Goal: Task Accomplishment & Management: Manage account settings

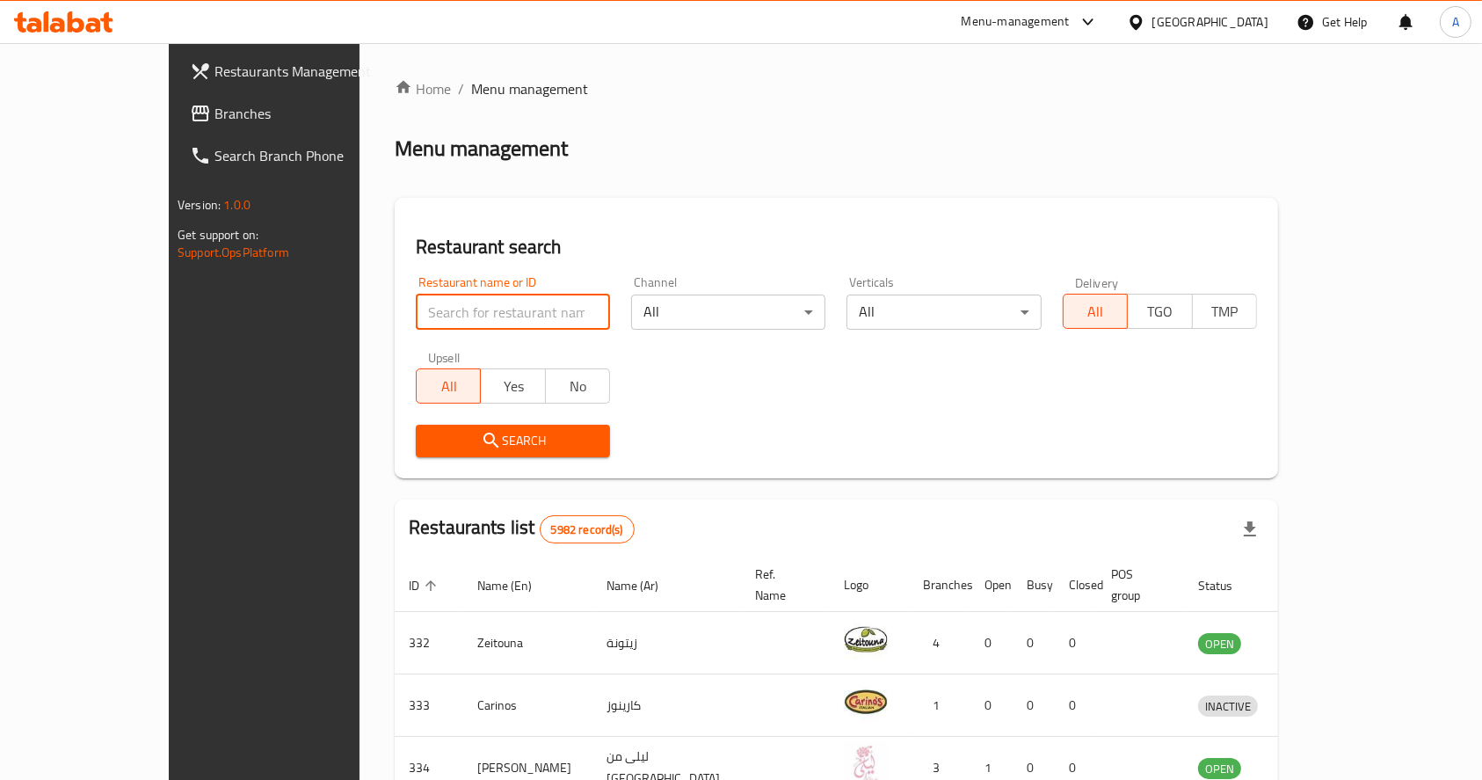
click at [416, 297] on input "search" at bounding box center [513, 312] width 194 height 35
type input "donas"
click button "Search" at bounding box center [513, 441] width 194 height 33
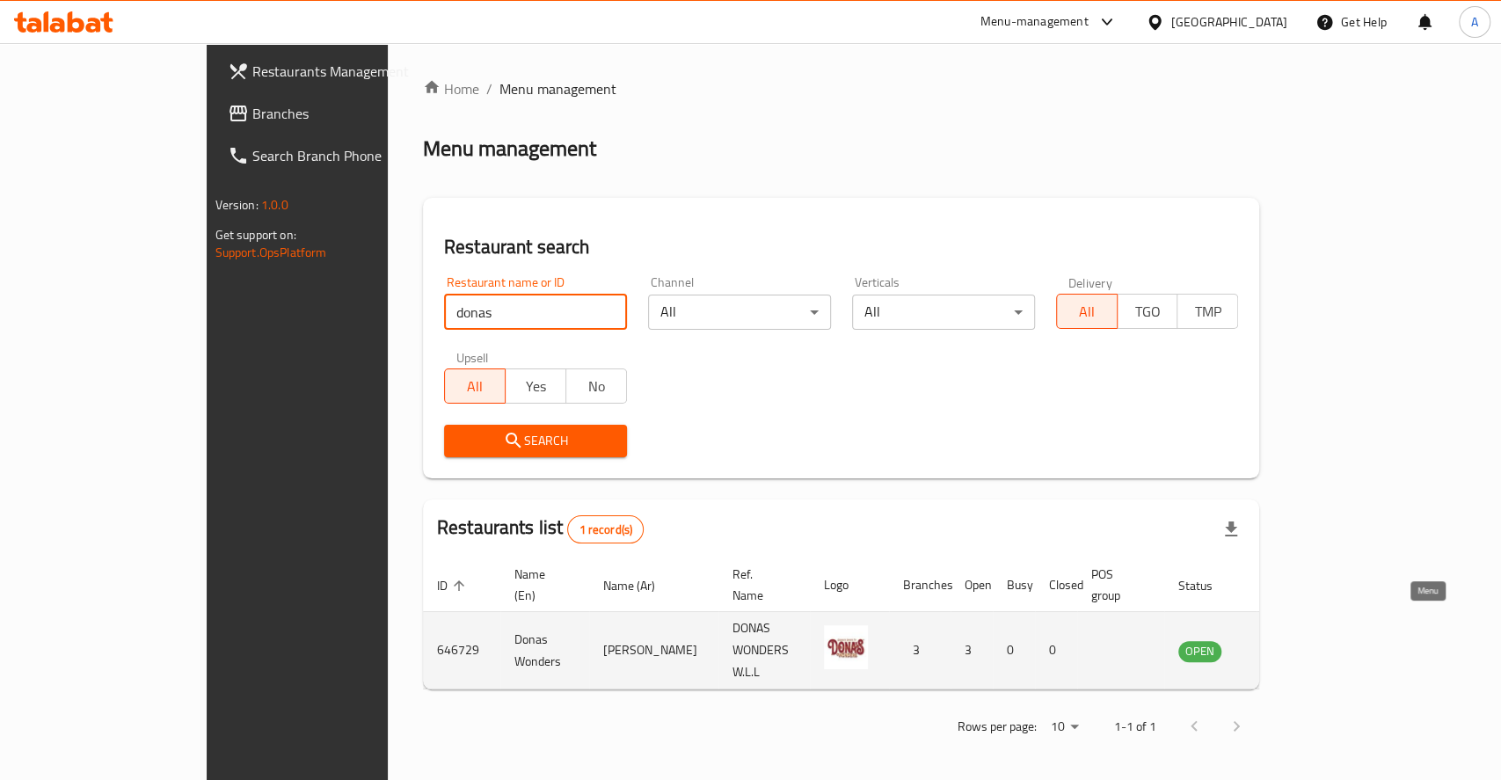
click at [1292, 640] on icon "enhanced table" at bounding box center [1280, 650] width 21 height 21
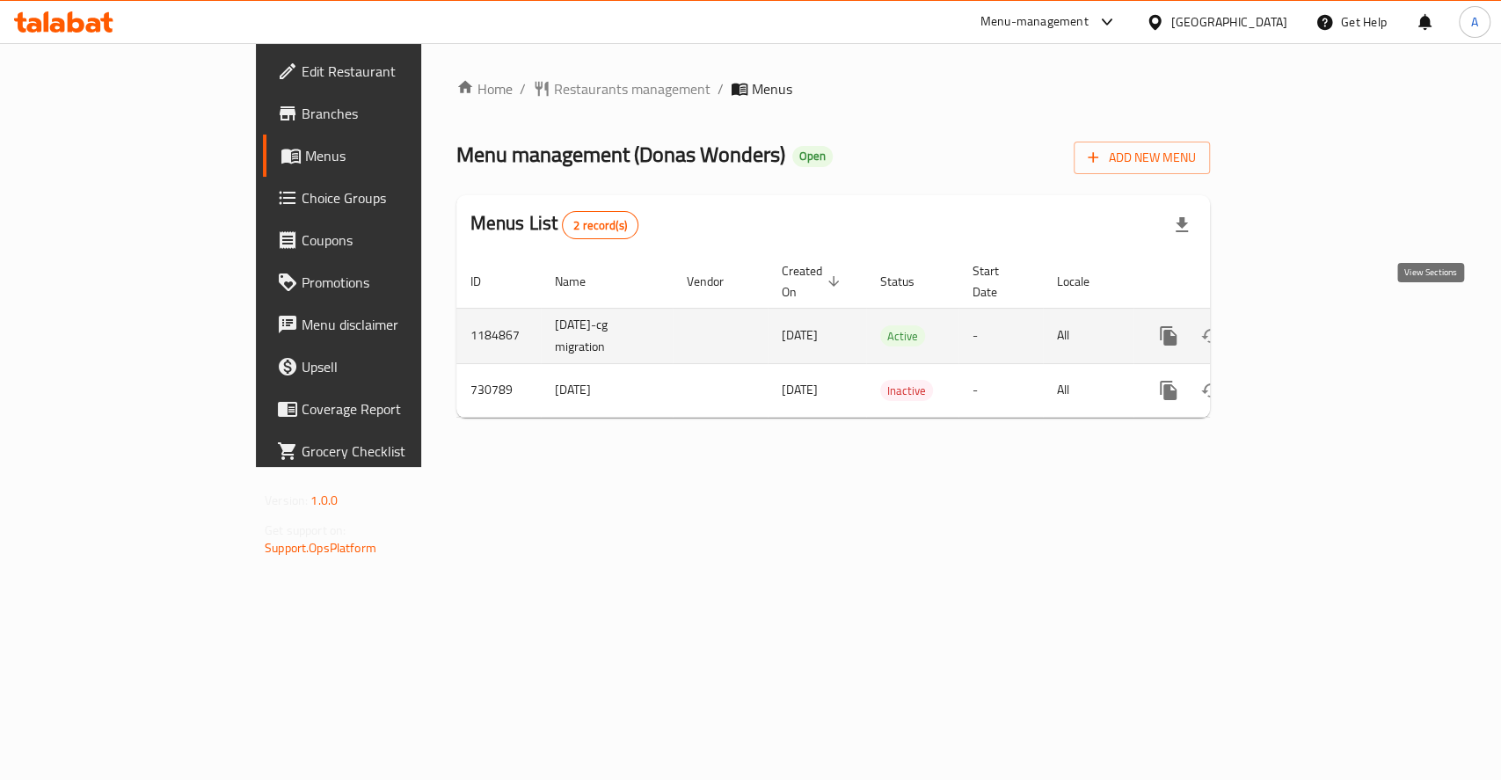
click at [1306, 325] on icon "enhanced table" at bounding box center [1294, 335] width 21 height 21
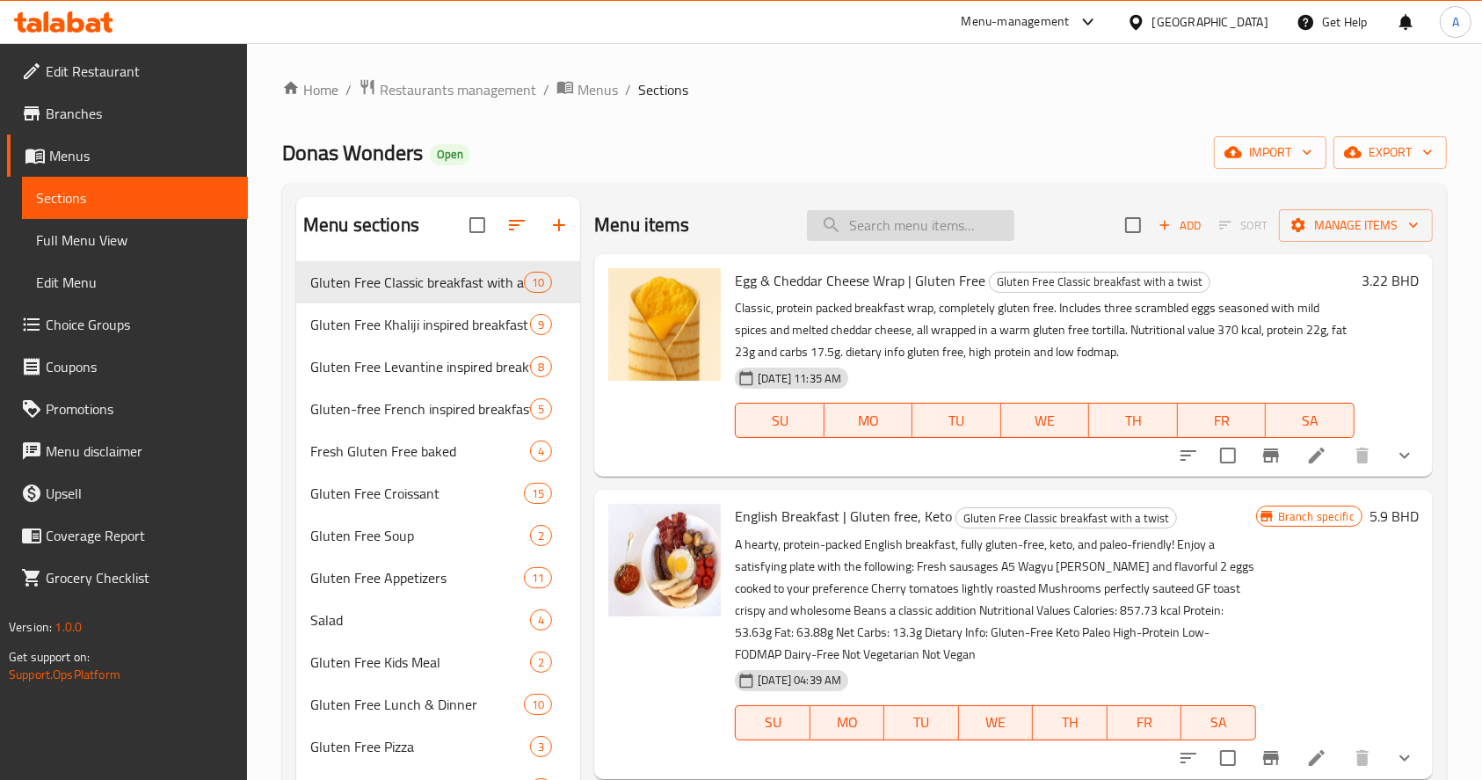
click at [857, 215] on input "search" at bounding box center [910, 225] width 207 height 31
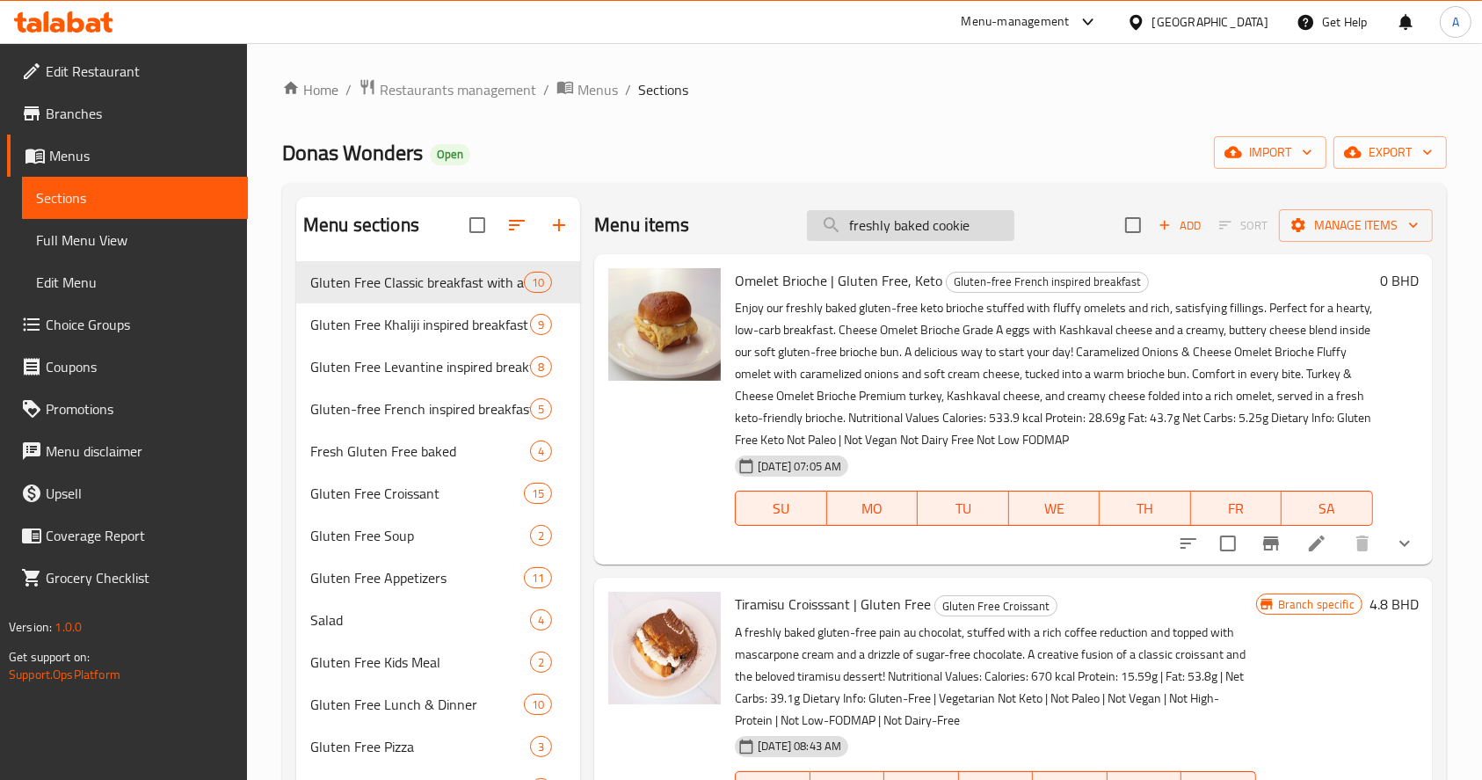
type input "freshly baked cookie"
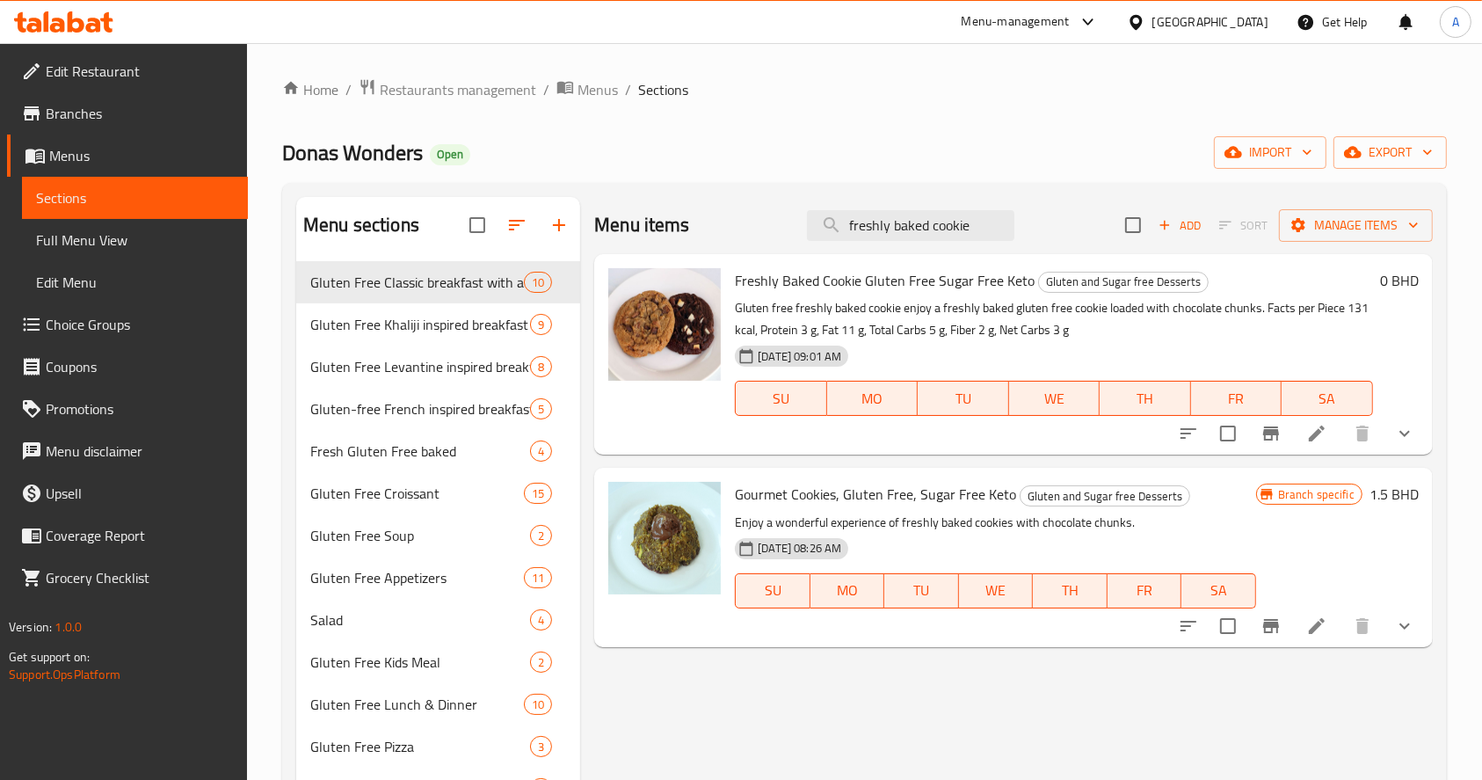
click at [1057, 764] on div "Menu items freshly baked cookie Add Sort Manage items Freshly Baked Cookie Glut…" at bounding box center [1006, 739] width 853 height 1084
click at [1320, 433] on icon at bounding box center [1317, 434] width 16 height 16
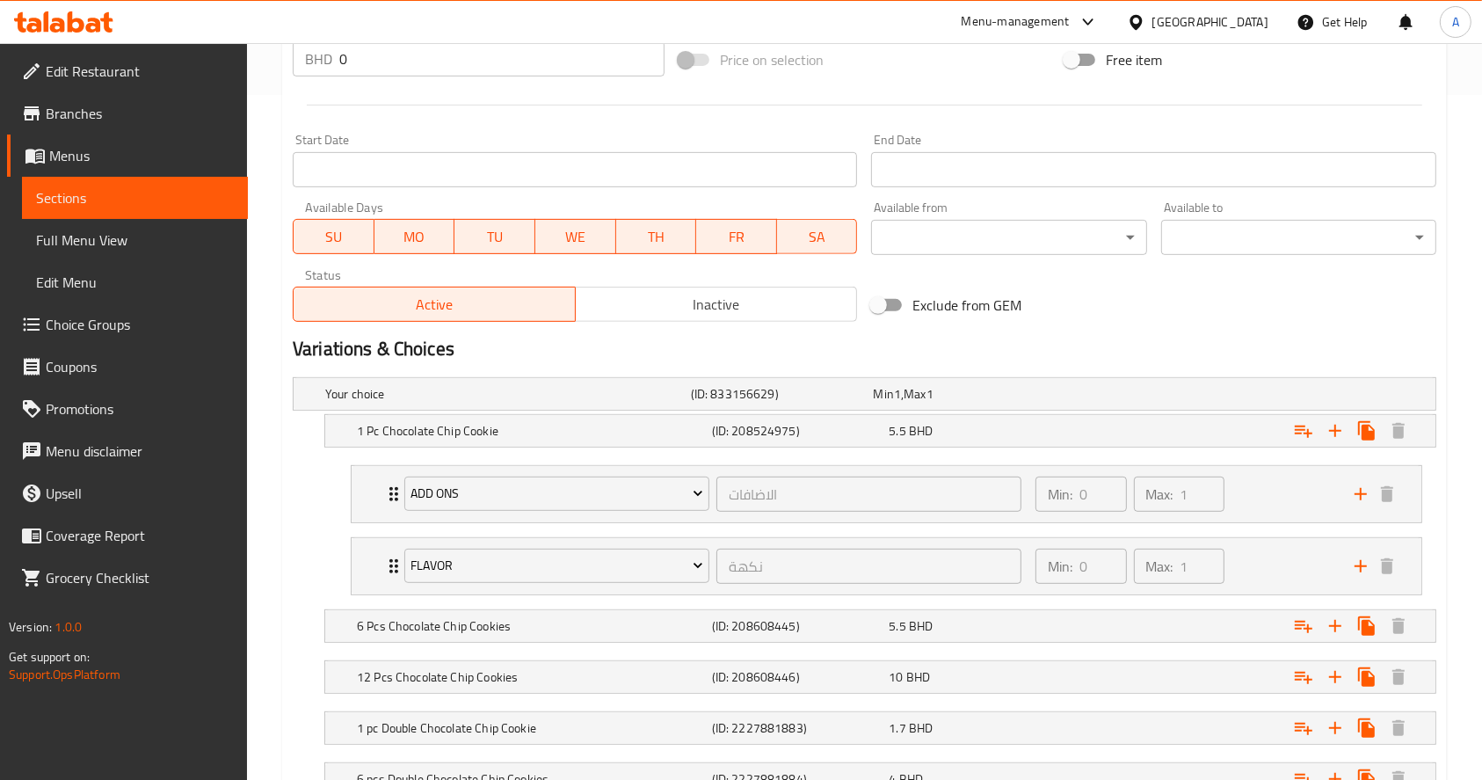
scroll to position [820, 0]
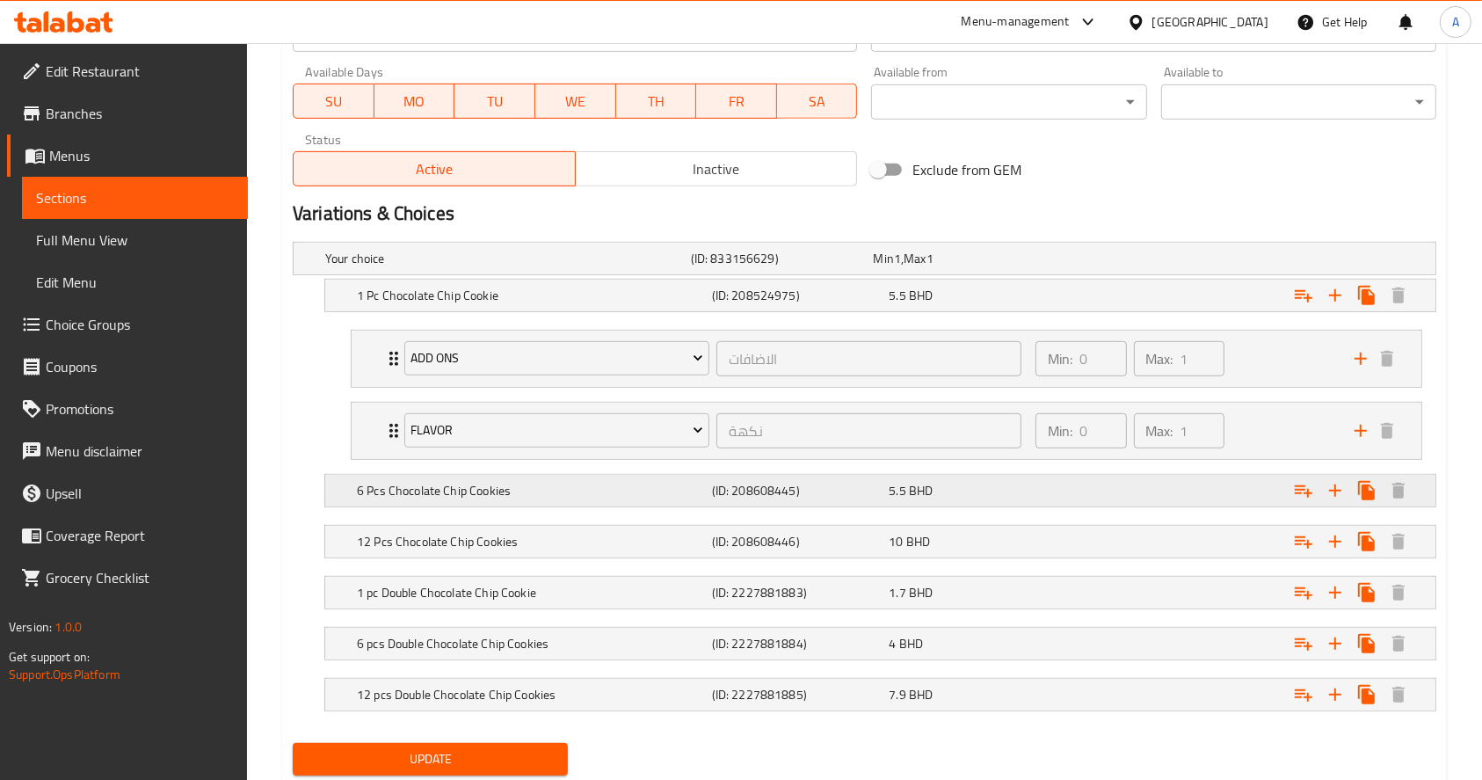
click at [666, 483] on h5 "6 Pcs Chocolate Chip Cookies" at bounding box center [531, 491] width 348 height 18
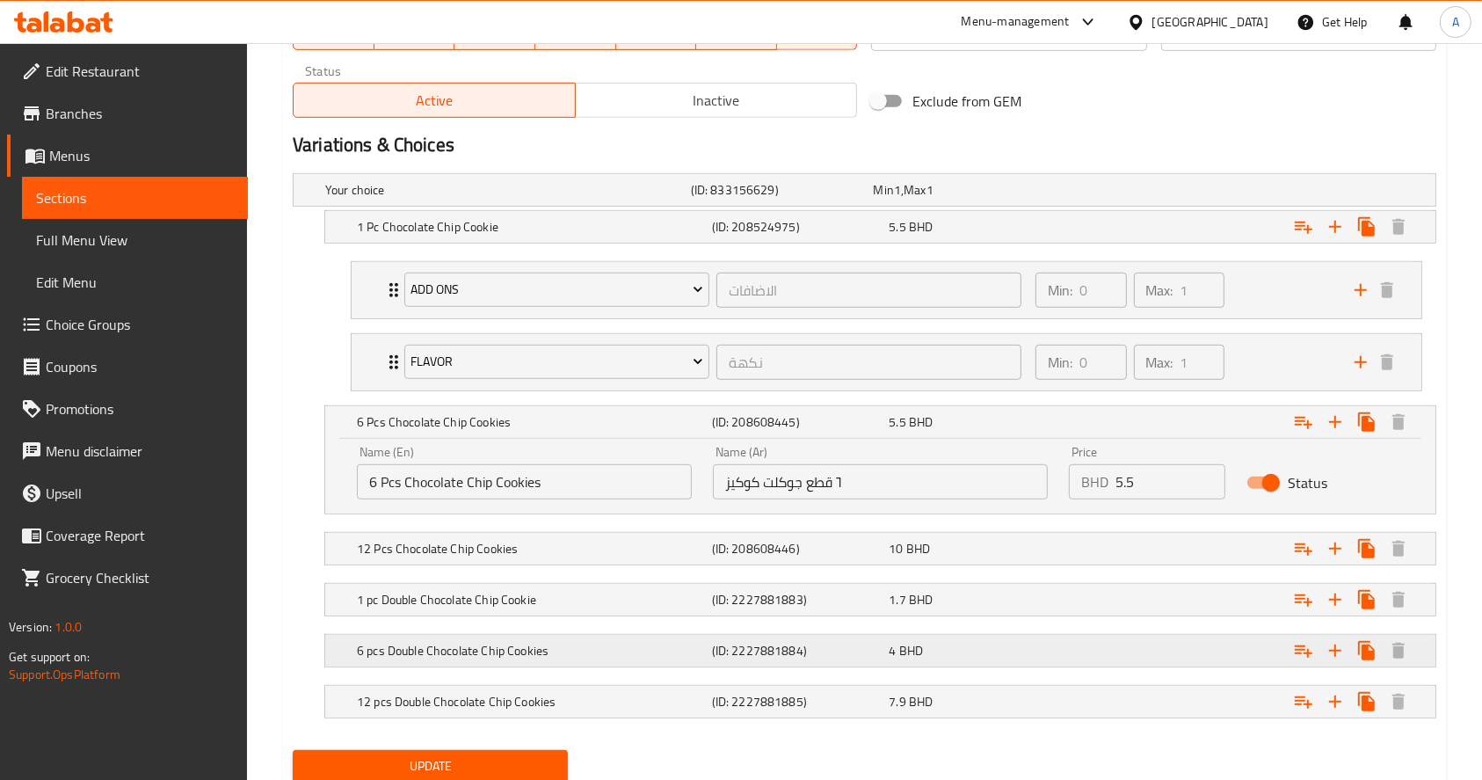
scroll to position [949, 0]
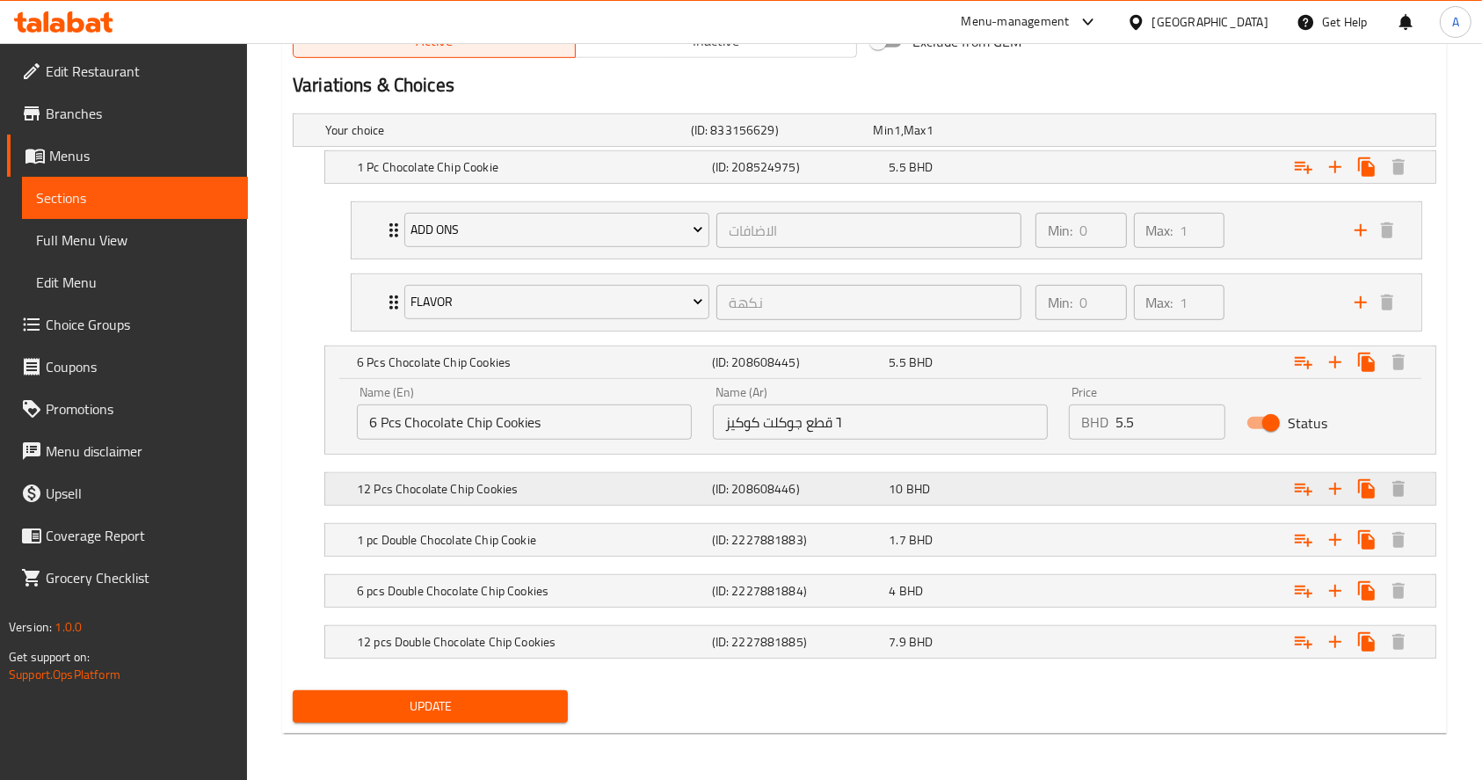
click at [580, 485] on h5 "12 Pcs Chocolate Chip Cookies" at bounding box center [531, 489] width 348 height 18
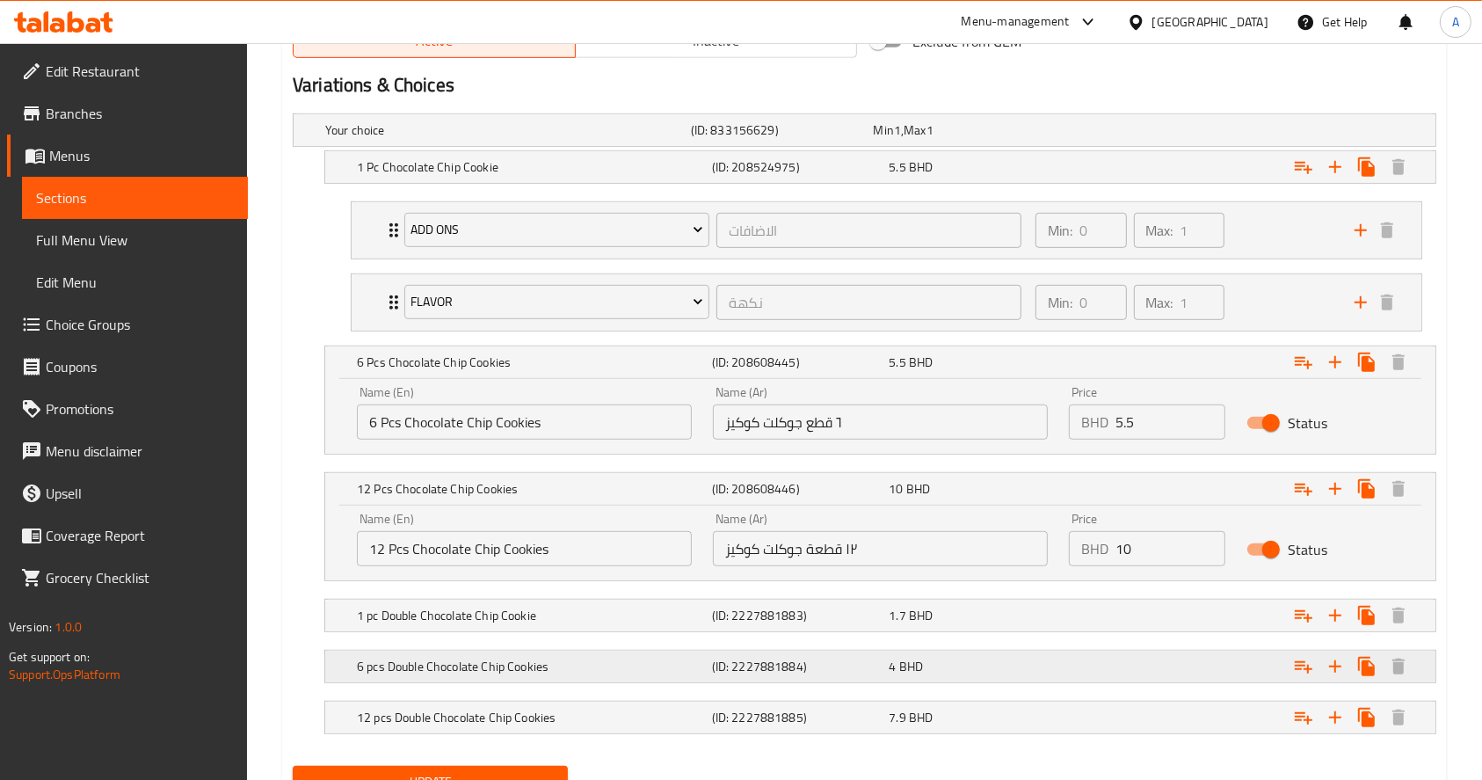
click at [630, 672] on h5 "6 pcs Double Chocolate Chip Cookies" at bounding box center [531, 667] width 348 height 18
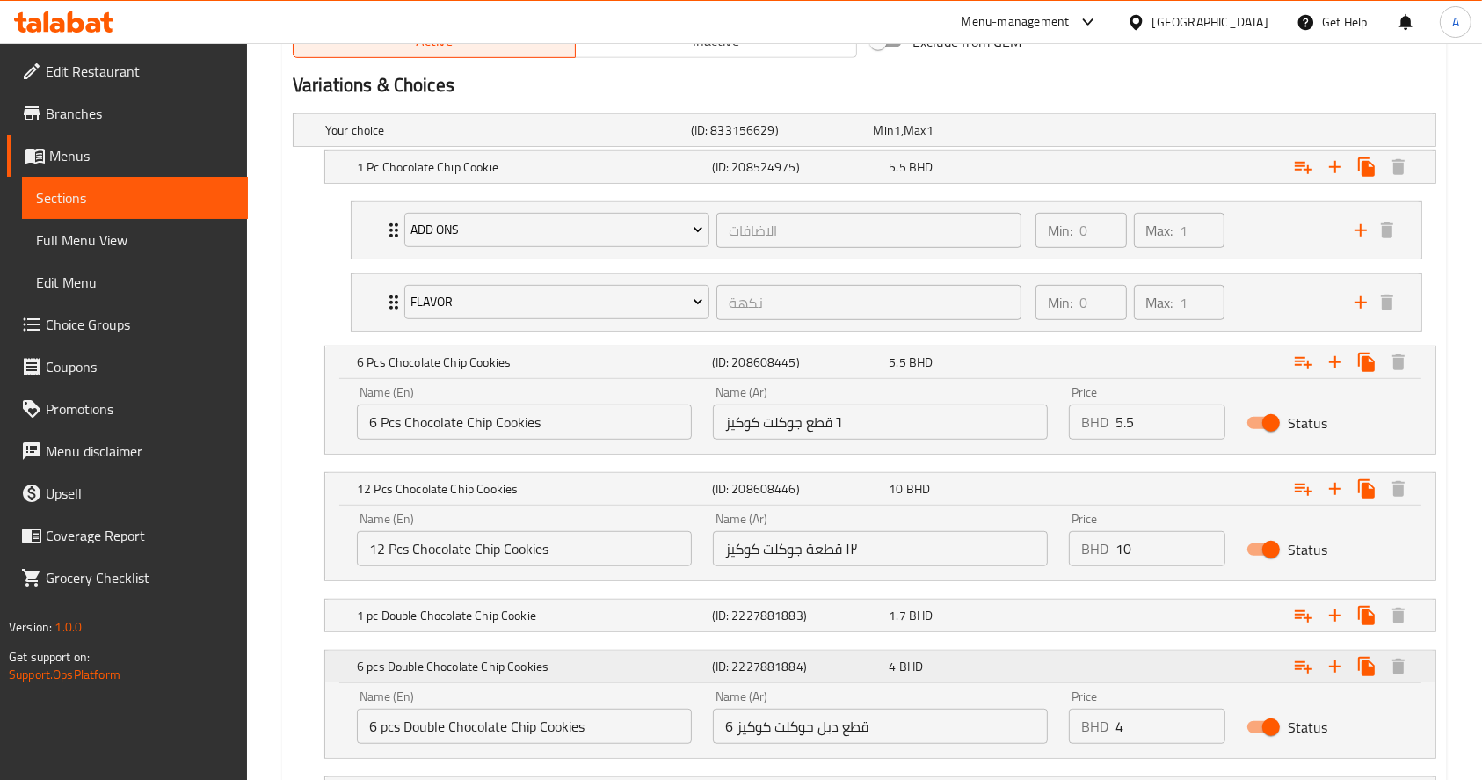
click at [630, 672] on h5 "6 pcs Double Chocolate Chip Cookies" at bounding box center [531, 667] width 348 height 18
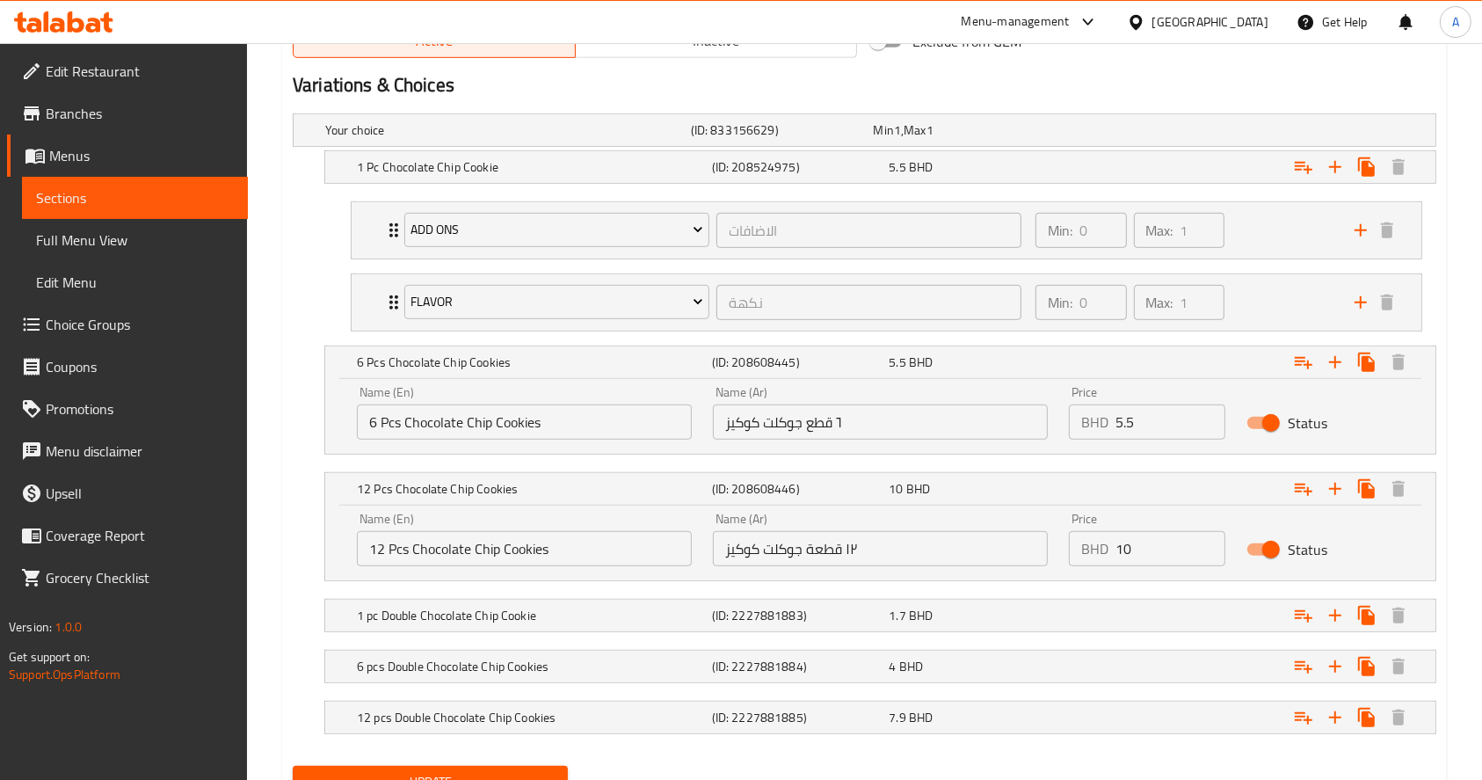
drag, startPoint x: 273, startPoint y: 535, endPoint x: 287, endPoint y: 534, distance: 15.0
click at [1179, 674] on div "Expand" at bounding box center [1240, 666] width 355 height 39
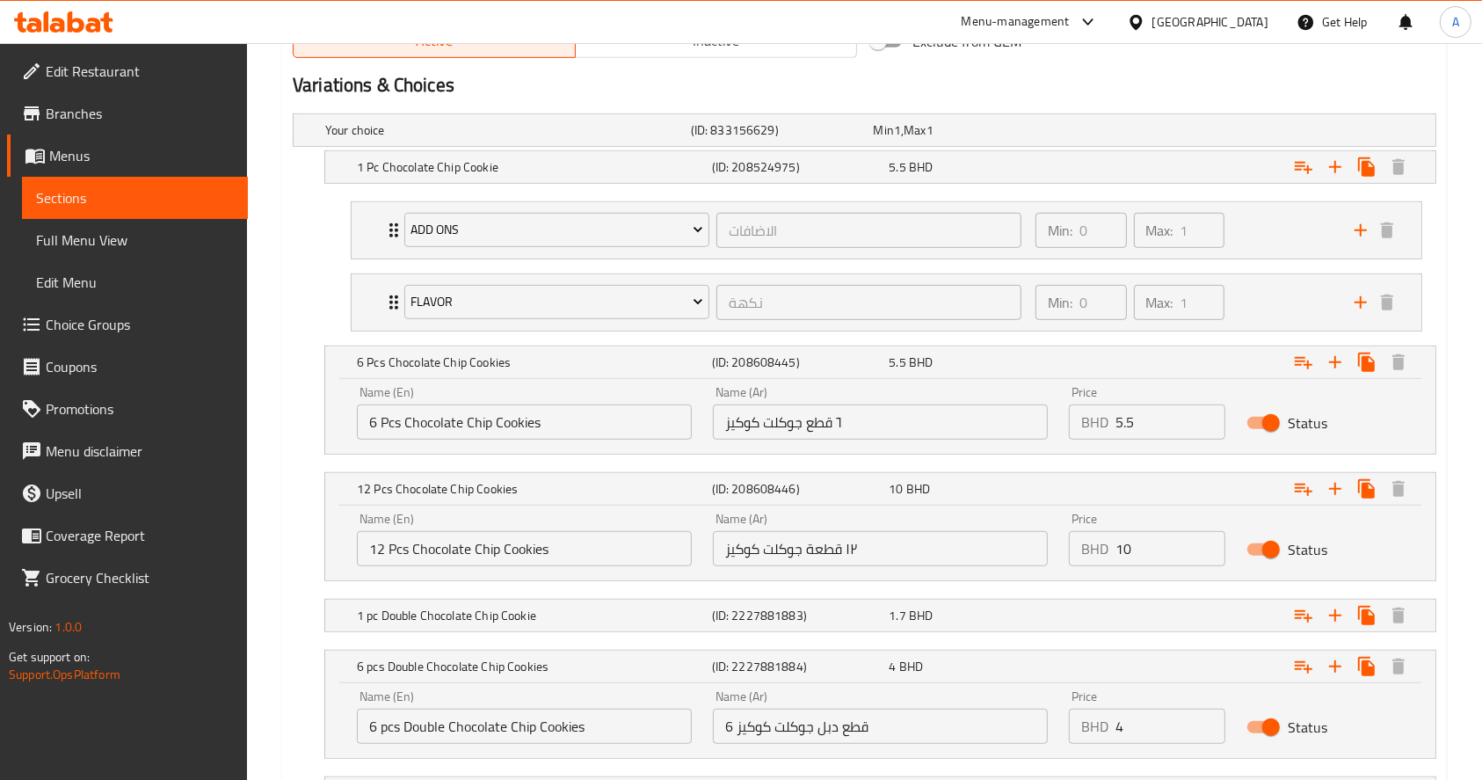
drag, startPoint x: 291, startPoint y: 603, endPoint x: 324, endPoint y: 615, distance: 34.8
click at [290, 603] on div "Your choice (ID: 833156629) Min 1 , Max 1 Name (En) Your choice Name (En) Name …" at bounding box center [865, 470] width 1158 height 728
drag, startPoint x: 977, startPoint y: 397, endPoint x: 872, endPoint y: 423, distance: 107.9
click at [872, 423] on div "Name (En) 6 Pcs Chocolate Chip Cookies Name (En) Name (Ar) ٦ قطع جوكلت كوكيز Na…" at bounding box center [880, 412] width 1068 height 75
type input "8"
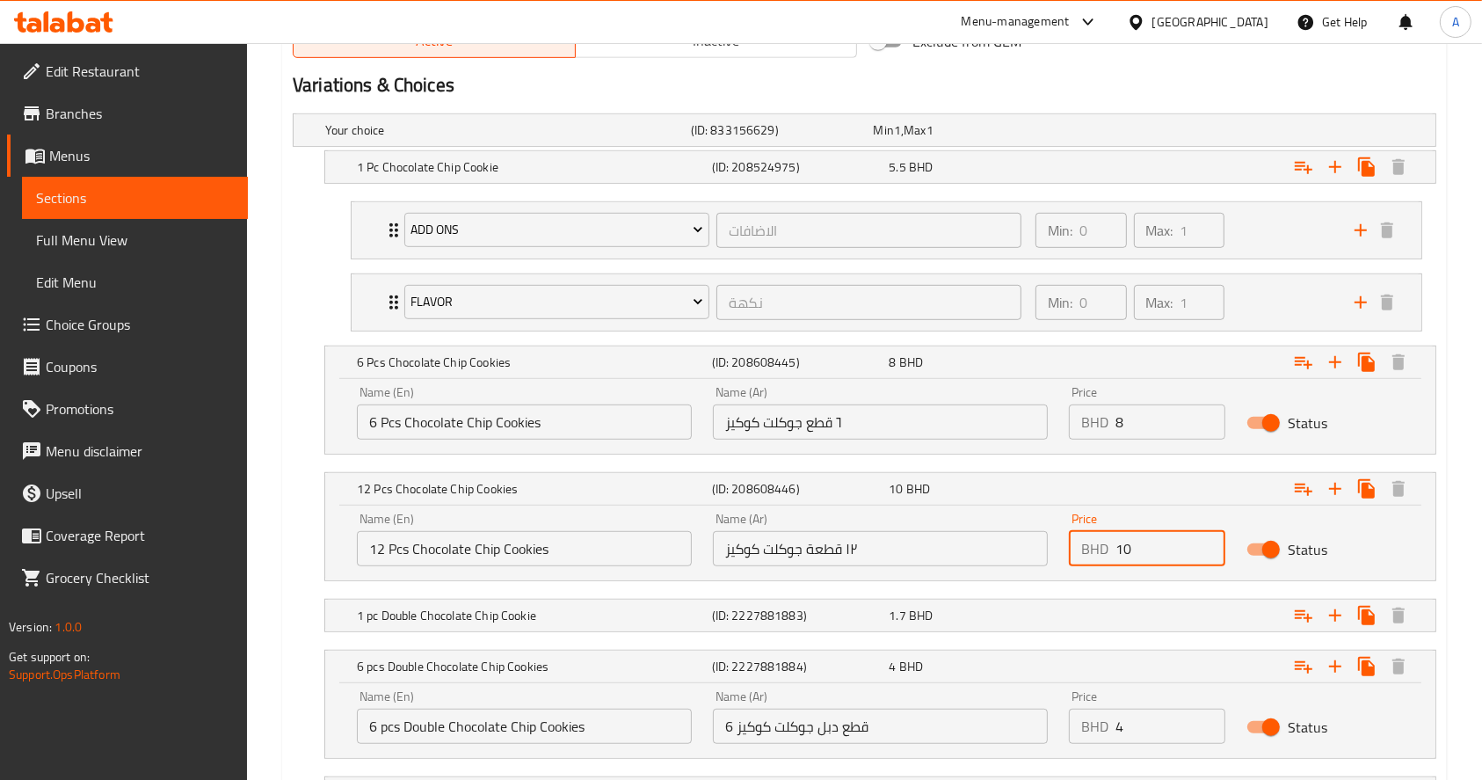
drag, startPoint x: 1031, startPoint y: 528, endPoint x: 972, endPoint y: 544, distance: 61.2
click at [985, 522] on div "Name (En) 12 Pcs Chocolate Chip Cookies Name (En) Name (Ar) ١٢ قطعة جوكلت كوكيز…" at bounding box center [880, 539] width 1068 height 75
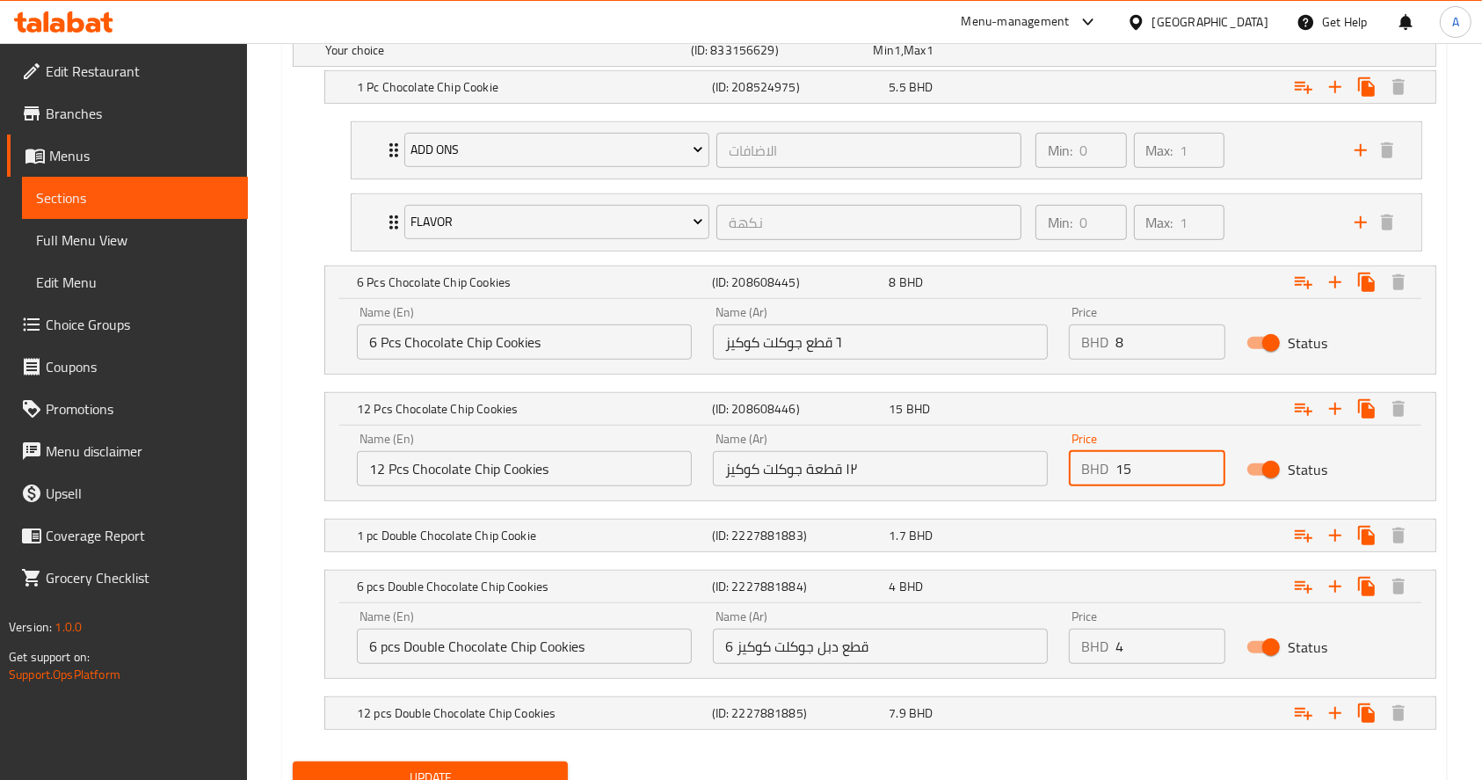
scroll to position [1066, 0]
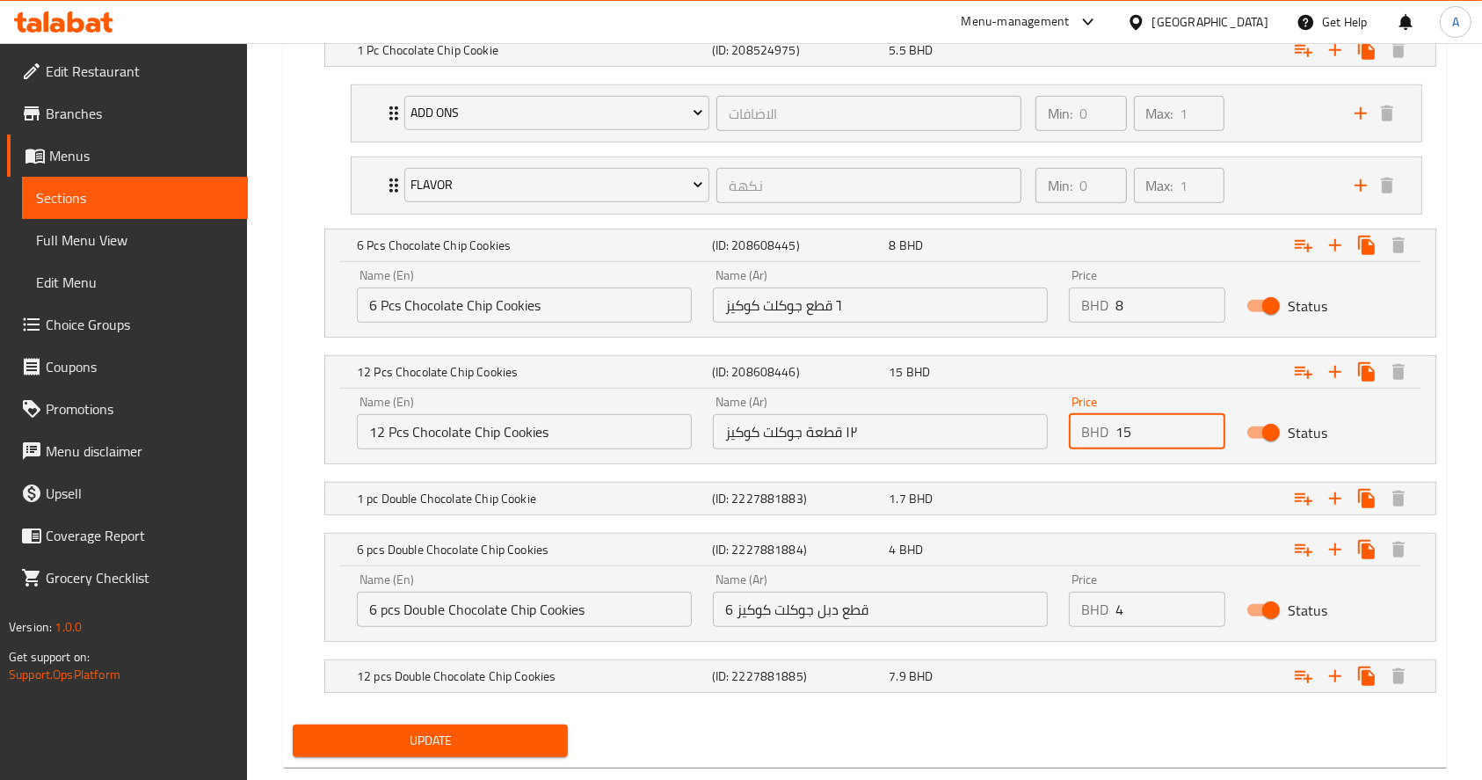
type input "15"
drag, startPoint x: 1154, startPoint y: 608, endPoint x: 990, endPoint y: 609, distance: 164.4
click at [1001, 608] on div "Name (En) 6 pcs Double Chocolate Chip Cookies Name (En) Name (Ar) 6 قطع دبل جوك…" at bounding box center [880, 600] width 1068 height 75
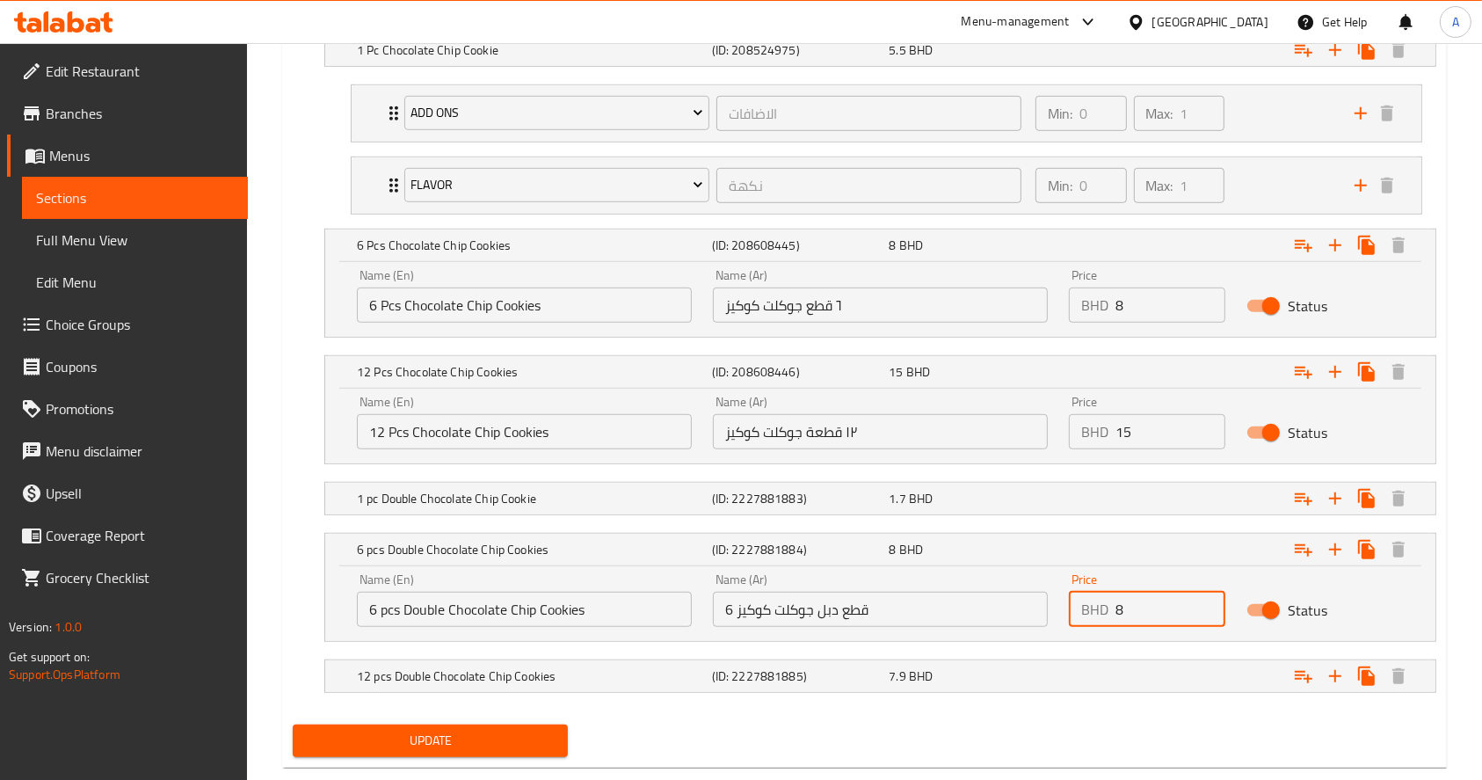
type input "8"
drag, startPoint x: 1215, startPoint y: 712, endPoint x: 1205, endPoint y: 707, distance: 11.0
click at [1215, 712] on div "Your choice (ID: 833156629) Min 1 , Max 1 Name (En) Your choice Name (En) Name …" at bounding box center [865, 353] width 1158 height 728
click at [1194, 685] on div "Expand" at bounding box center [1240, 676] width 355 height 39
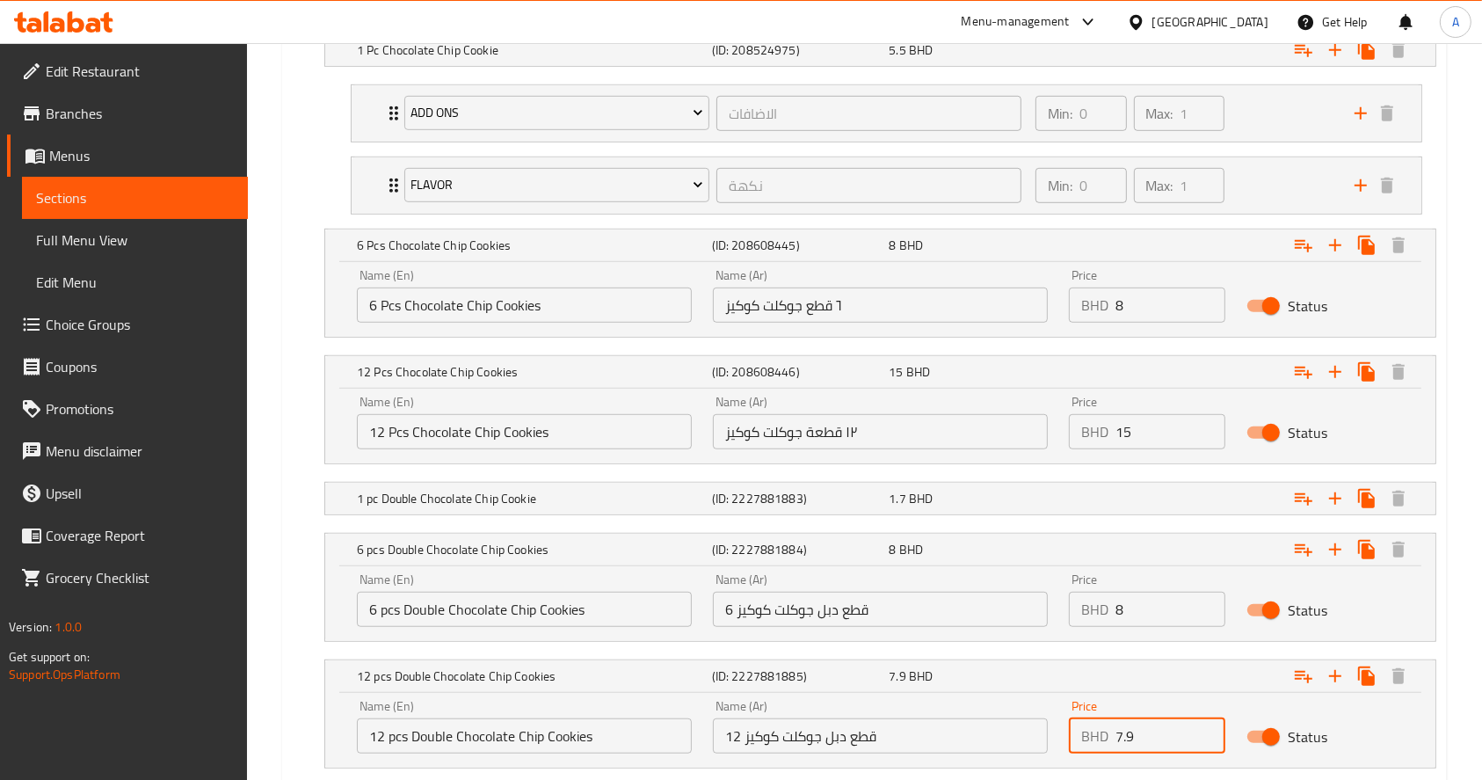
drag, startPoint x: 1161, startPoint y: 724, endPoint x: 1026, endPoint y: 755, distance: 138.8
click at [1026, 755] on div "Name (En) 12 pcs Double Chocolate Chip Cookies Name (En) Name (Ar) 12 قطع دبل ج…" at bounding box center [880, 726] width 1068 height 75
type input "15"
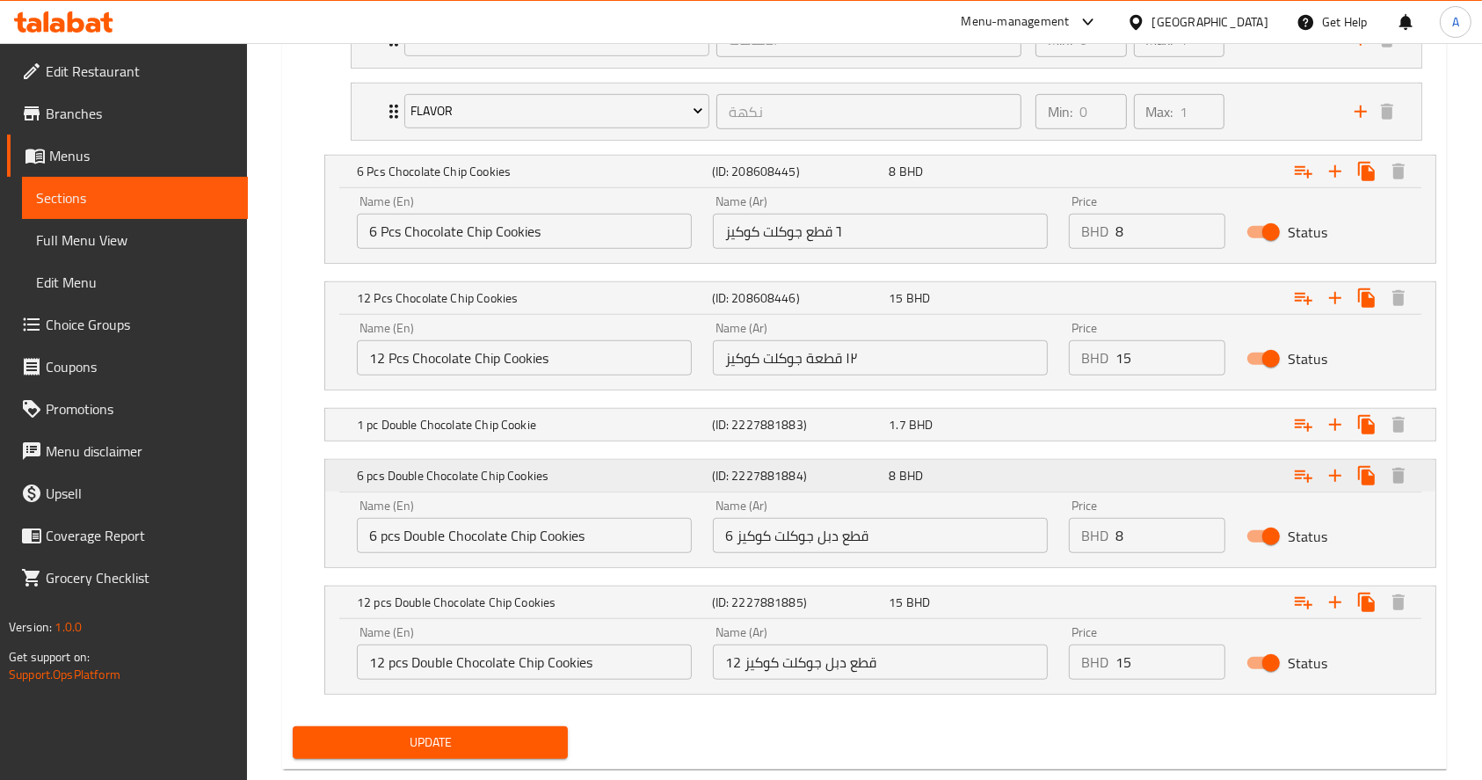
scroll to position [1175, 0]
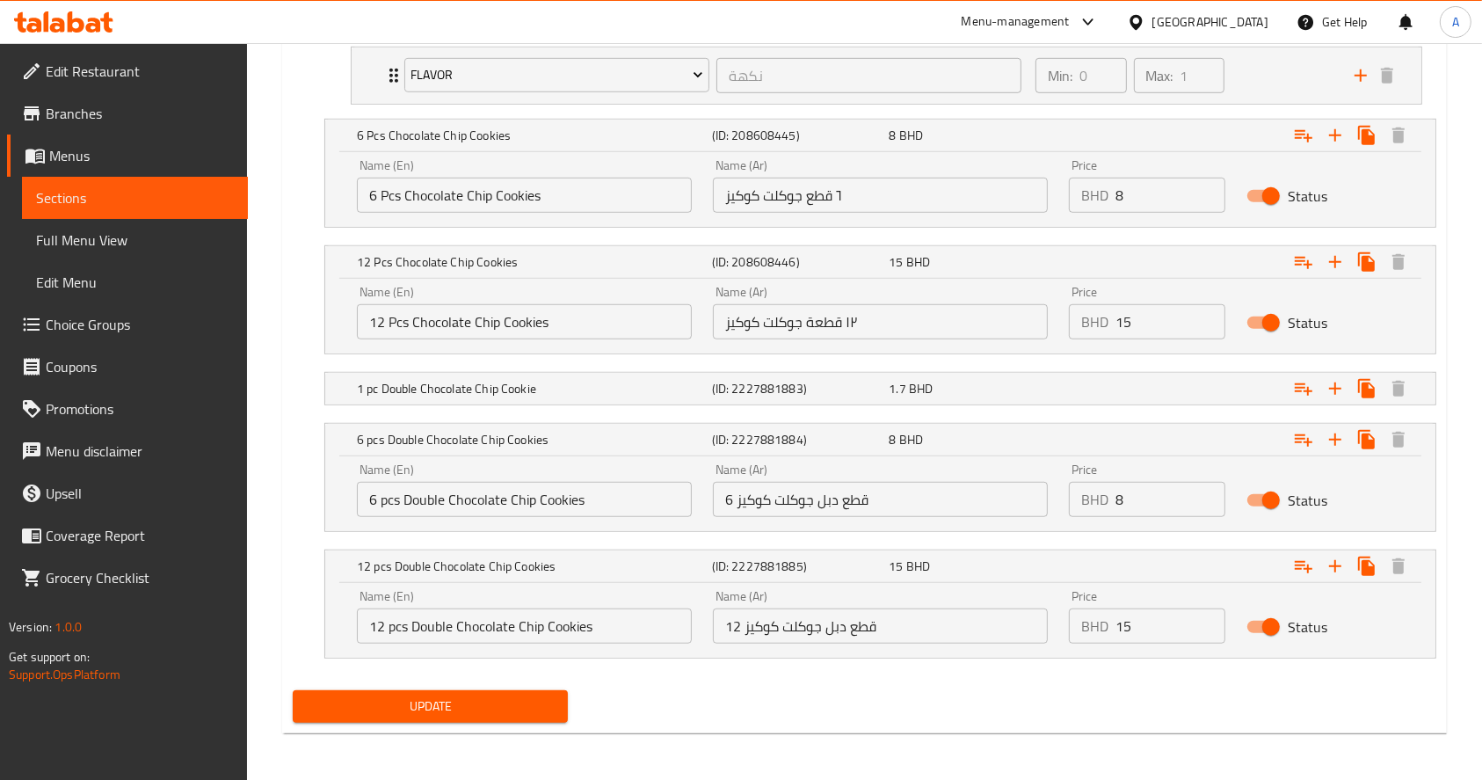
click at [488, 701] on span "Update" at bounding box center [430, 706] width 247 height 22
drag, startPoint x: 305, startPoint y: 93, endPoint x: 250, endPoint y: 157, distance: 84.8
click at [304, 93] on nav "Add ons الاضافات ​ Min: 0 ​ Max: 1 ​ 30g scoop of protein (ID: 1531705773) 1.5 …" at bounding box center [865, 39] width 1144 height 158
drag, startPoint x: 193, startPoint y: 183, endPoint x: 239, endPoint y: 208, distance: 53.1
click at [193, 183] on link "Sections" at bounding box center [135, 198] width 226 height 42
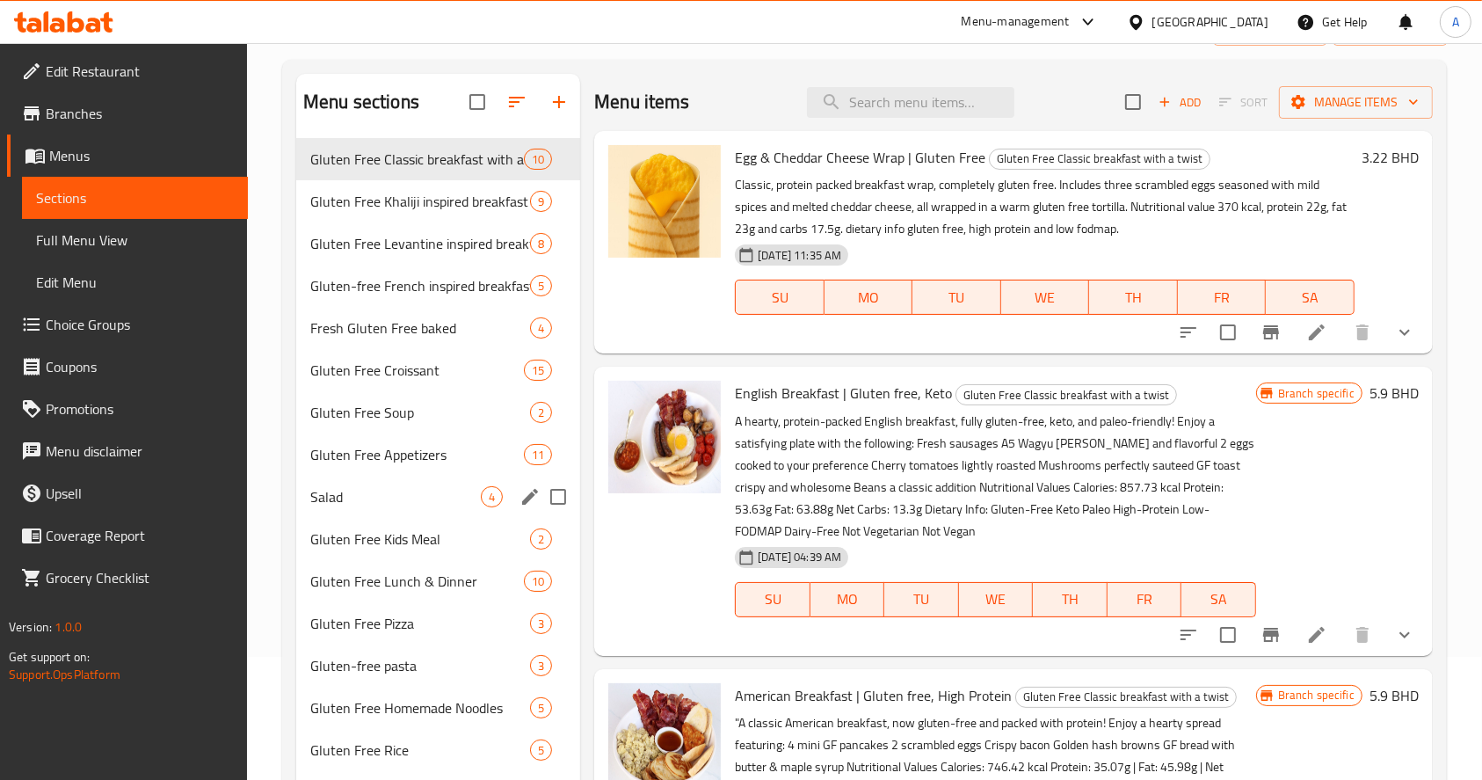
scroll to position [11, 0]
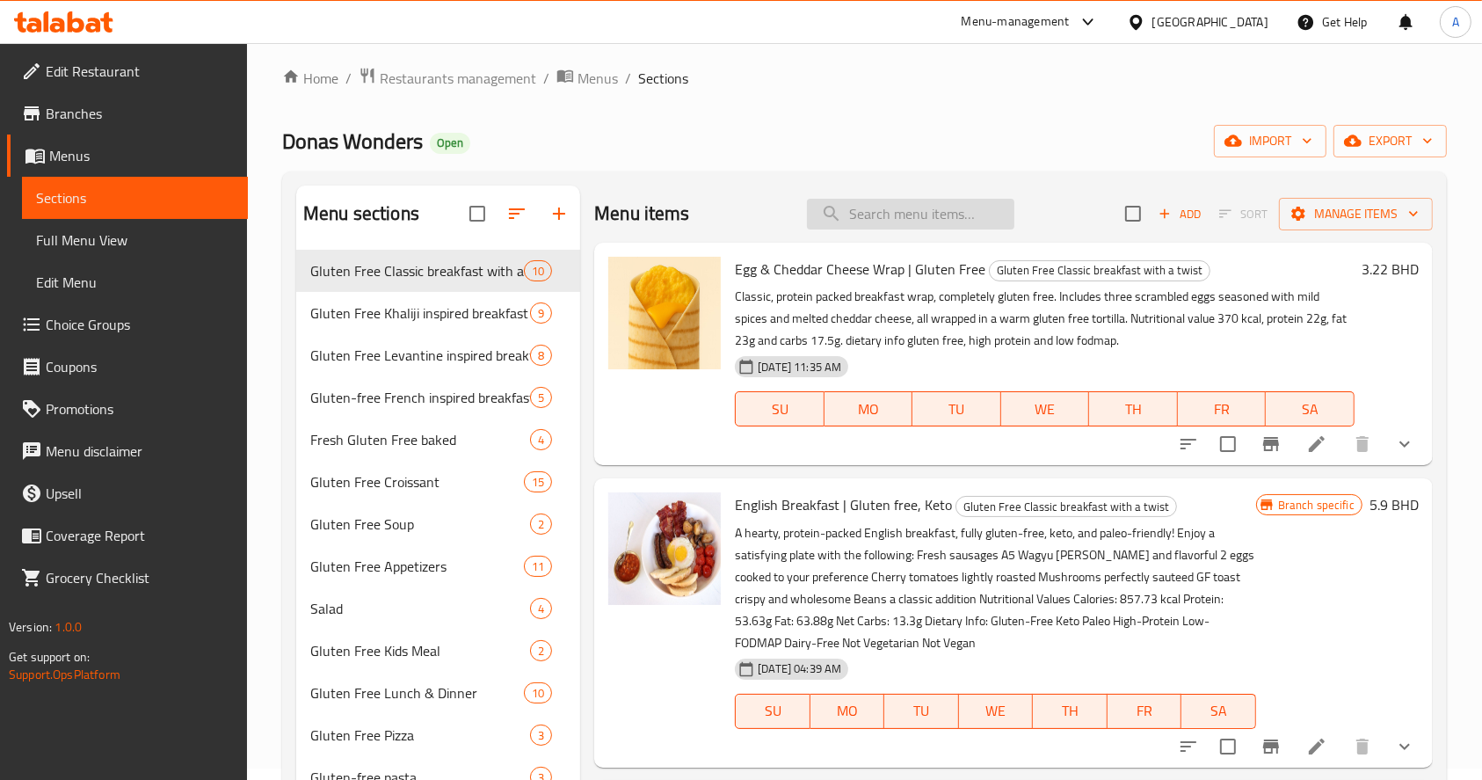
click at [860, 219] on input "search" at bounding box center [910, 214] width 207 height 31
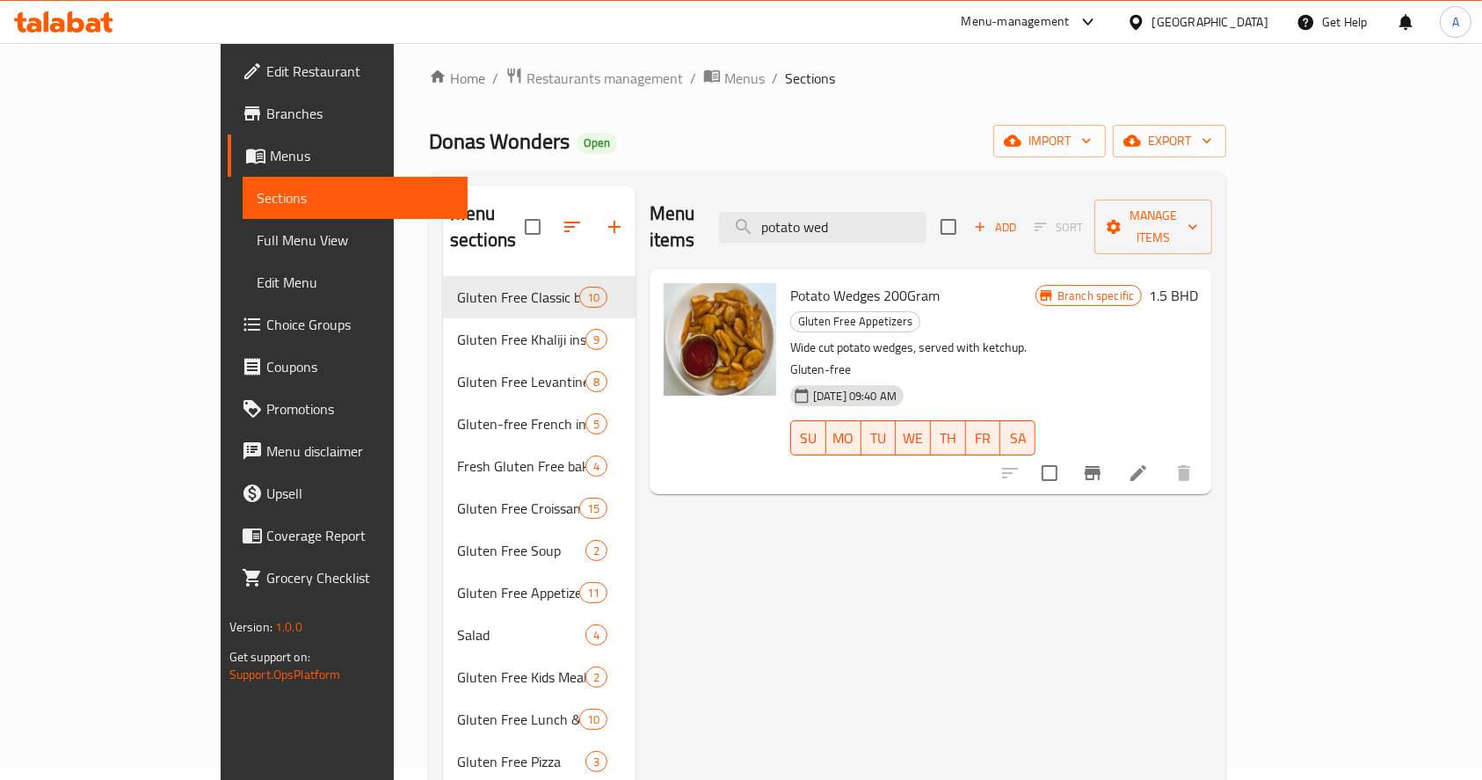
type input "potato wed"
click at [1149, 462] on icon at bounding box center [1138, 472] width 21 height 21
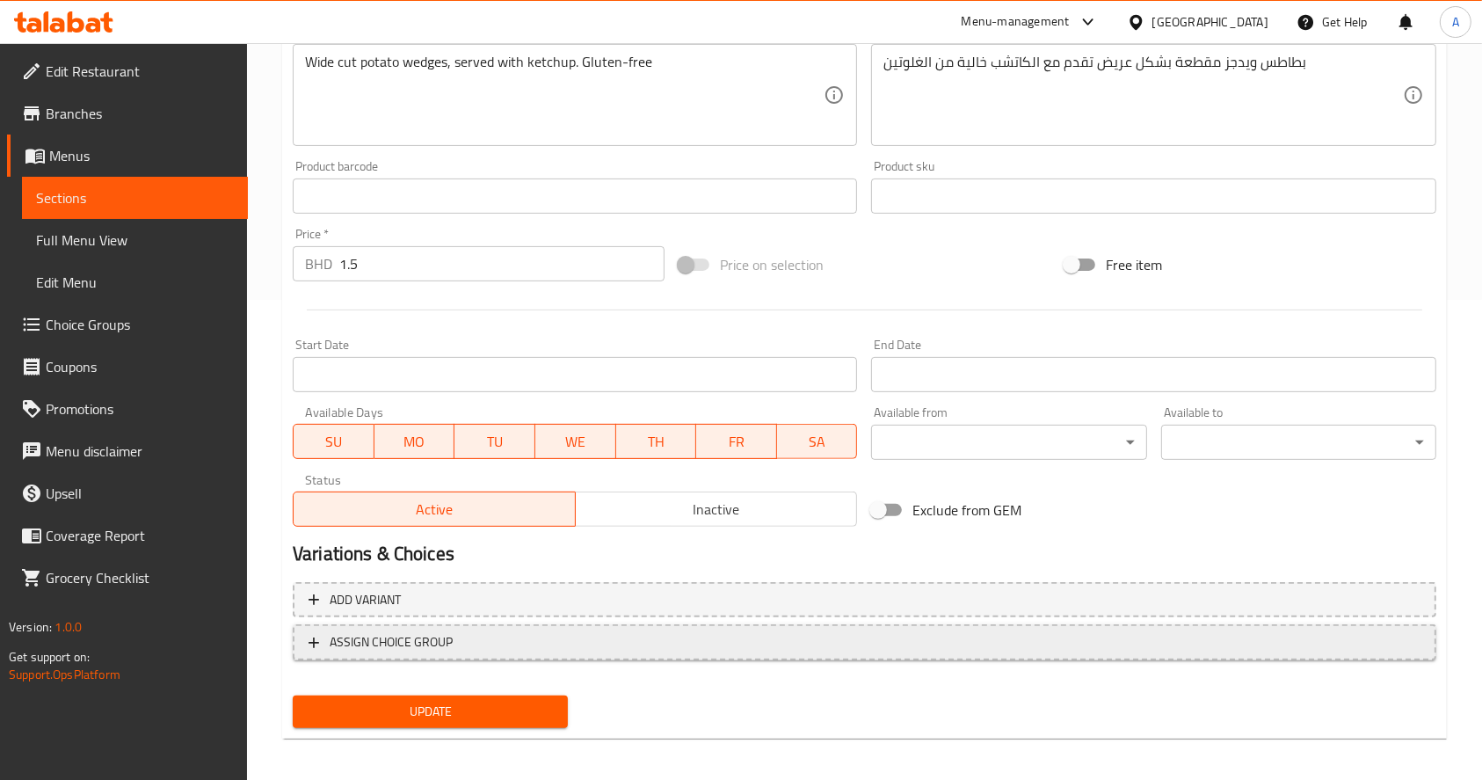
scroll to position [487, 0]
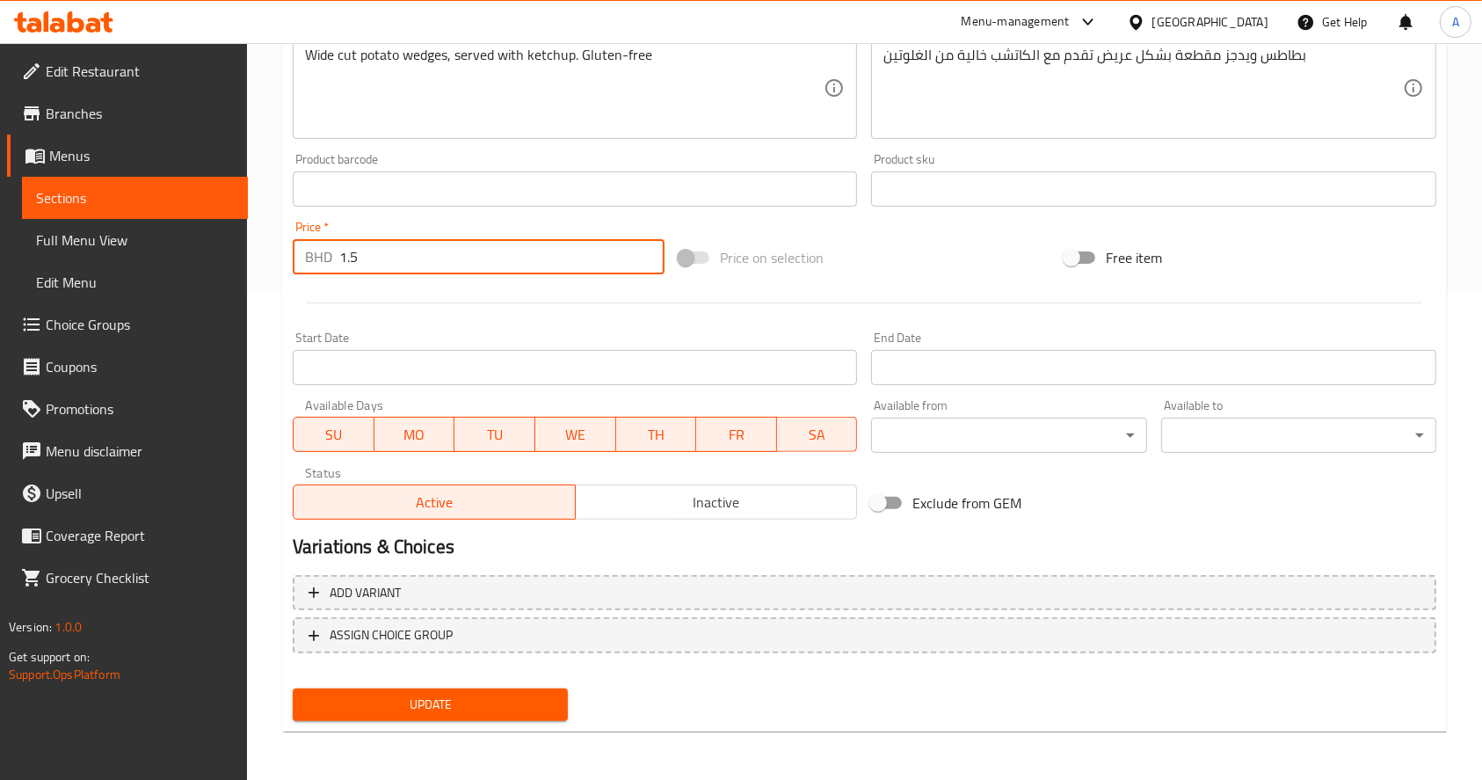
drag, startPoint x: 484, startPoint y: 260, endPoint x: 129, endPoint y: 226, distance: 356.0
click at [129, 226] on div "Edit Restaurant Branches Menus Sections Full Menu View Edit Menu Choice Groups …" at bounding box center [741, 168] width 1482 height 1225
type input "2.5"
click at [466, 686] on div "Update" at bounding box center [430, 704] width 289 height 47
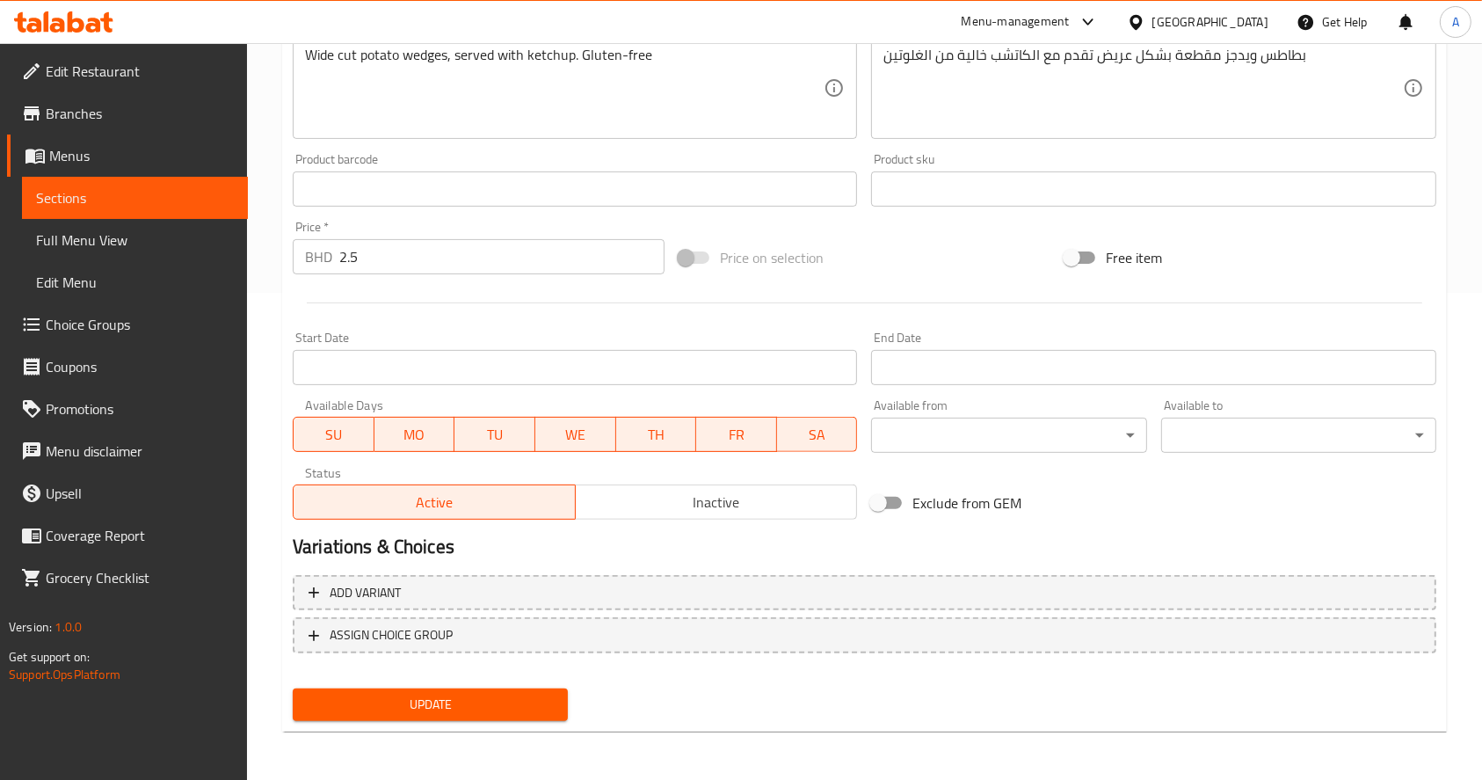
click at [527, 714] on button "Update" at bounding box center [430, 704] width 275 height 33
drag, startPoint x: 1071, startPoint y: 770, endPoint x: 1044, endPoint y: 778, distance: 27.5
click at [1072, 770] on div "Home / Restaurants management / Menus / Sections / item / update Gluten Free Ap…" at bounding box center [864, 168] width 1235 height 1225
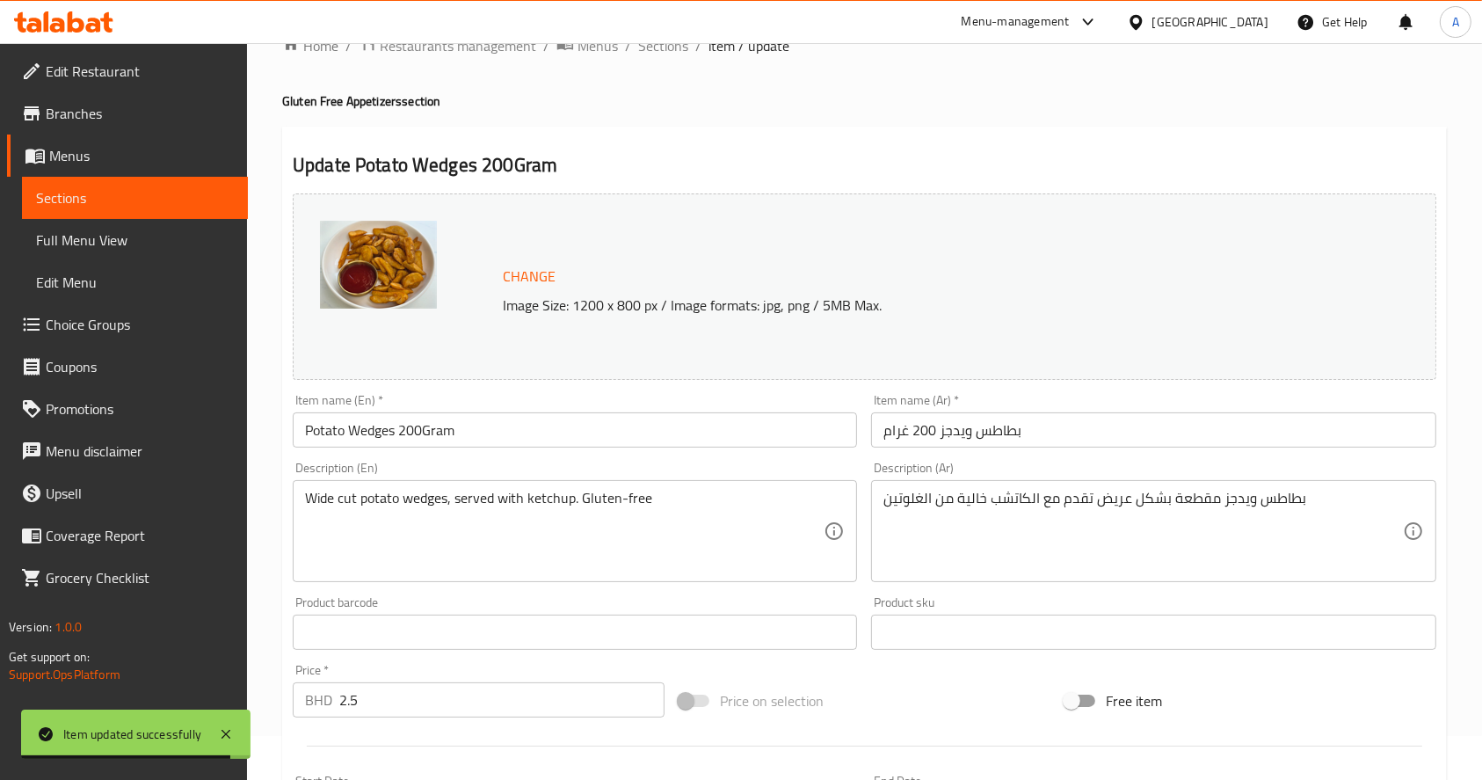
scroll to position [0, 0]
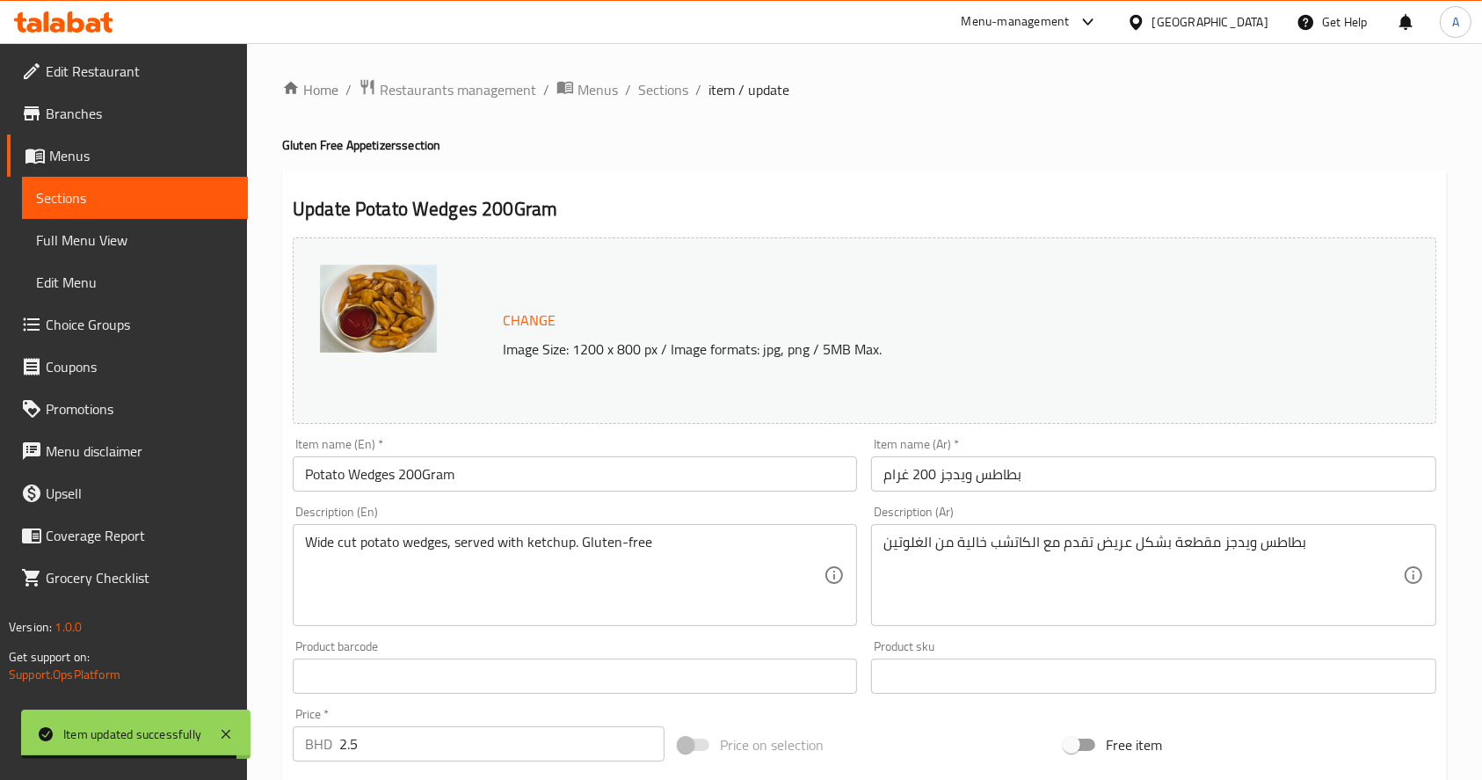
drag, startPoint x: 95, startPoint y: 207, endPoint x: 133, endPoint y: 242, distance: 51.0
click at [95, 207] on span "Sections" at bounding box center [135, 197] width 198 height 21
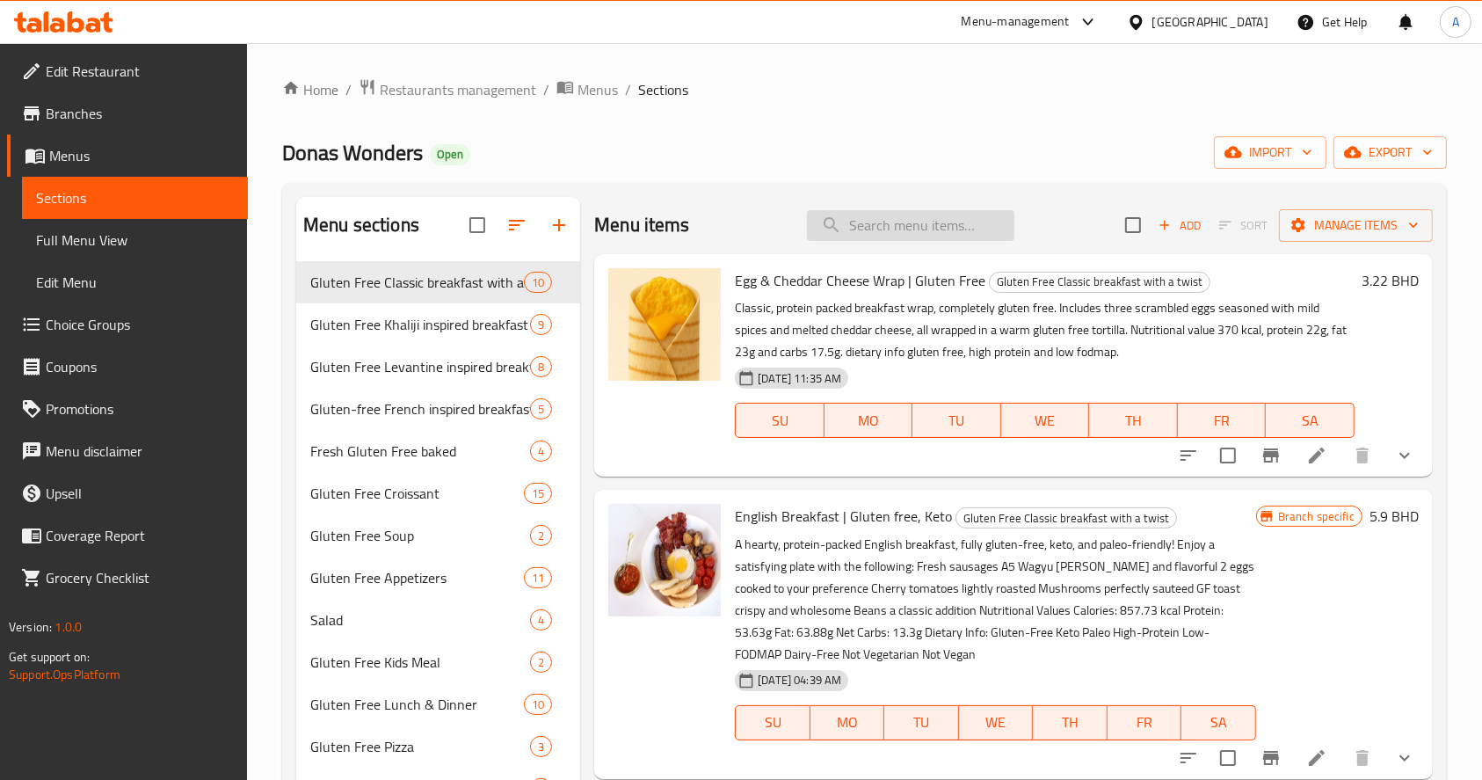
click at [935, 229] on input "search" at bounding box center [910, 225] width 207 height 31
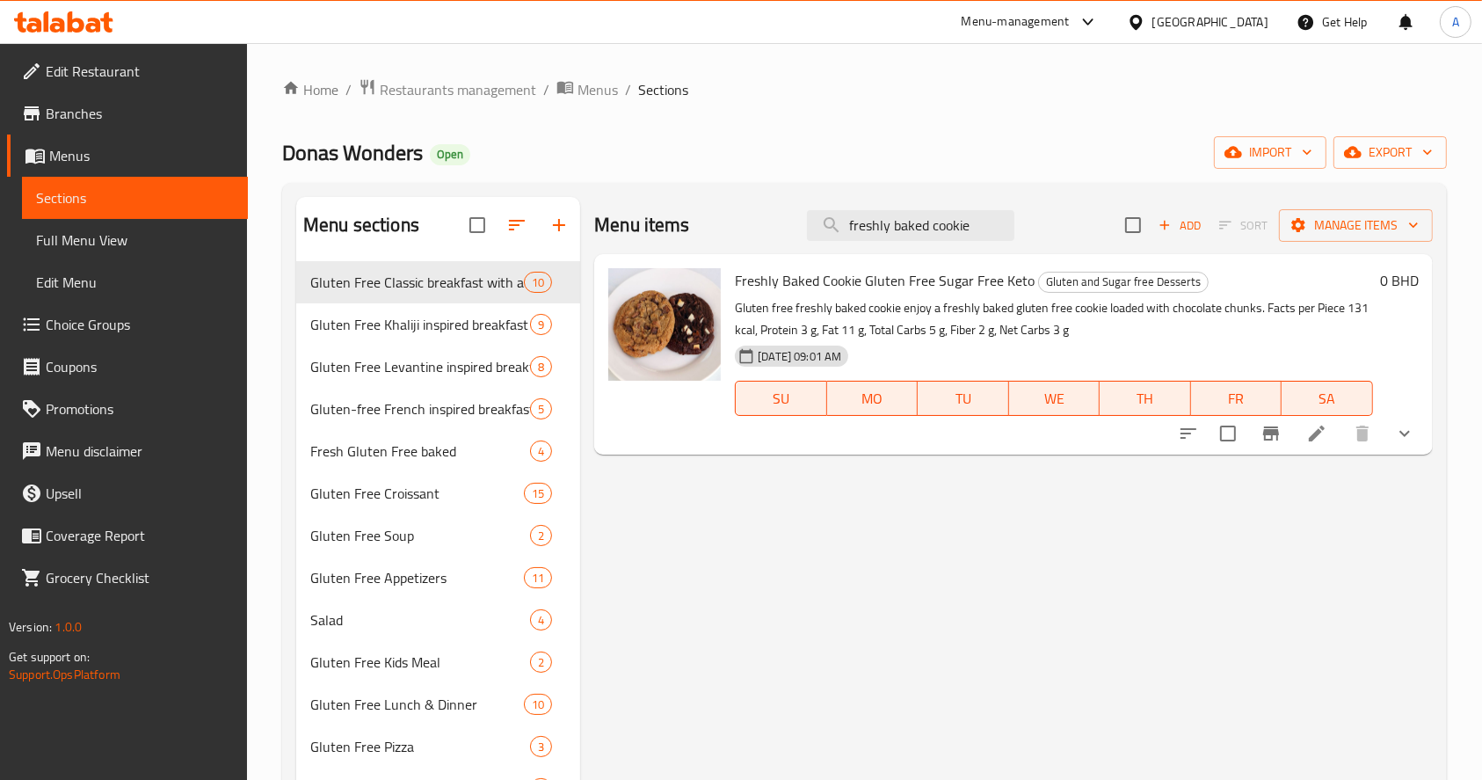
type input "freshly baked cookie"
click at [1325, 440] on icon at bounding box center [1316, 433] width 21 height 21
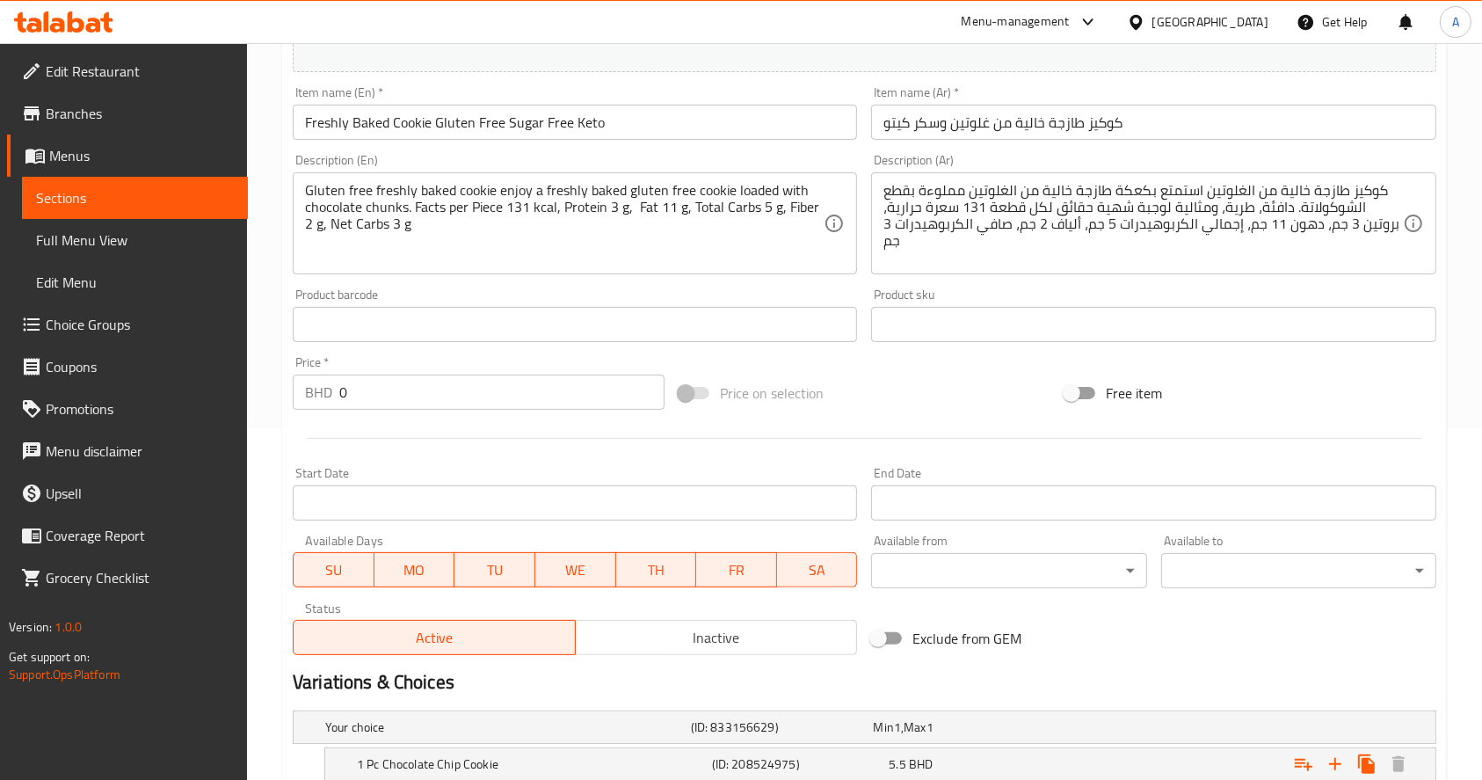
scroll to position [703, 0]
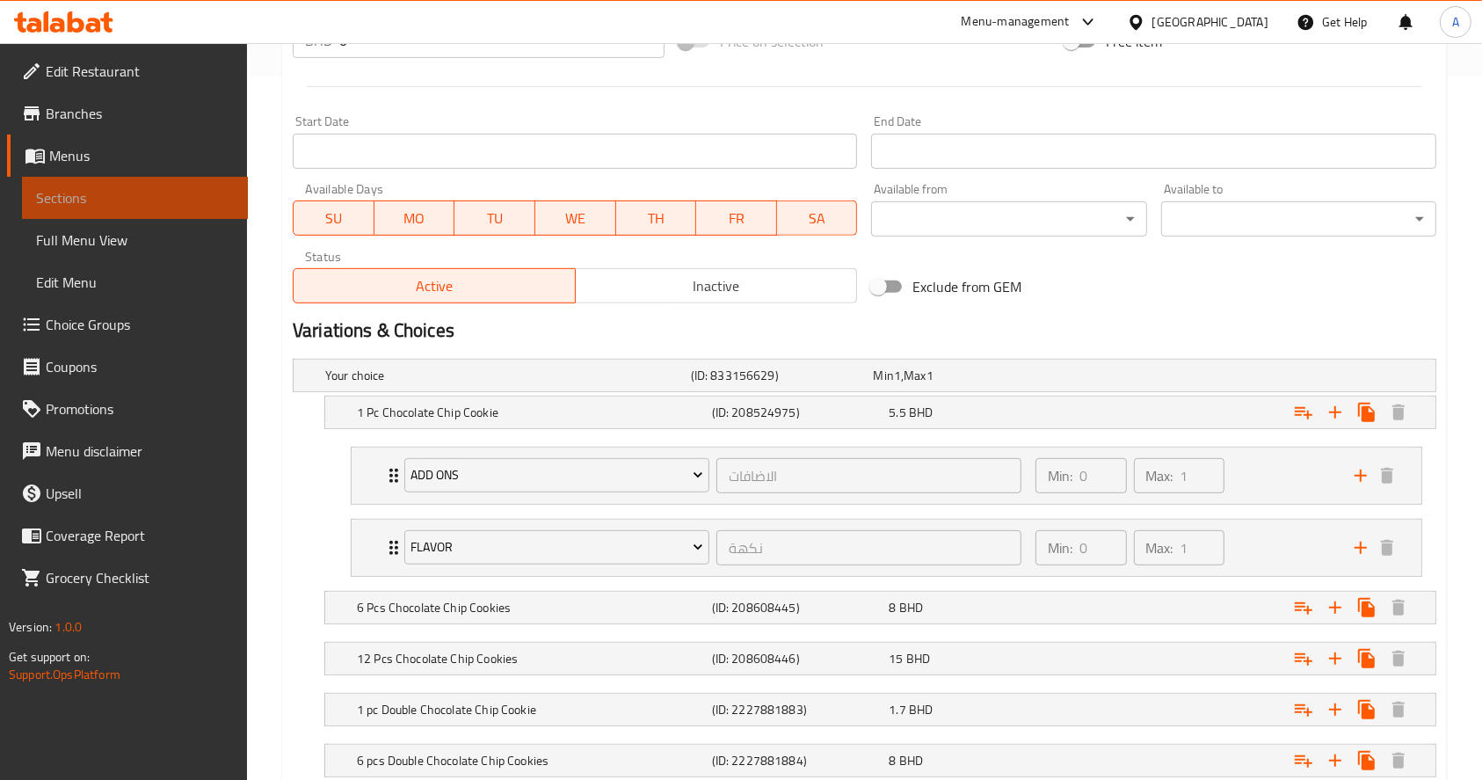
click at [200, 203] on span "Sections" at bounding box center [135, 197] width 198 height 21
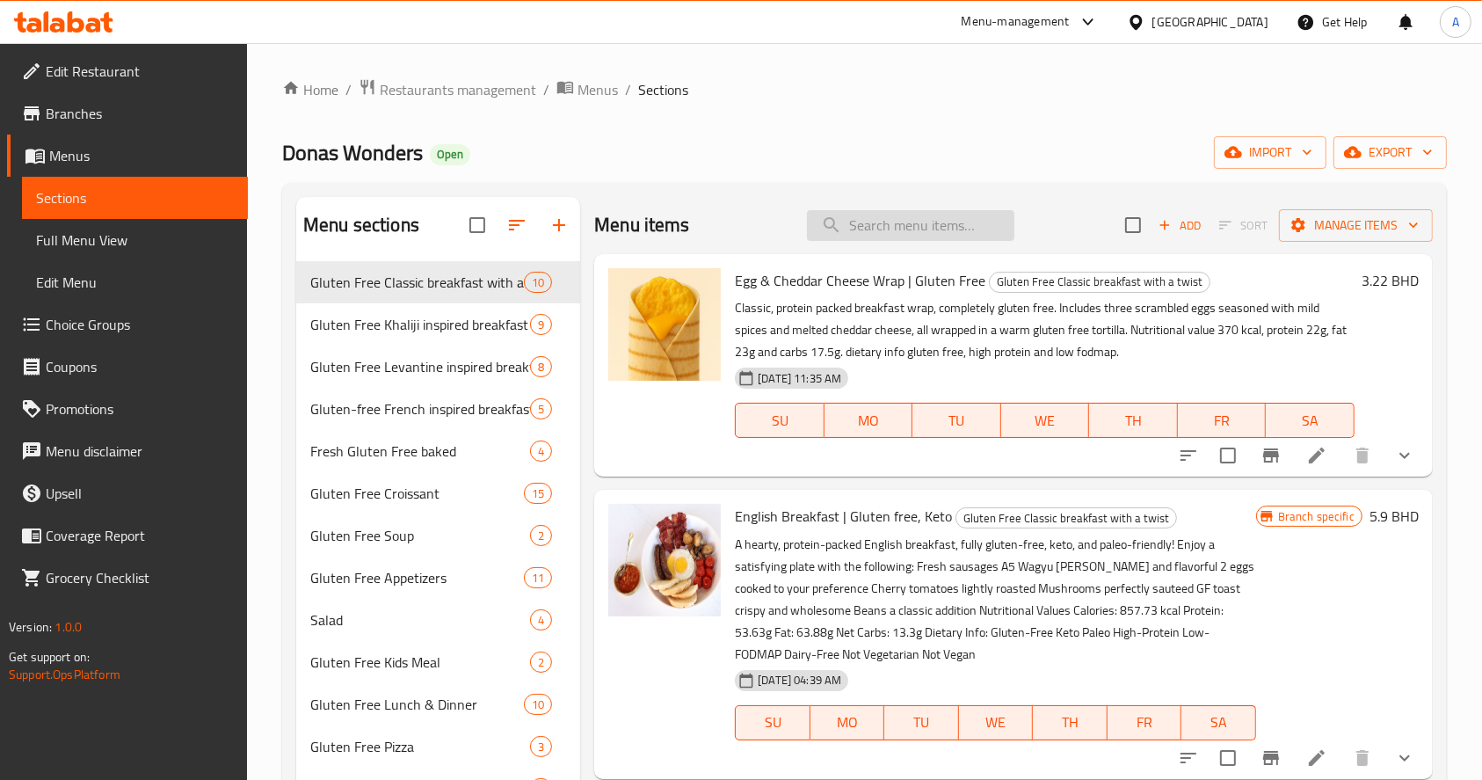
click at [884, 226] on input "search" at bounding box center [910, 225] width 207 height 31
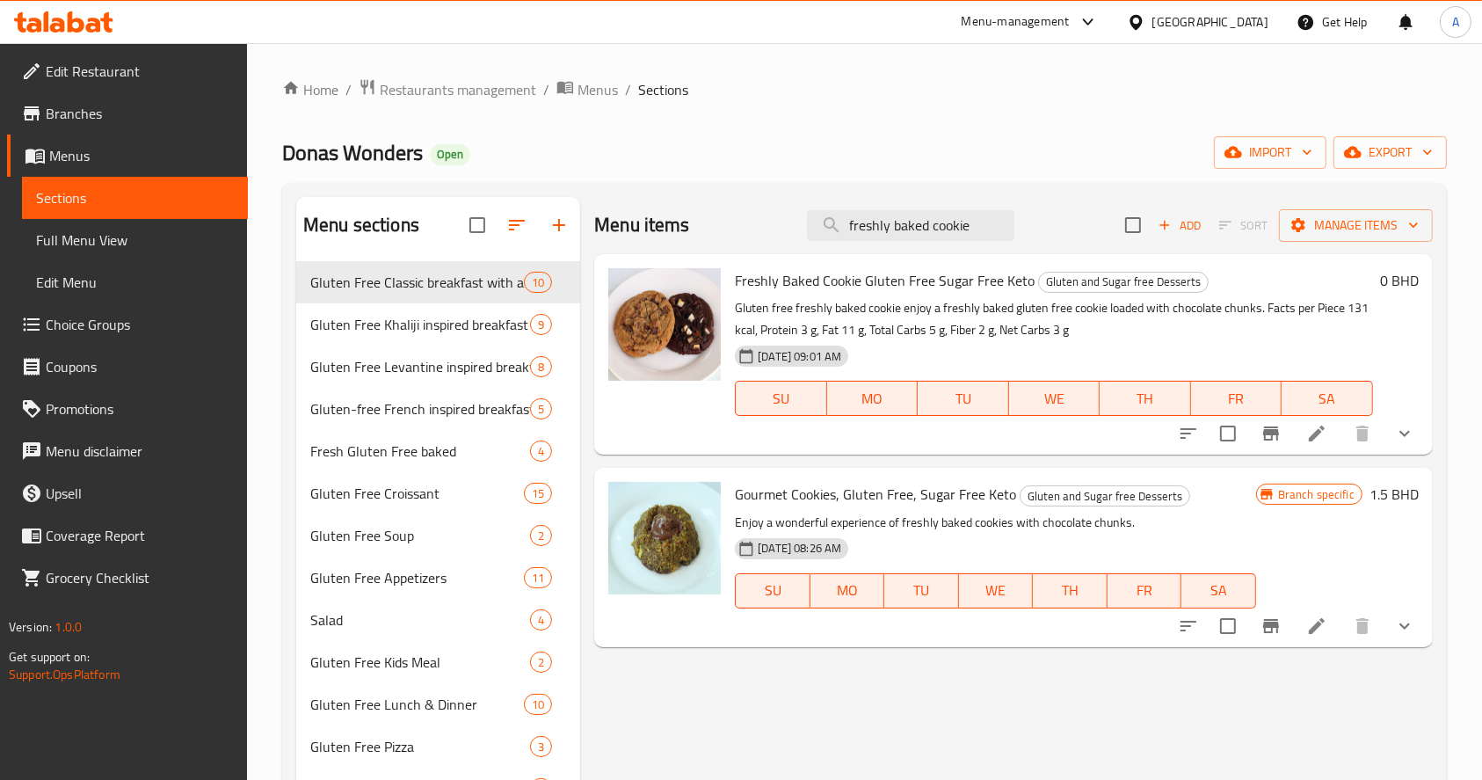
type input "freshly baked cookie"
click at [1327, 442] on icon at bounding box center [1316, 433] width 21 height 21
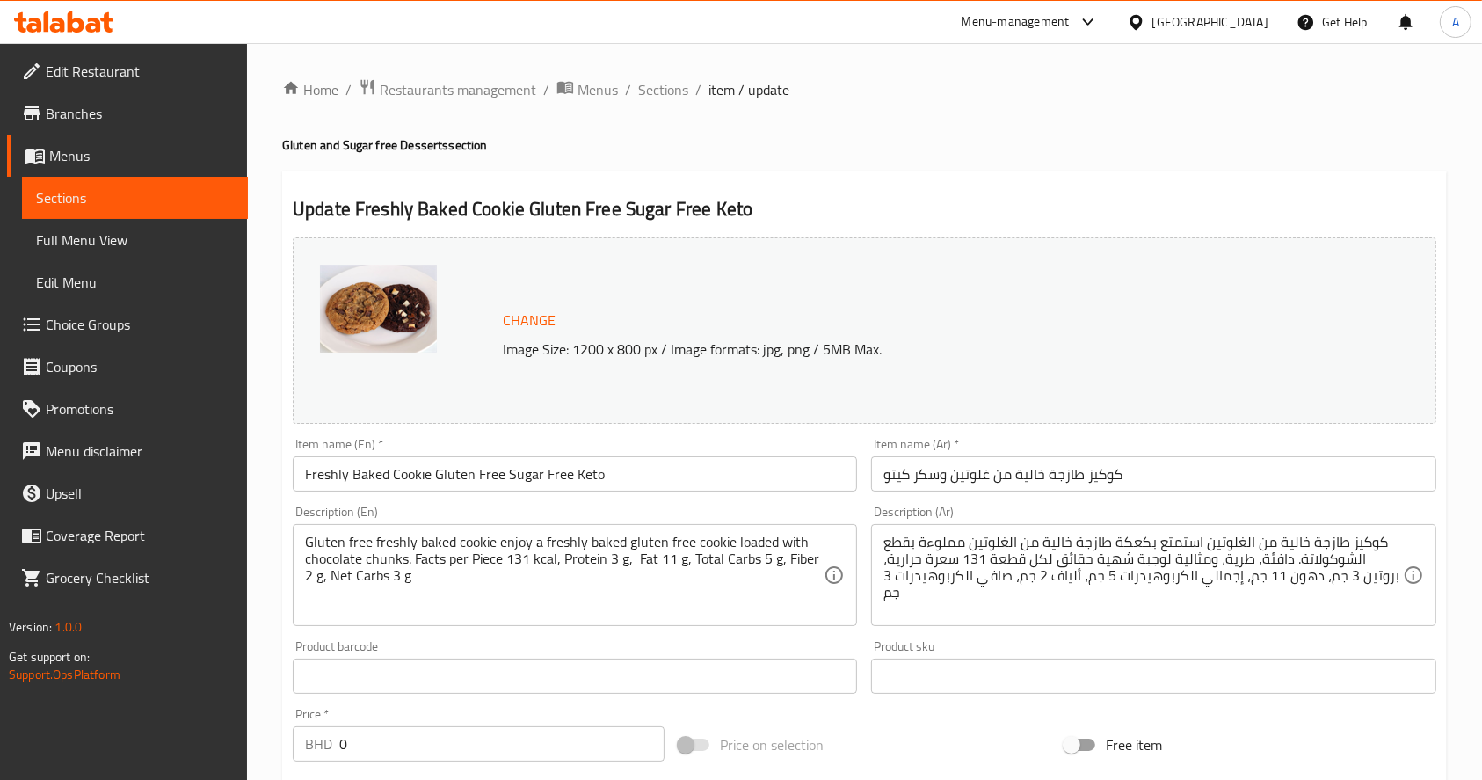
click at [125, 181] on link "Sections" at bounding box center [135, 198] width 226 height 42
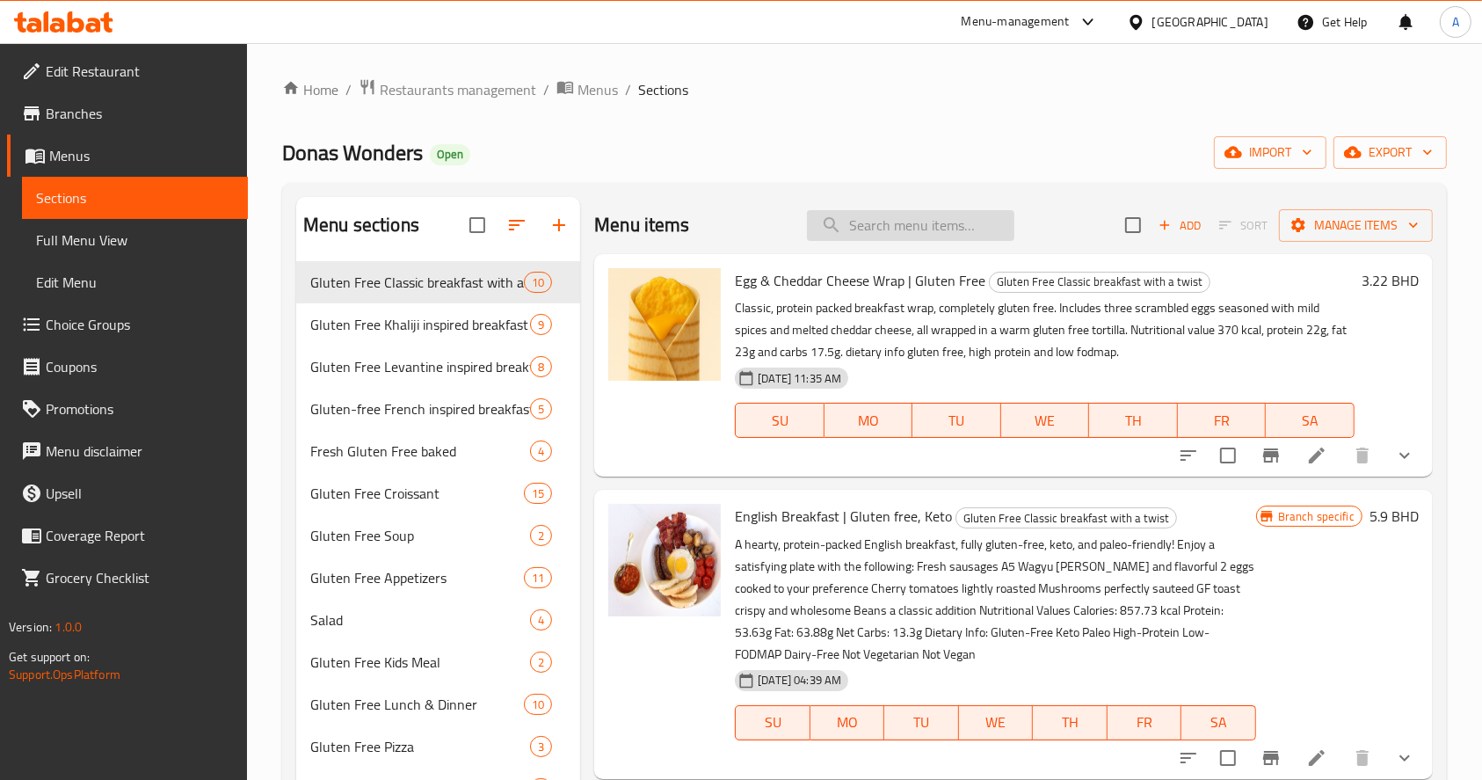
click at [858, 238] on input "search" at bounding box center [910, 225] width 207 height 31
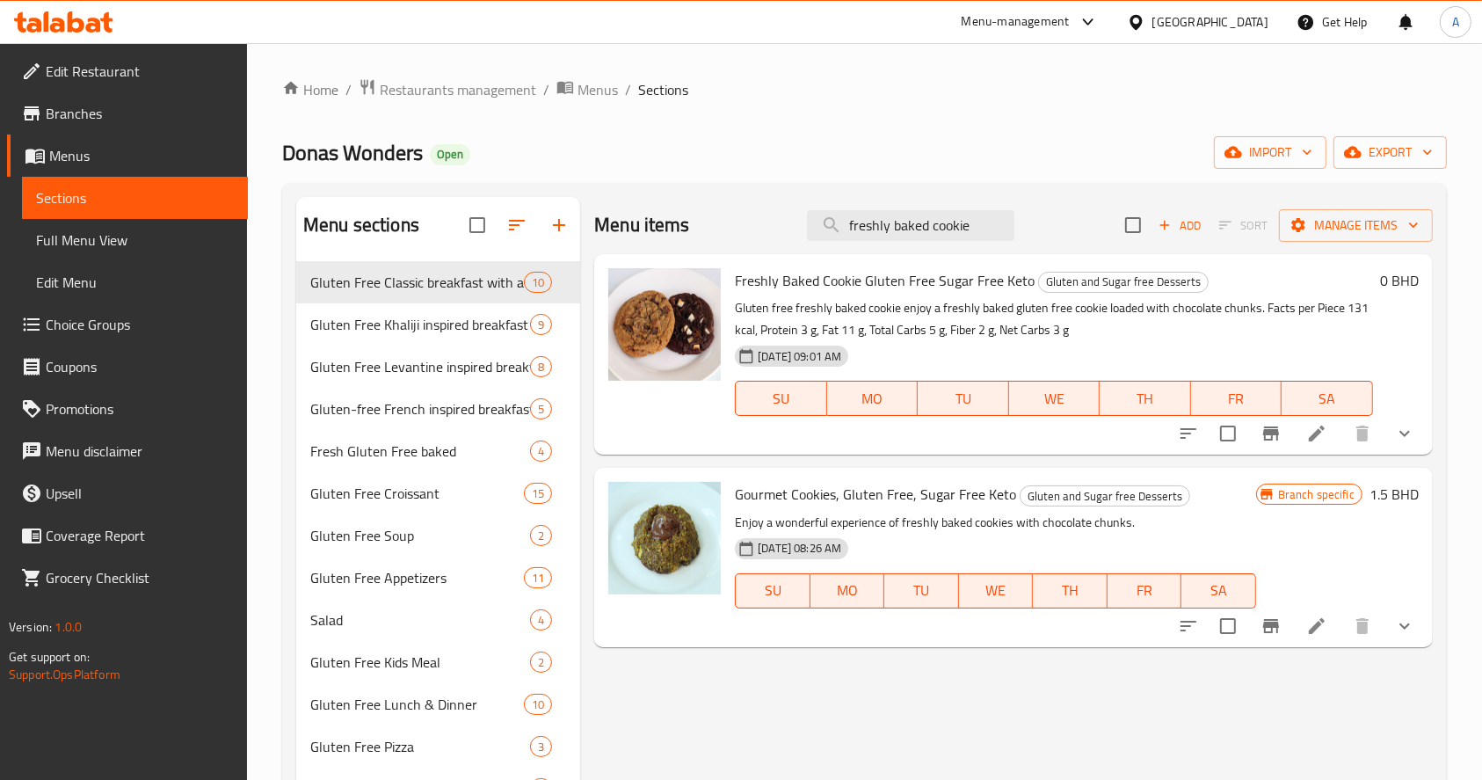
type input "freshly baked cookie"
click at [1273, 437] on icon "Branch-specific-item" at bounding box center [1271, 433] width 21 height 21
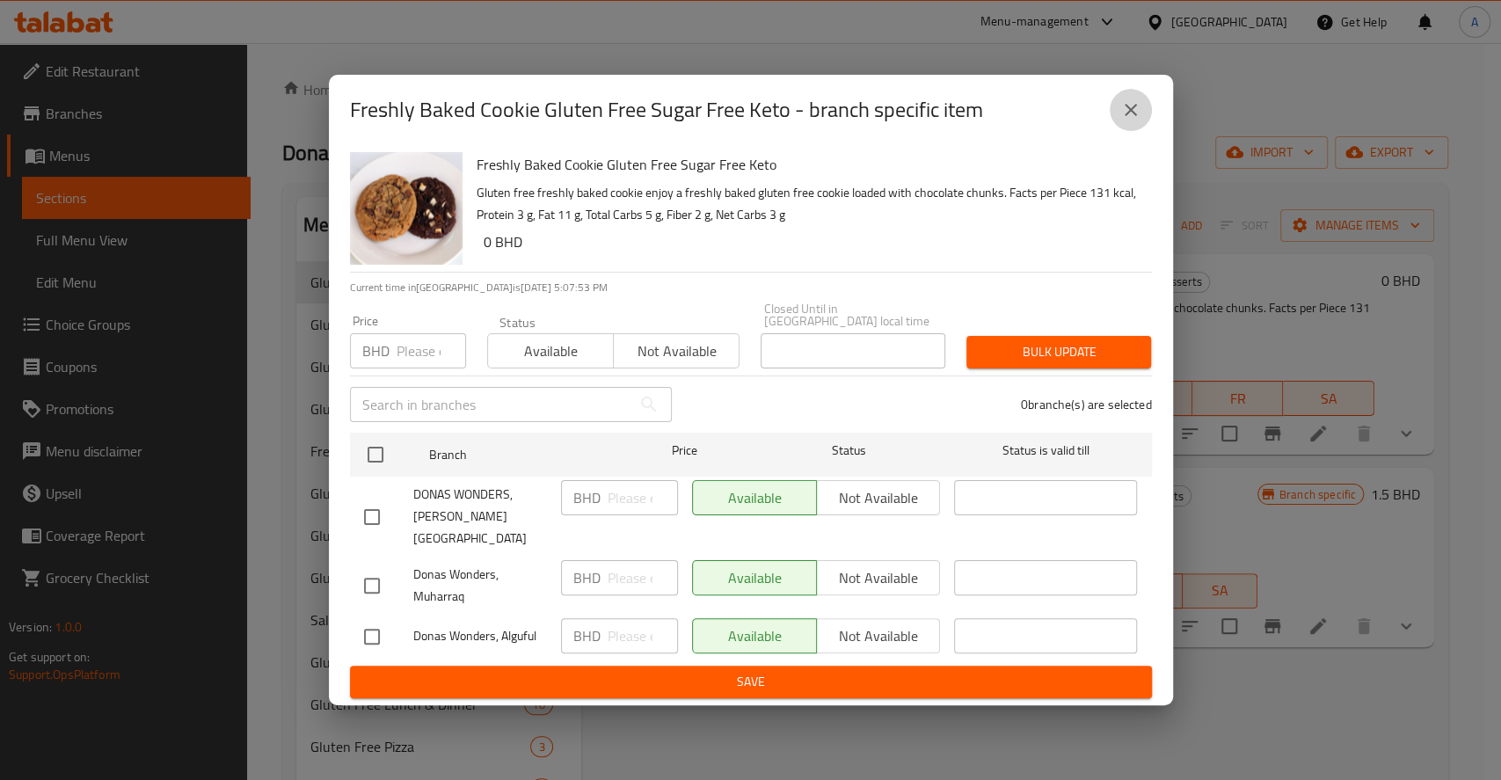
click at [1127, 120] on icon "close" at bounding box center [1130, 109] width 21 height 21
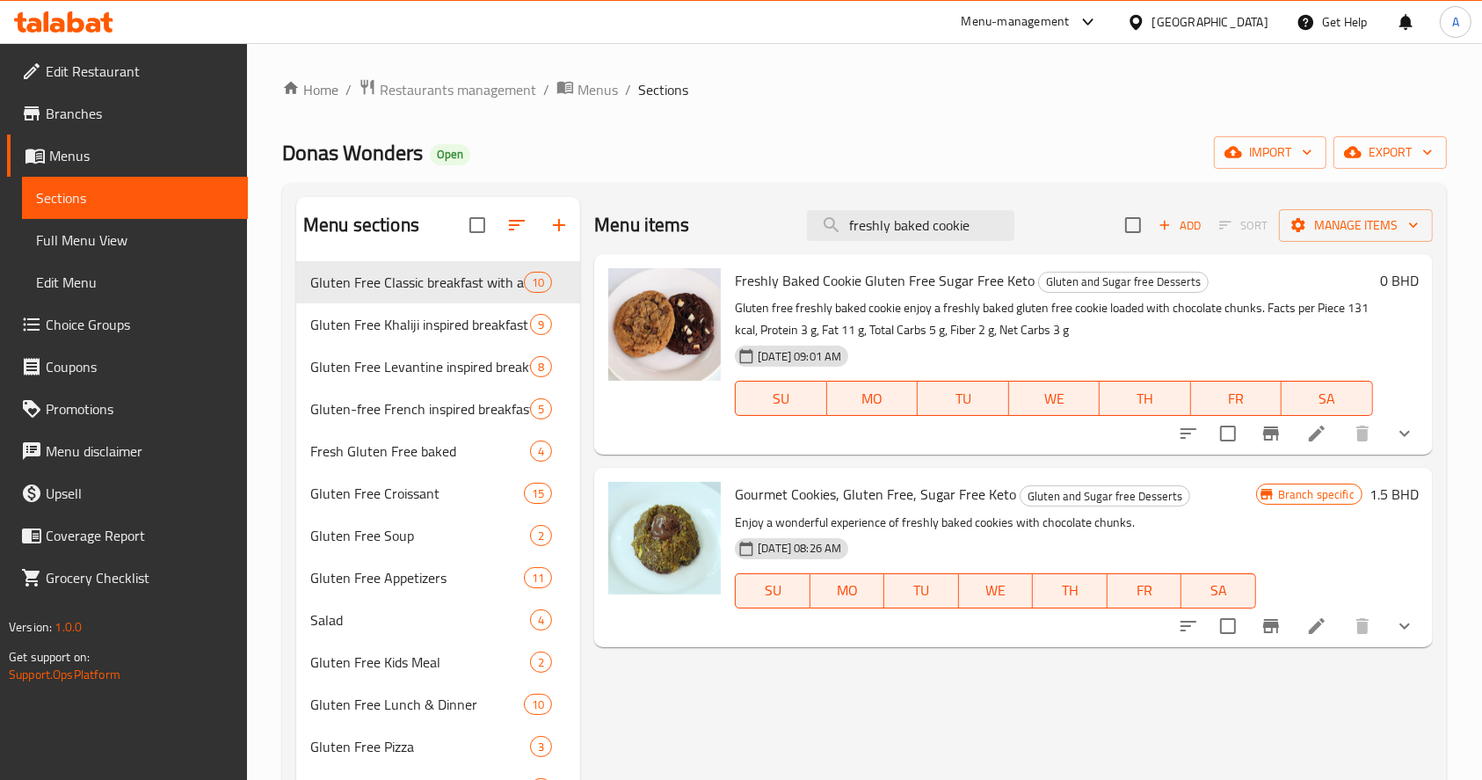
click at [1405, 434] on icon "show more" at bounding box center [1405, 434] width 11 height 6
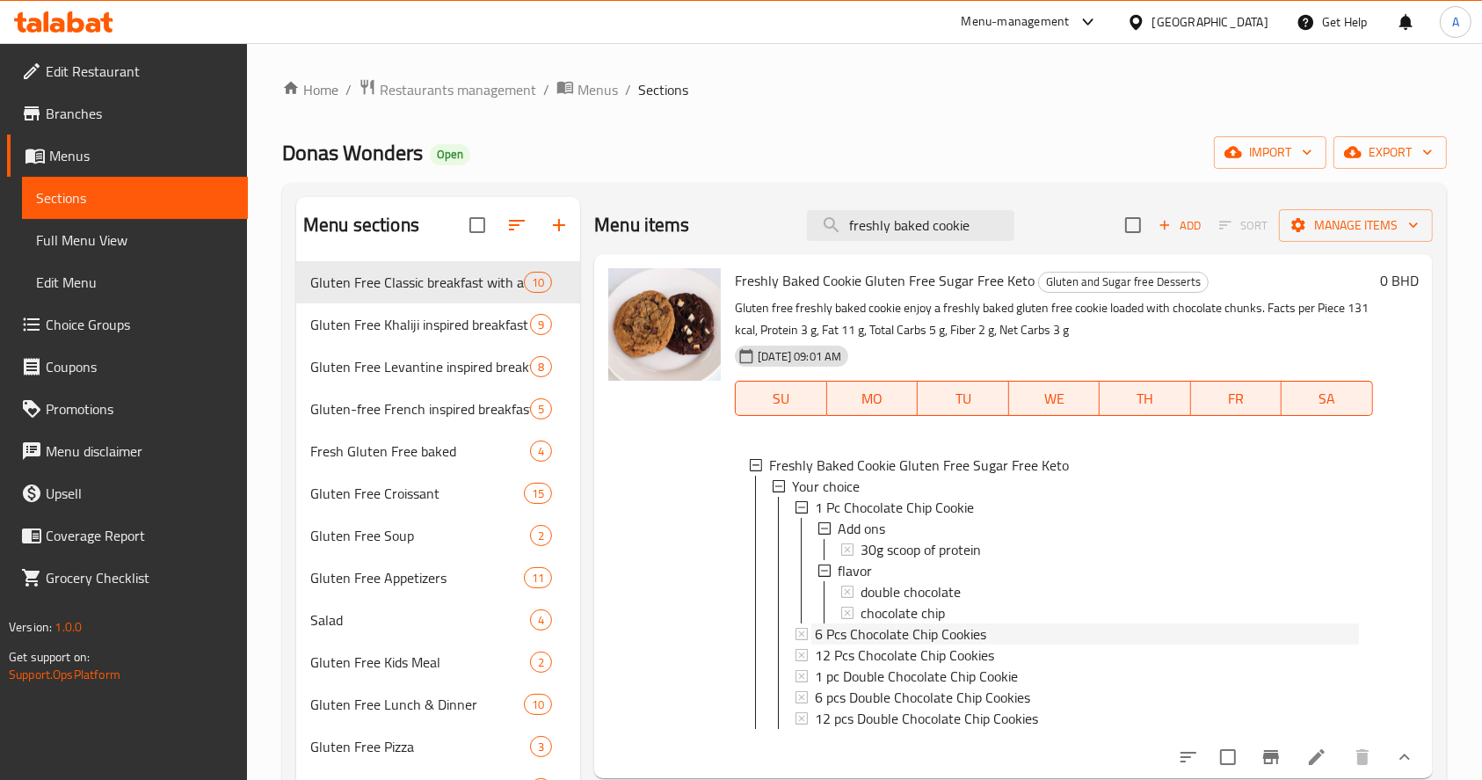
click at [829, 636] on span "6 Pcs Chocolate Chip Cookies" at bounding box center [900, 633] width 171 height 21
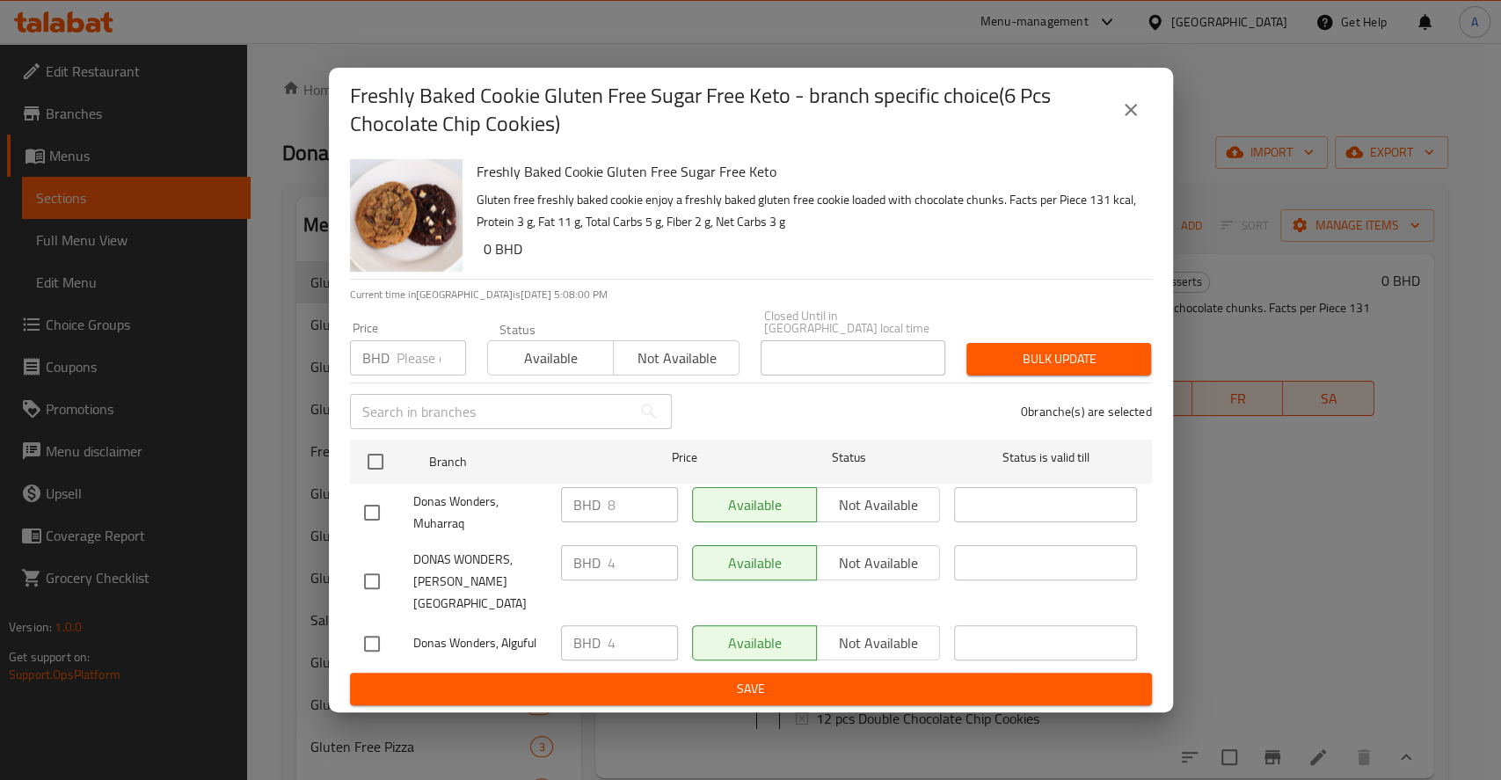
click at [421, 365] on input "number" at bounding box center [431, 357] width 69 height 35
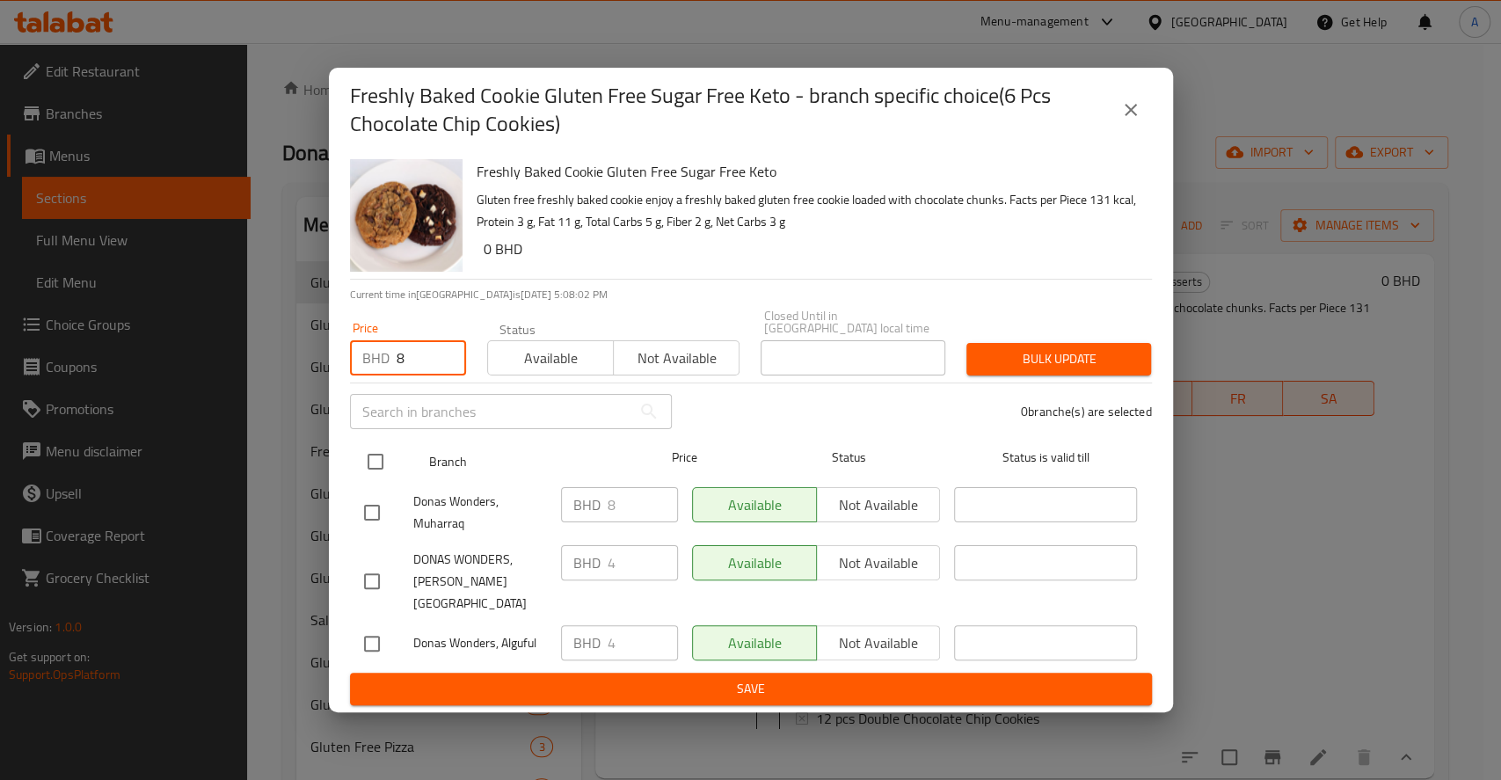
type input "8"
click at [381, 463] on input "checkbox" at bounding box center [375, 461] width 37 height 37
checkbox input "true"
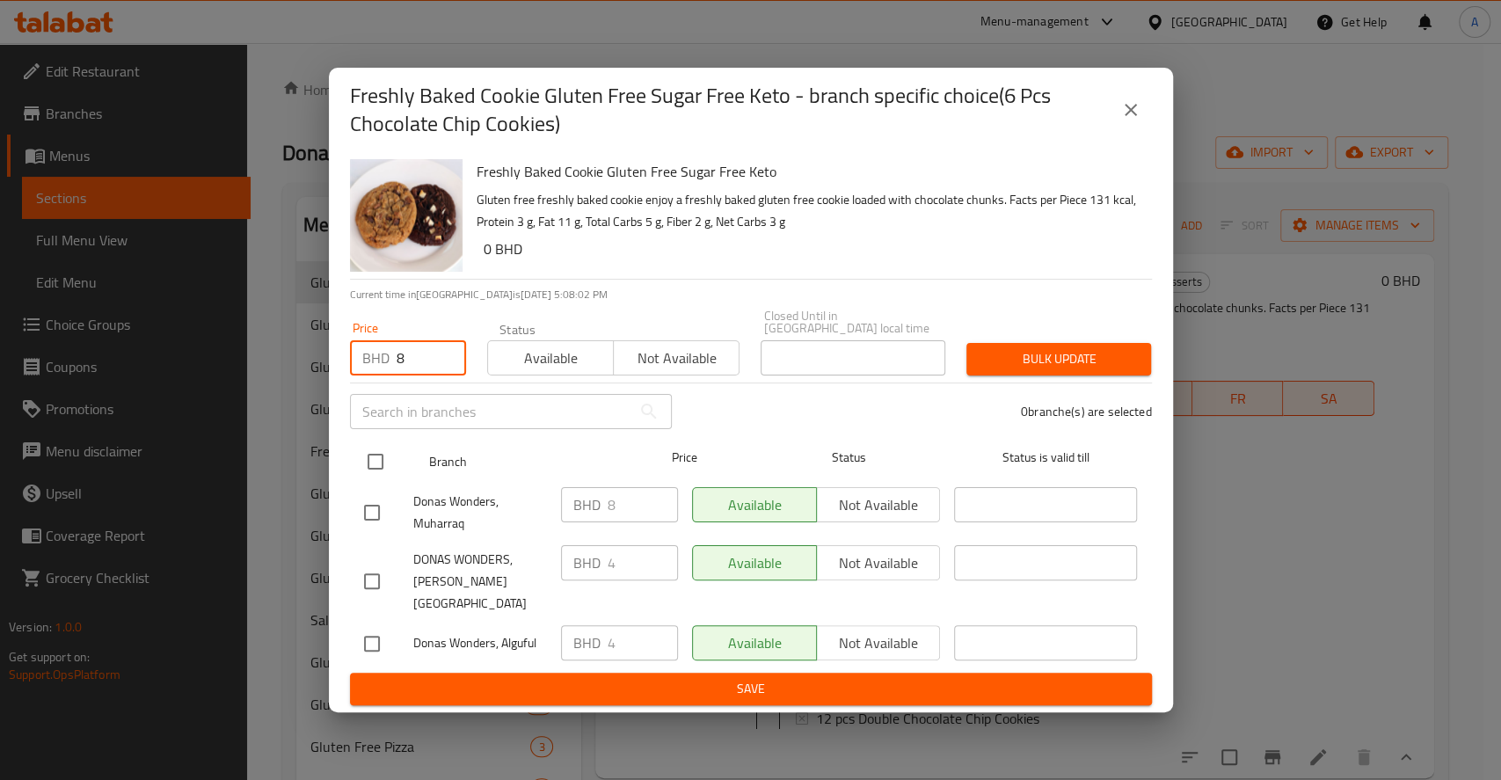
checkbox input "true"
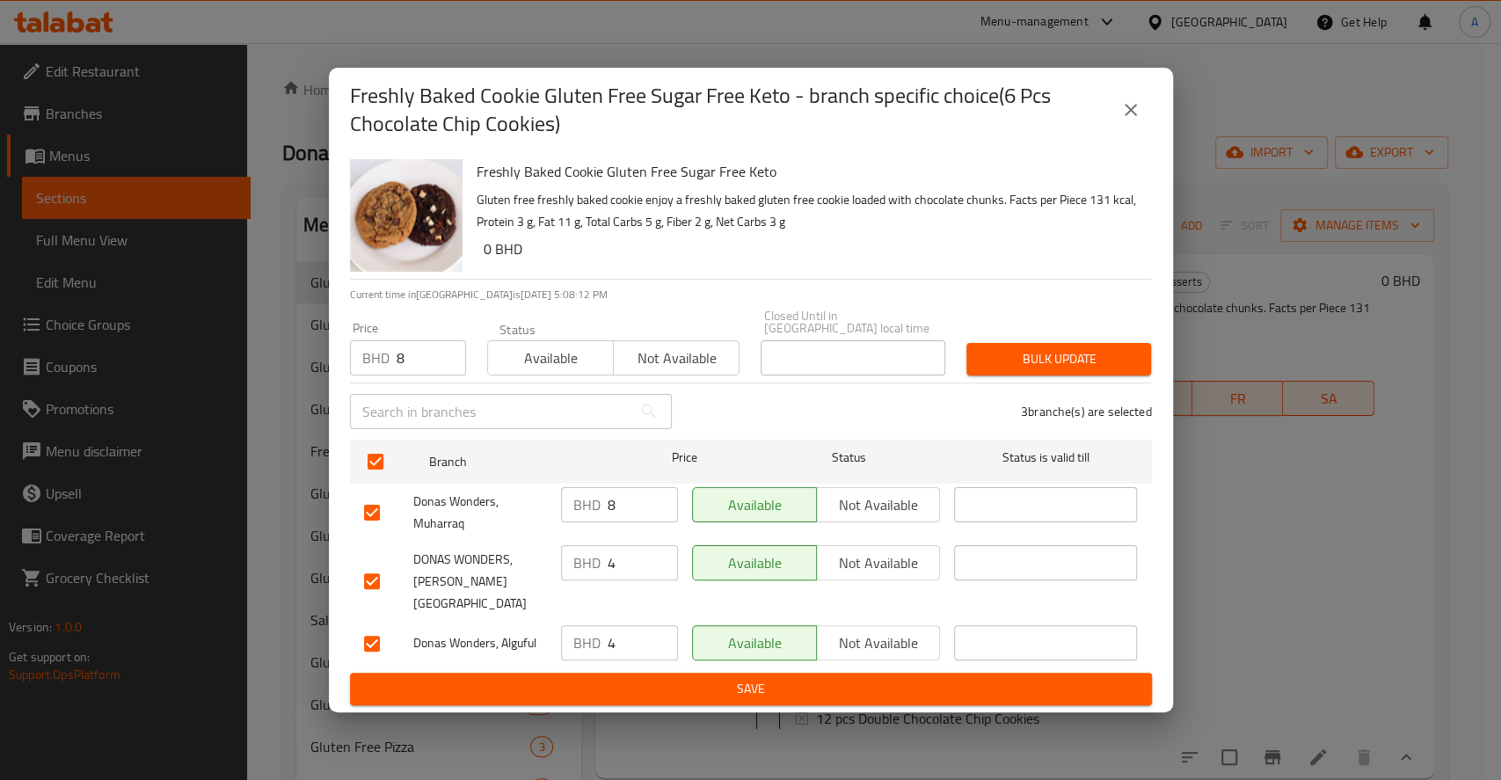
click at [648, 573] on input "4" at bounding box center [643, 562] width 70 height 35
drag, startPoint x: 623, startPoint y: 565, endPoint x: 569, endPoint y: 563, distance: 54.6
click at [571, 565] on div "BHD 4 ​" at bounding box center [619, 562] width 117 height 35
type input "8"
drag, startPoint x: 630, startPoint y: 621, endPoint x: 570, endPoint y: 626, distance: 60.0
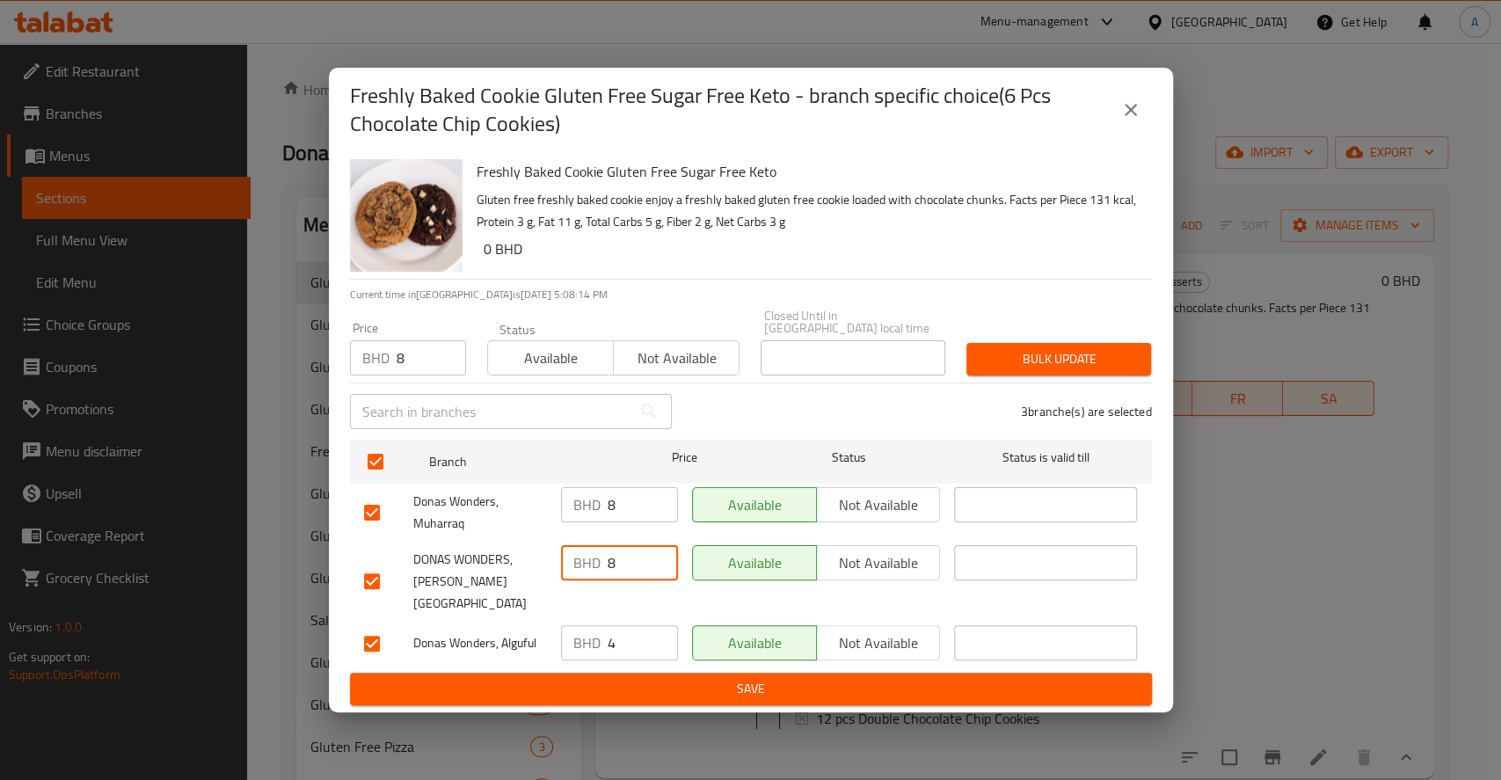
click at [593, 625] on div "BHD 4 ​" at bounding box center [619, 642] width 117 height 35
type input "8"
click at [1061, 353] on span "Bulk update" at bounding box center [1058, 359] width 156 height 22
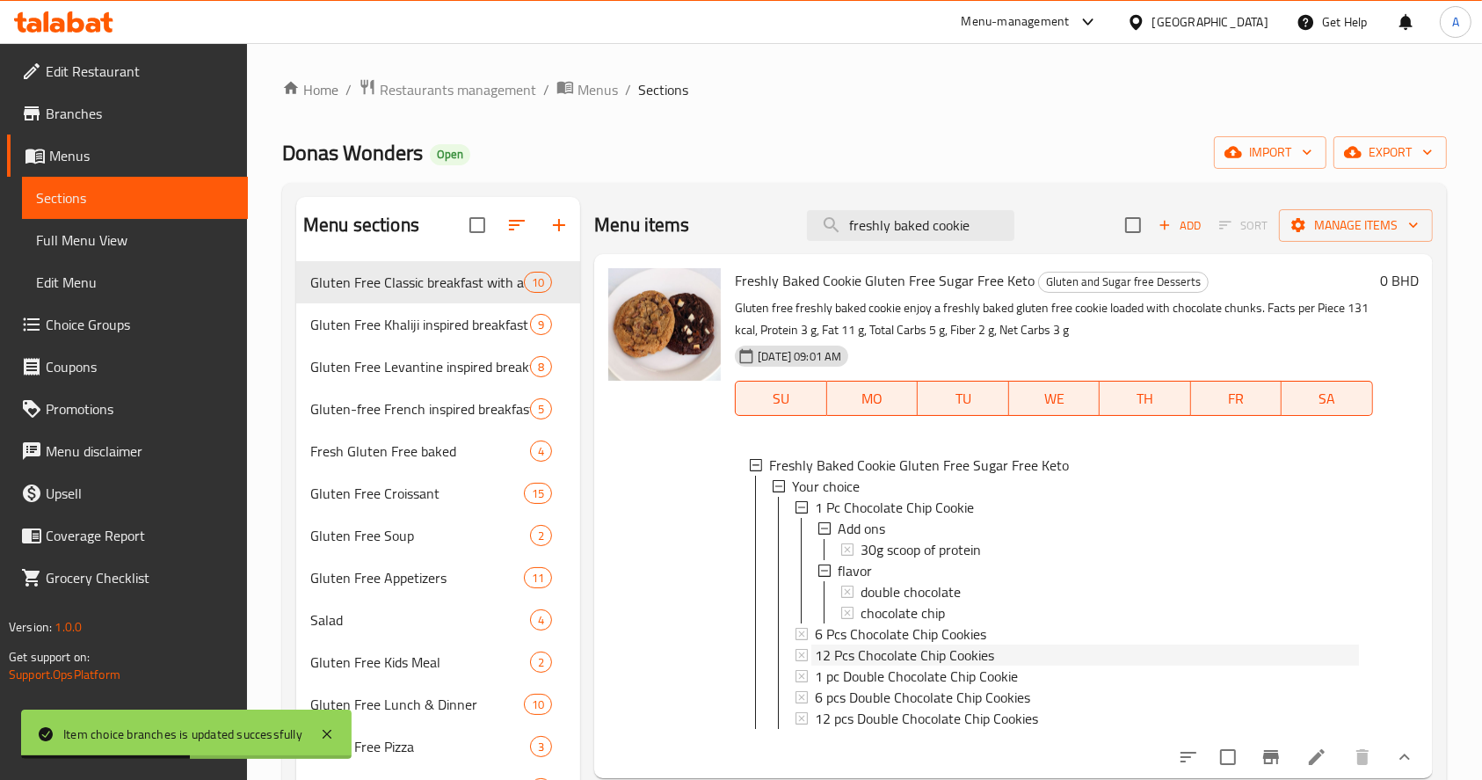
click at [1039, 658] on div "12 Pcs Chocolate Chip Cookies" at bounding box center [1087, 654] width 544 height 21
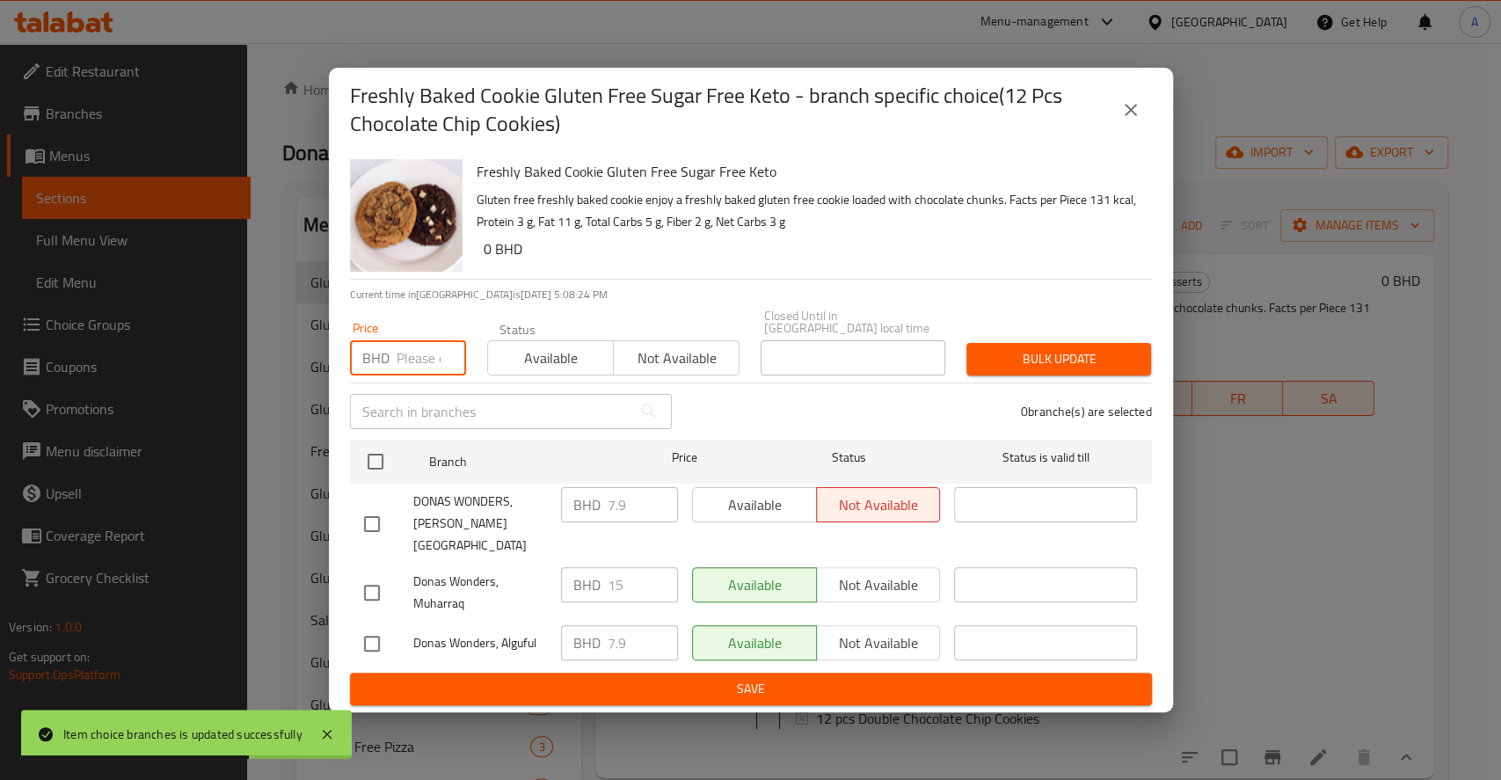
click at [420, 348] on input "number" at bounding box center [431, 357] width 69 height 35
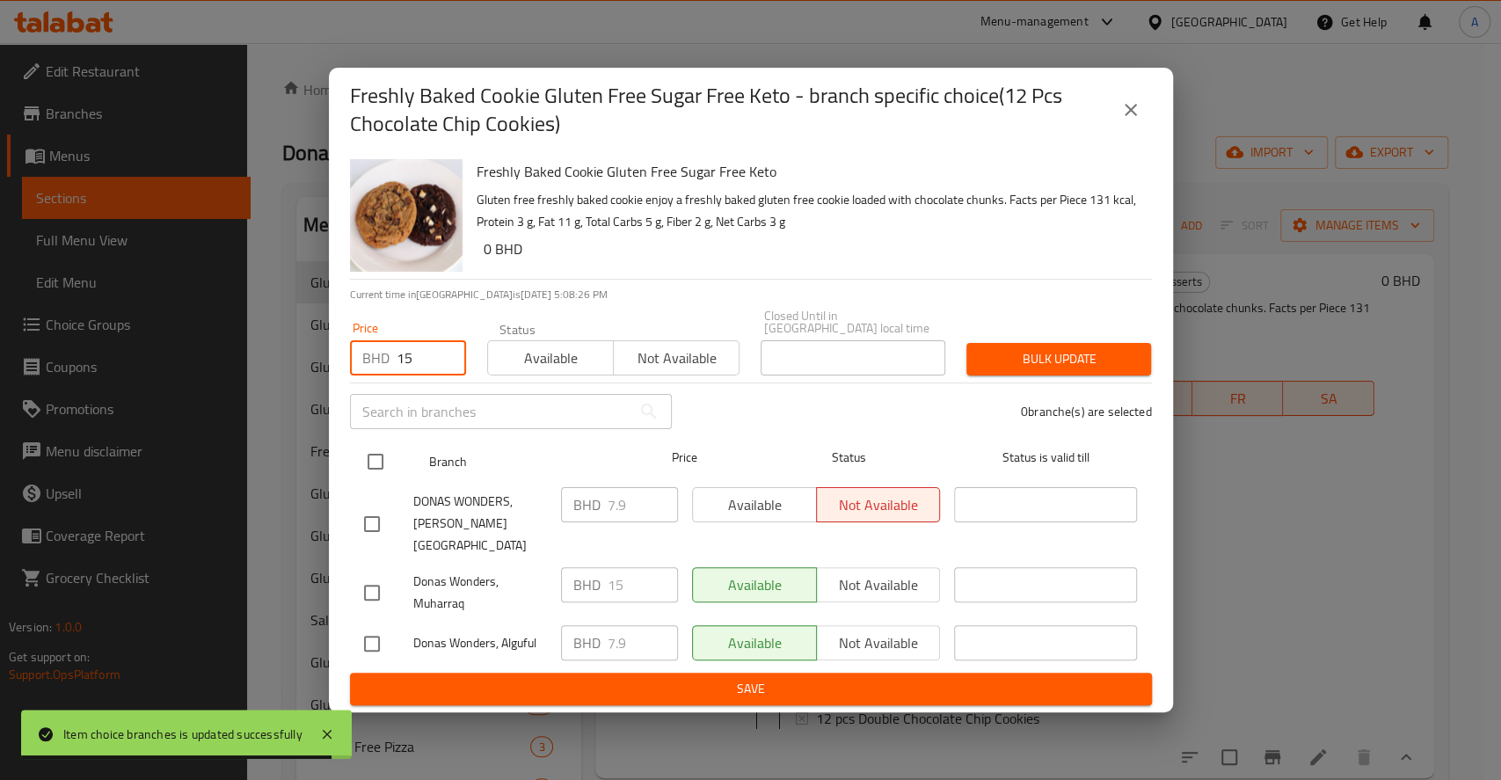
type input "15"
click at [377, 463] on input "checkbox" at bounding box center [375, 461] width 37 height 37
checkbox input "true"
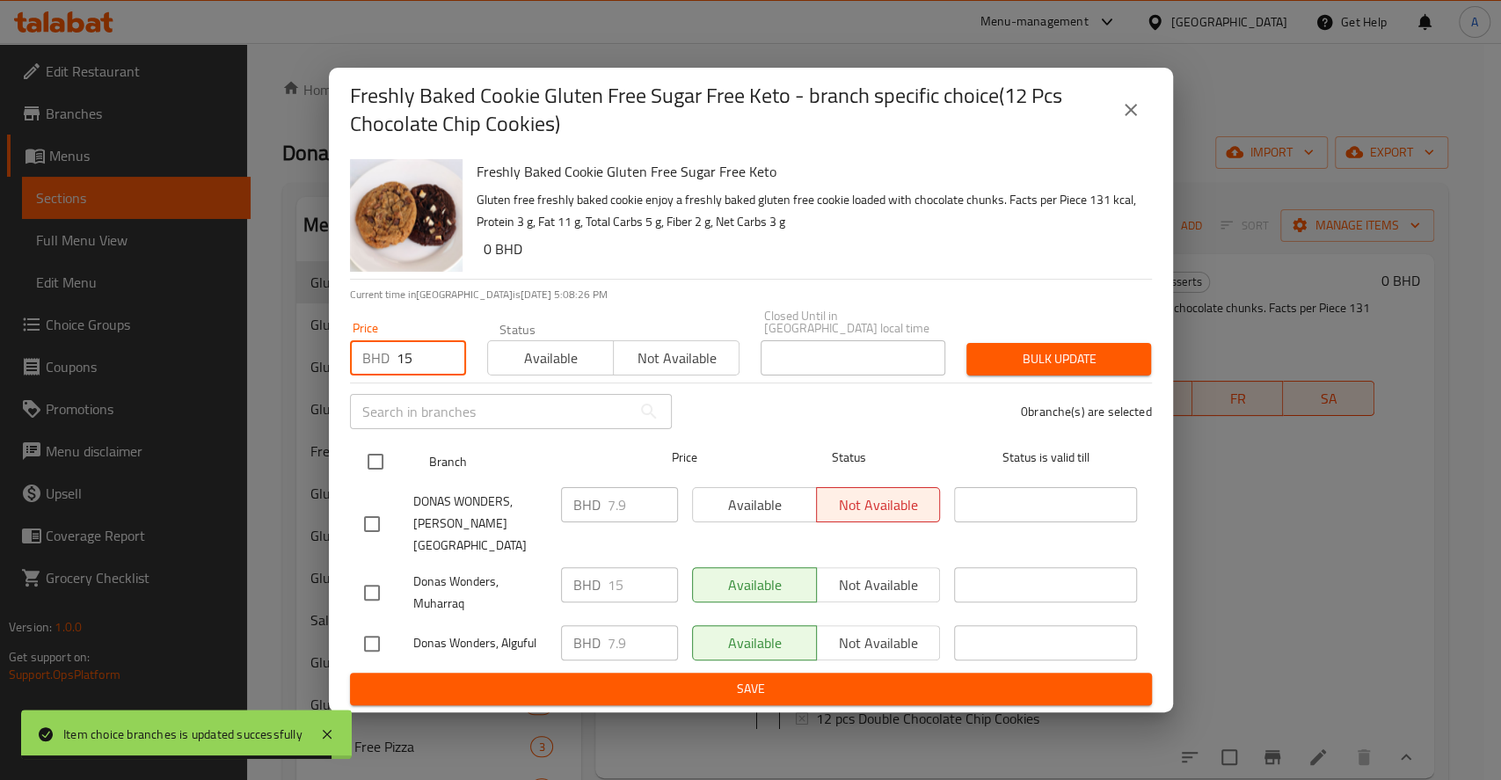
checkbox input "true"
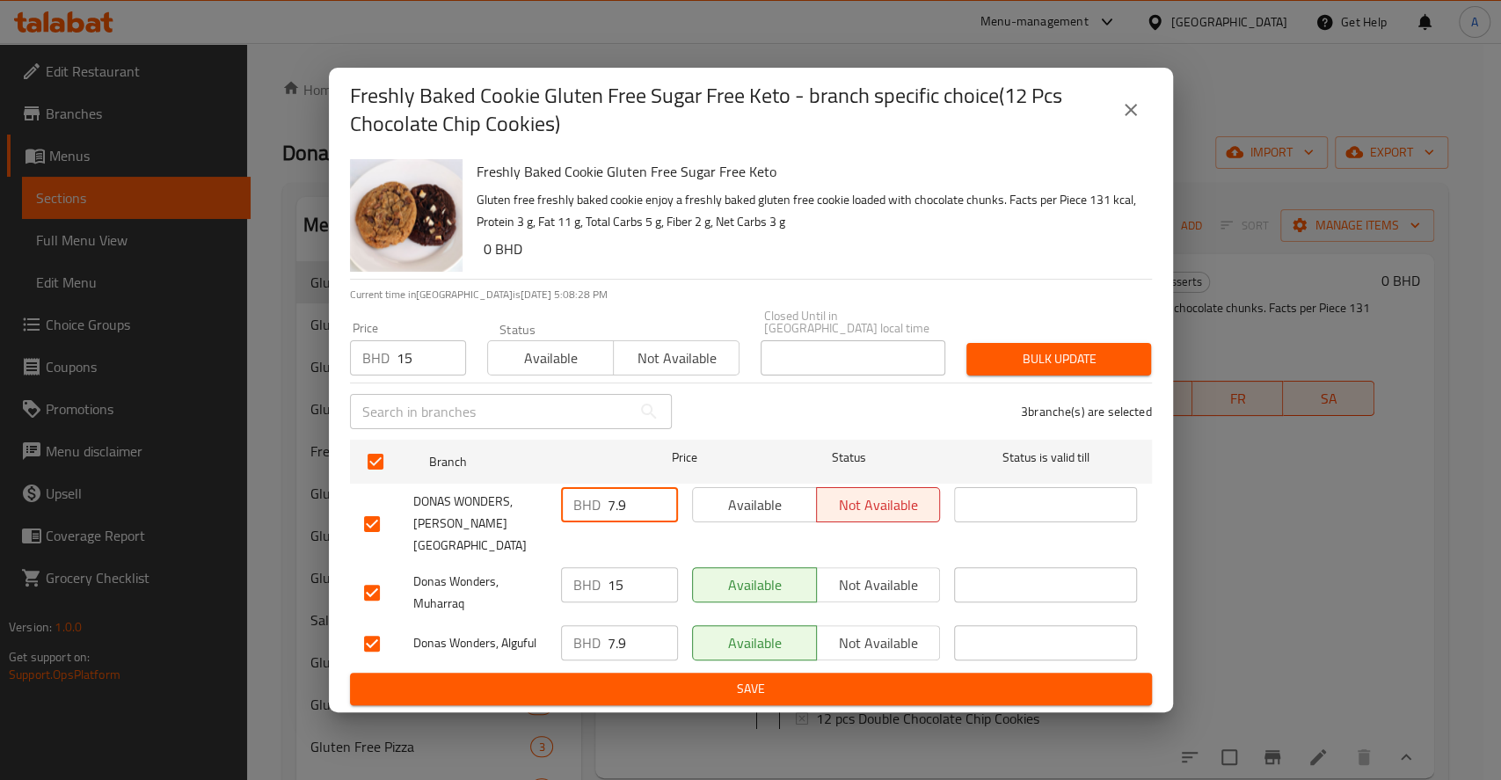
drag, startPoint x: 631, startPoint y: 516, endPoint x: 513, endPoint y: 500, distance: 118.9
click at [520, 496] on div "DONAS WONDERS, Riffa Alshamali North Riffa BHD 7.9 ​ Available Not available ​" at bounding box center [751, 523] width 788 height 87
type input "15"
drag, startPoint x: 638, startPoint y: 622, endPoint x: 494, endPoint y: 594, distance: 146.7
click at [494, 594] on ul "Branch Price Status Status is valid till DONAS WONDERS, Riffa Alshamali North R…" at bounding box center [751, 553] width 802 height 240
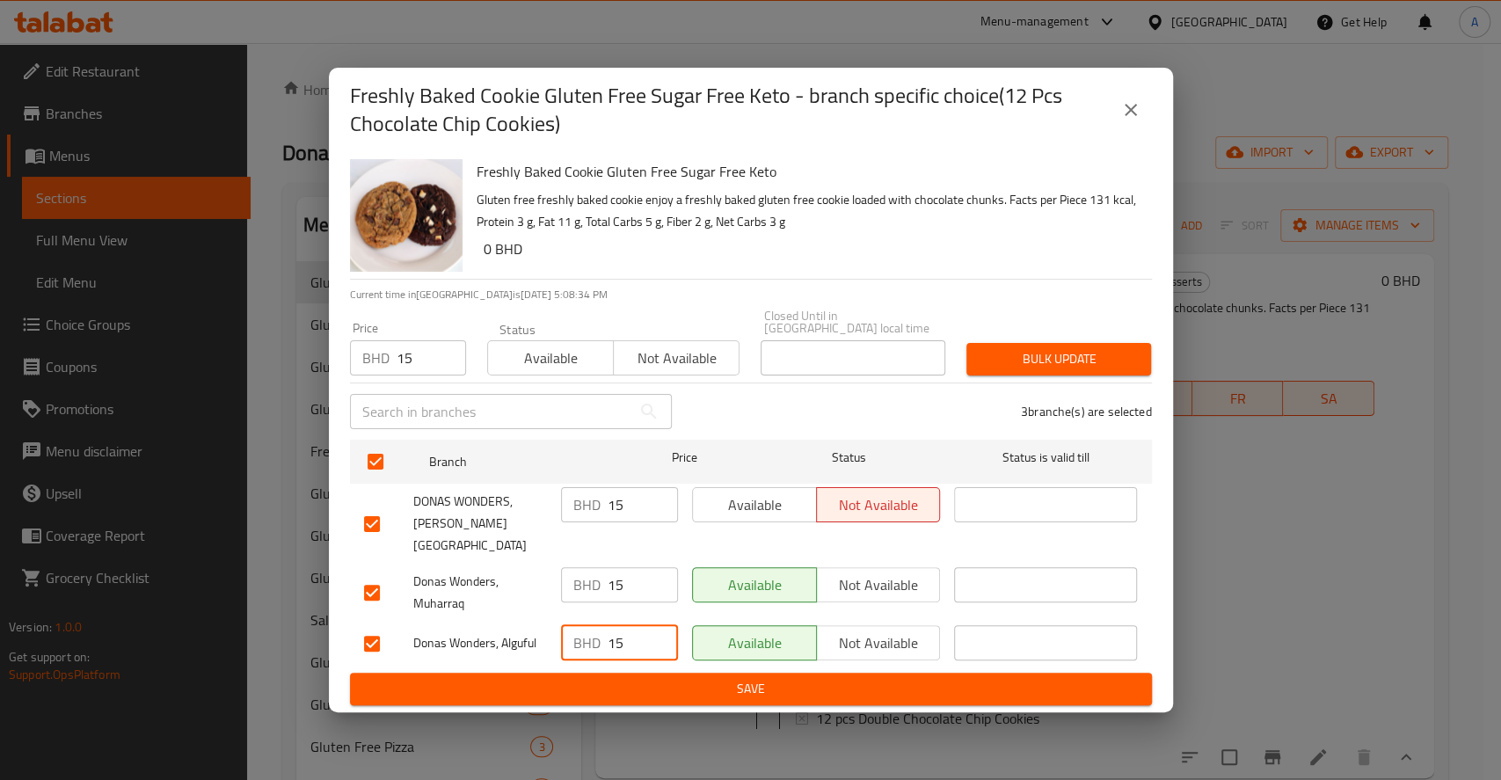
type input "15"
click at [1132, 358] on span "Bulk update" at bounding box center [1058, 359] width 156 height 22
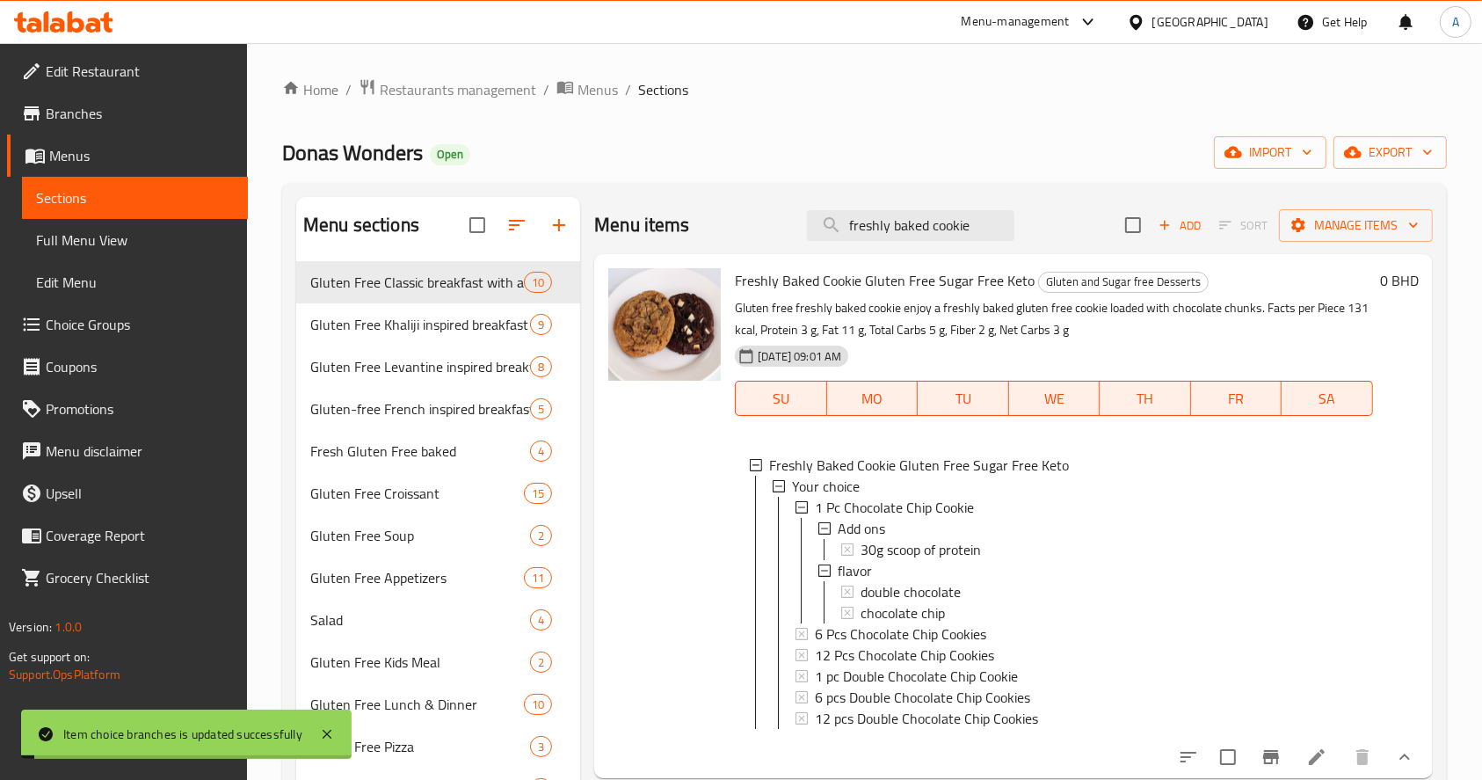
scroll to position [2, 0]
click at [971, 692] on span "6 pcs Double Chocolate Chip Cookies" at bounding box center [922, 695] width 215 height 21
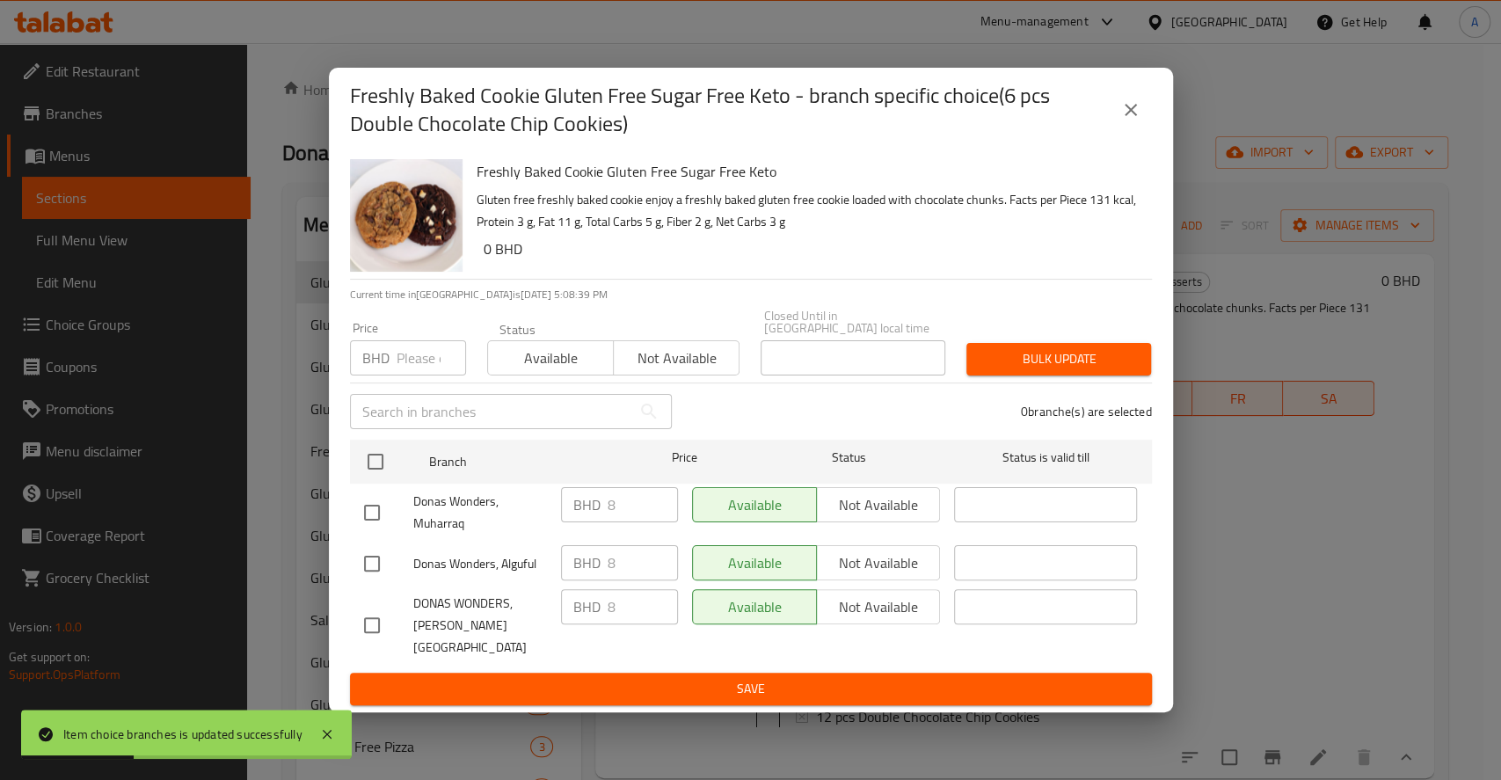
click at [426, 373] on input "number" at bounding box center [431, 357] width 69 height 35
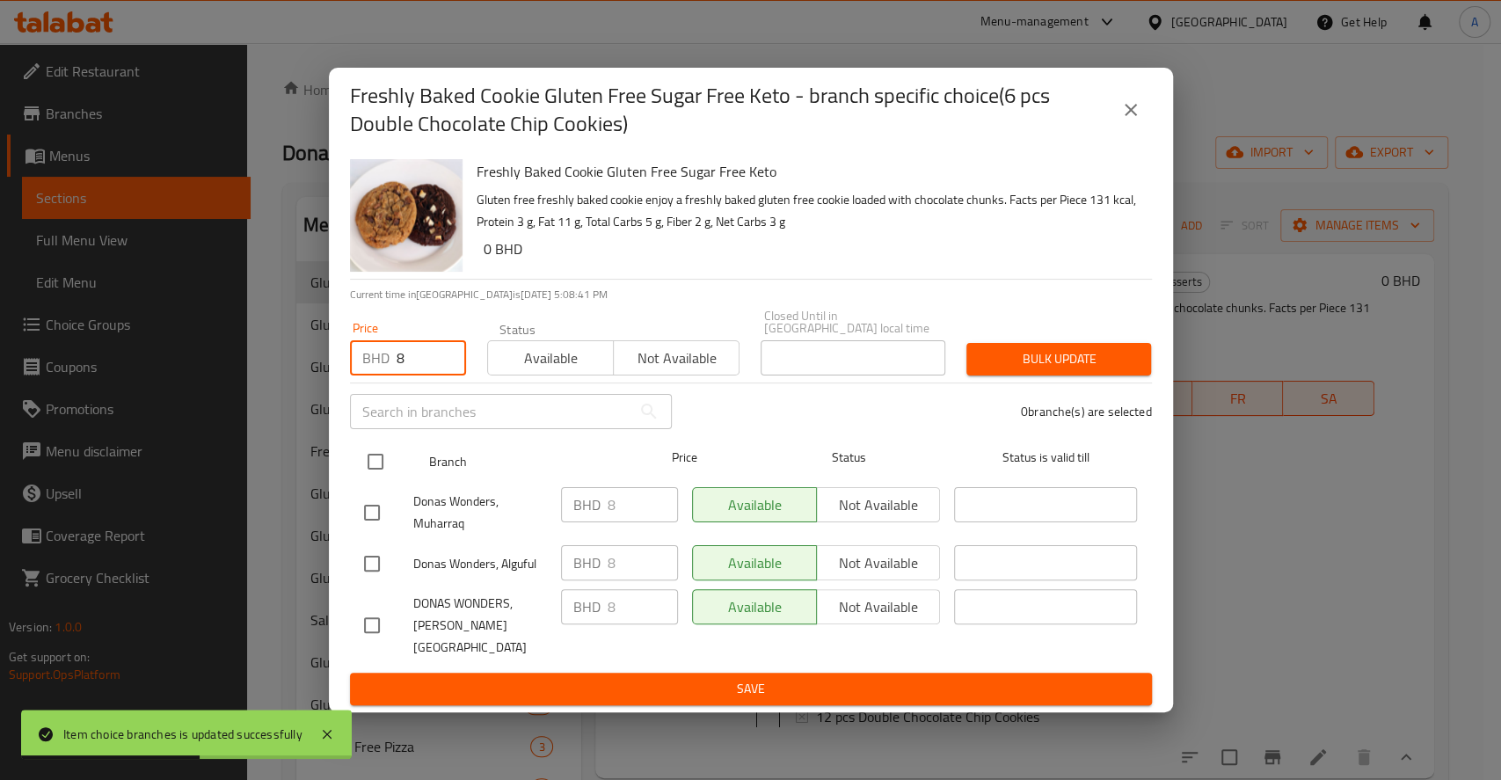
type input "8"
click at [372, 458] on input "checkbox" at bounding box center [375, 461] width 37 height 37
checkbox input "true"
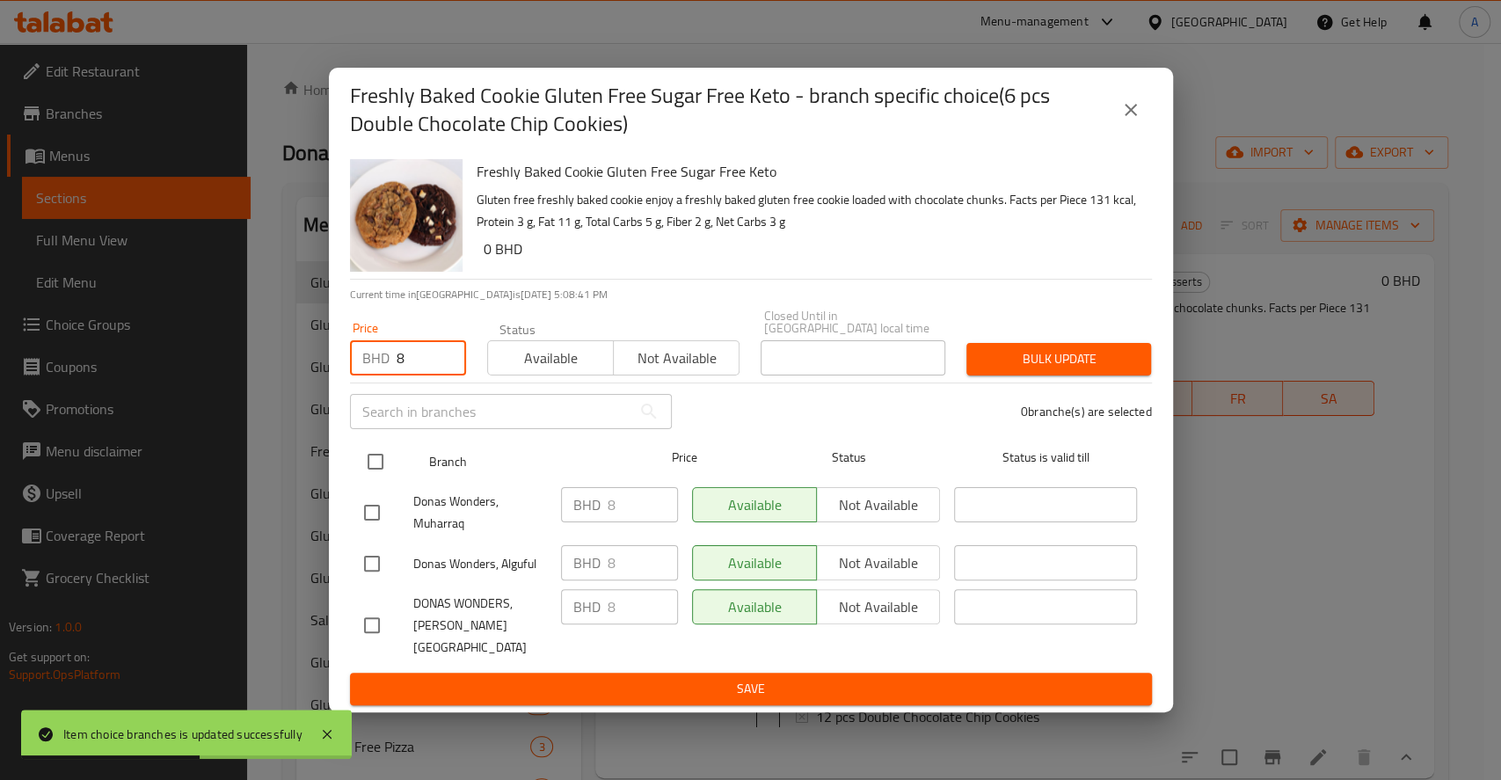
checkbox input "true"
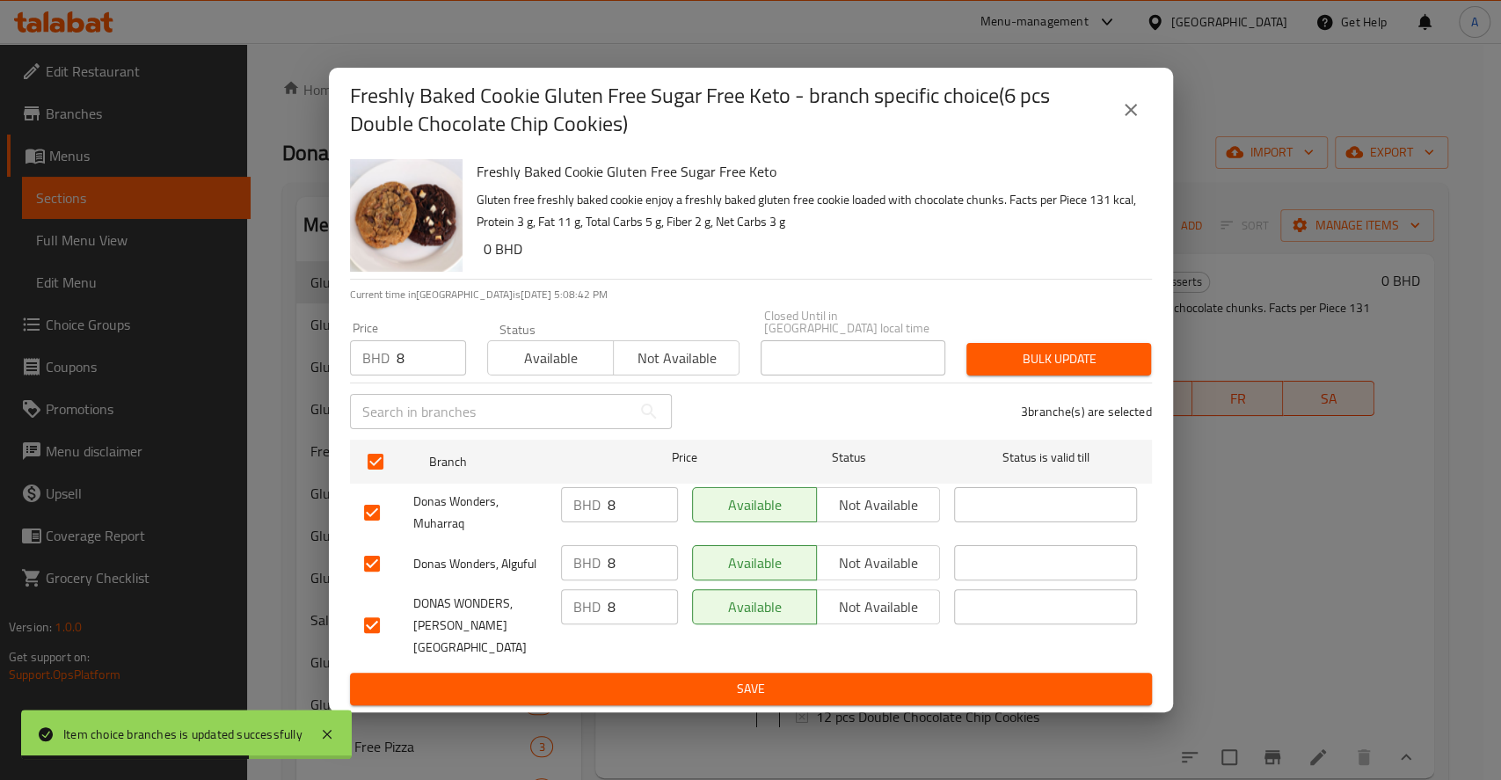
click at [1072, 366] on span "Bulk update" at bounding box center [1058, 359] width 156 height 22
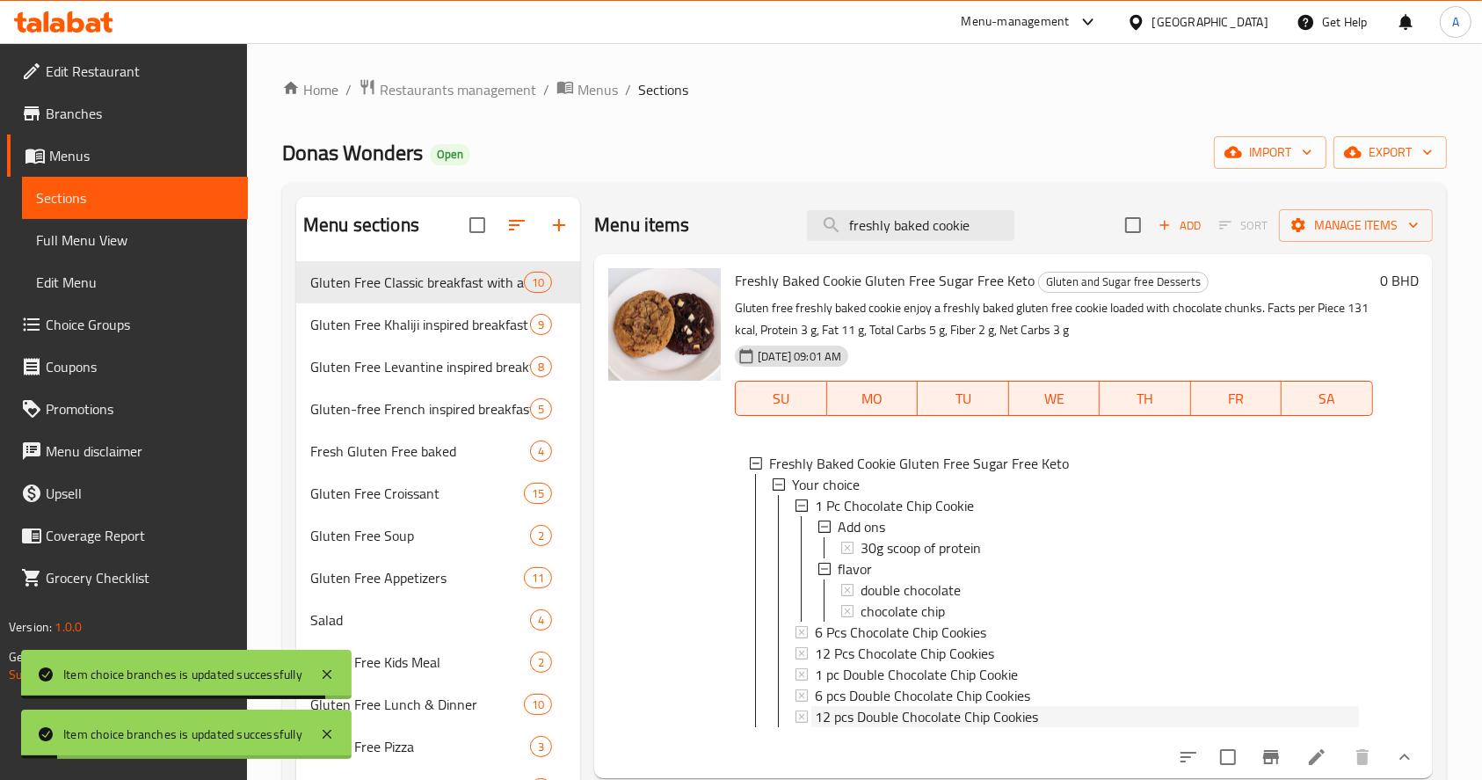
click at [881, 716] on span "12 pcs Double Chocolate Chip Cookies" at bounding box center [926, 716] width 223 height 21
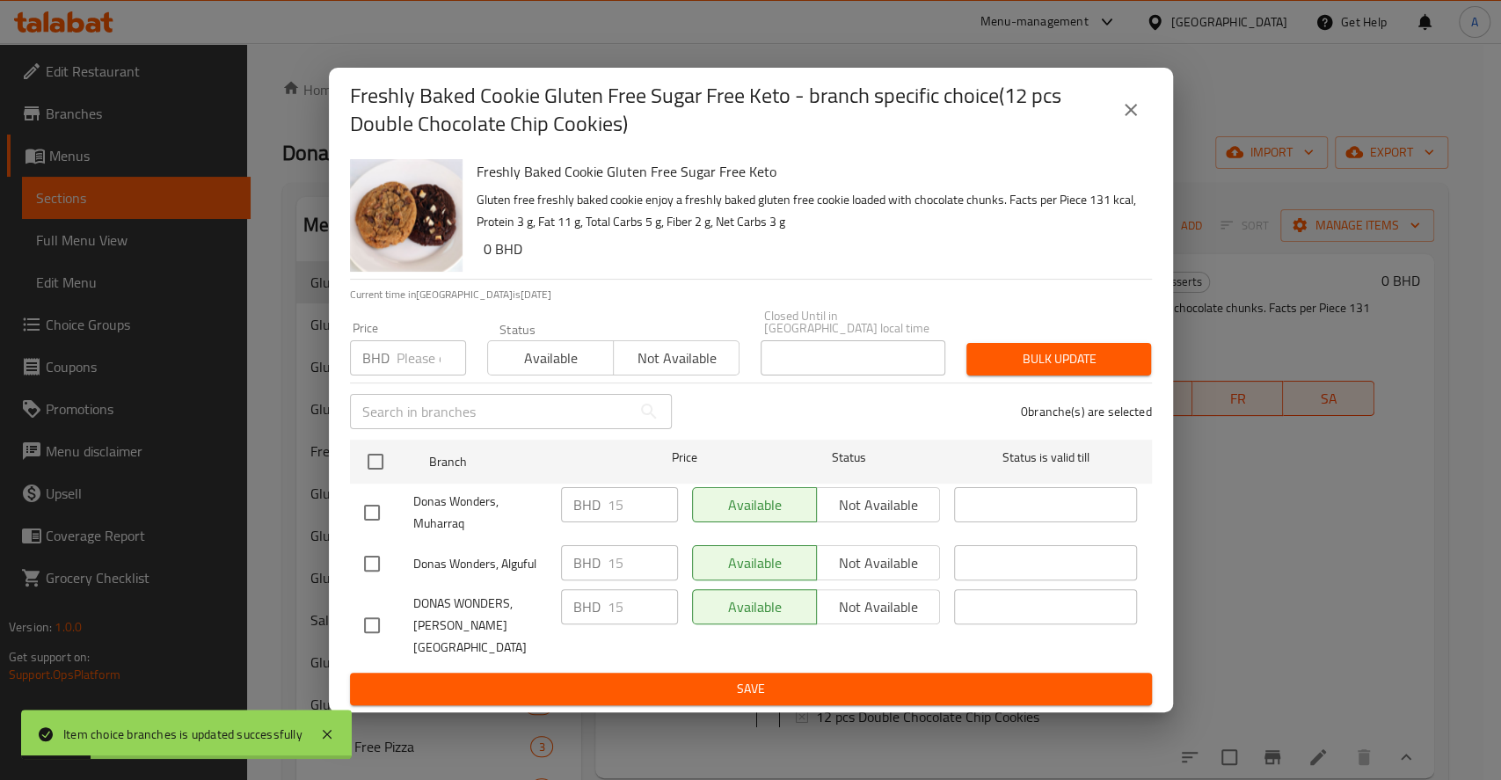
click at [416, 355] on input "number" at bounding box center [431, 357] width 69 height 35
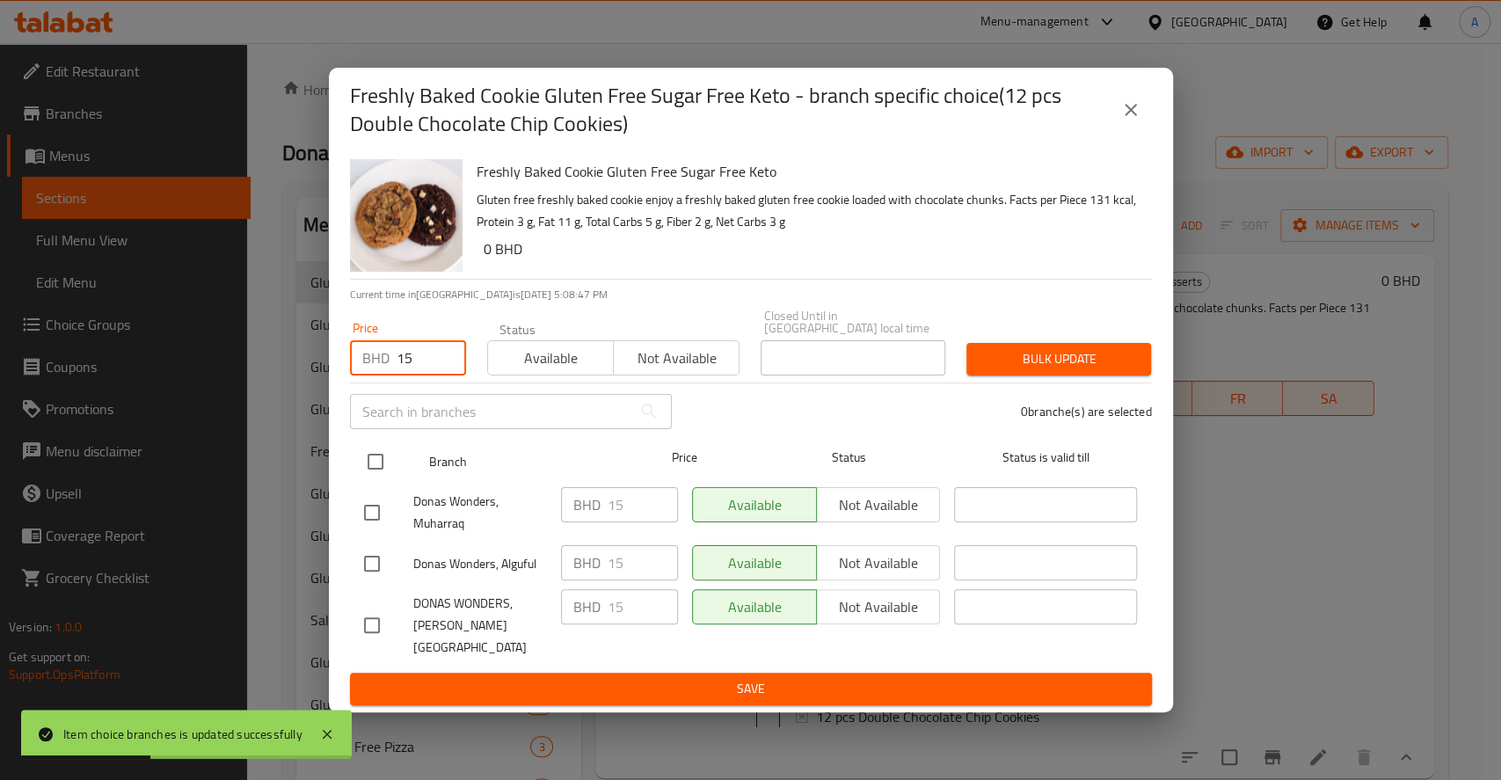
type input "15"
click at [373, 469] on input "checkbox" at bounding box center [375, 461] width 37 height 37
checkbox input "true"
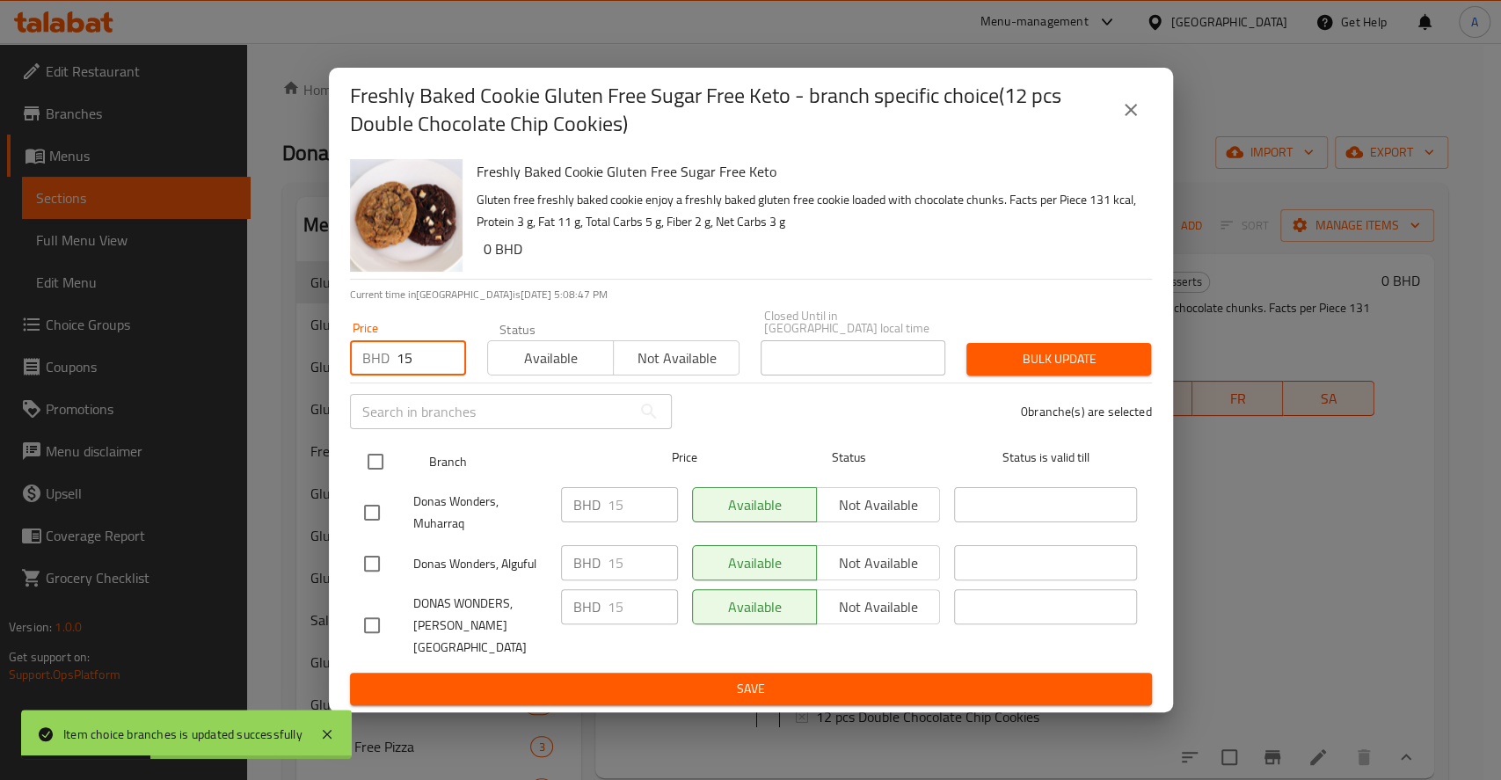
checkbox input "true"
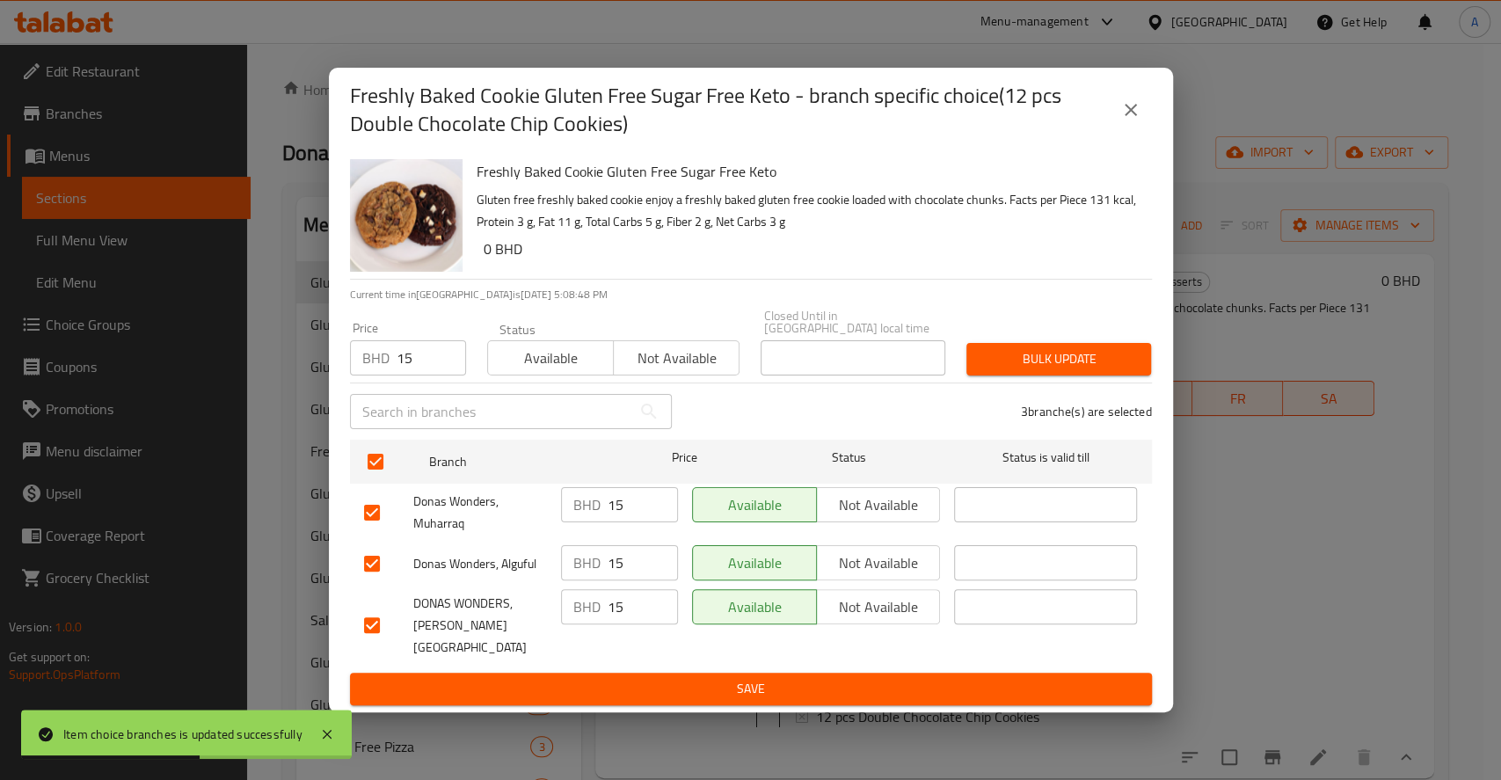
click at [1050, 366] on span "Bulk update" at bounding box center [1058, 359] width 156 height 22
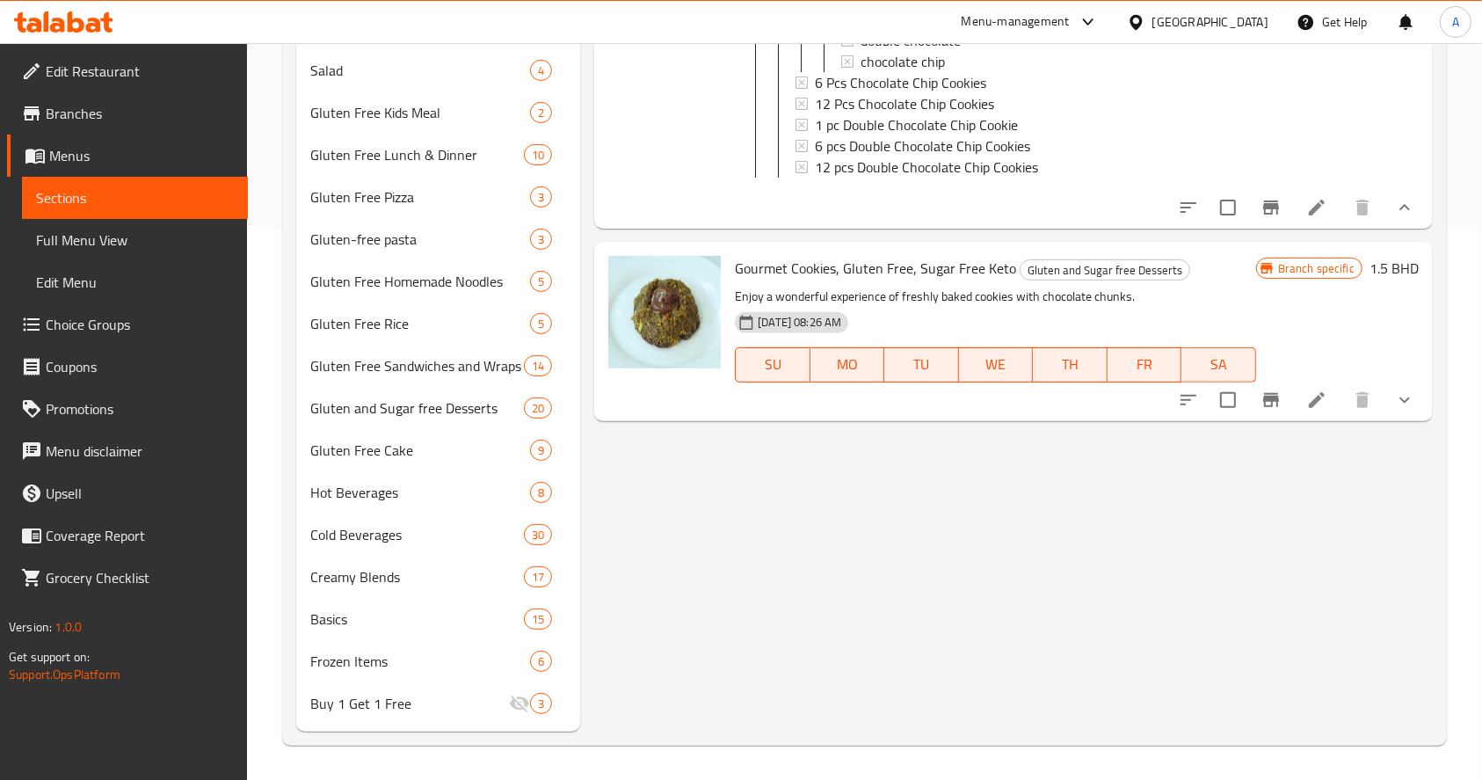
scroll to position [0, 0]
